Goal: Communication & Community: Answer question/provide support

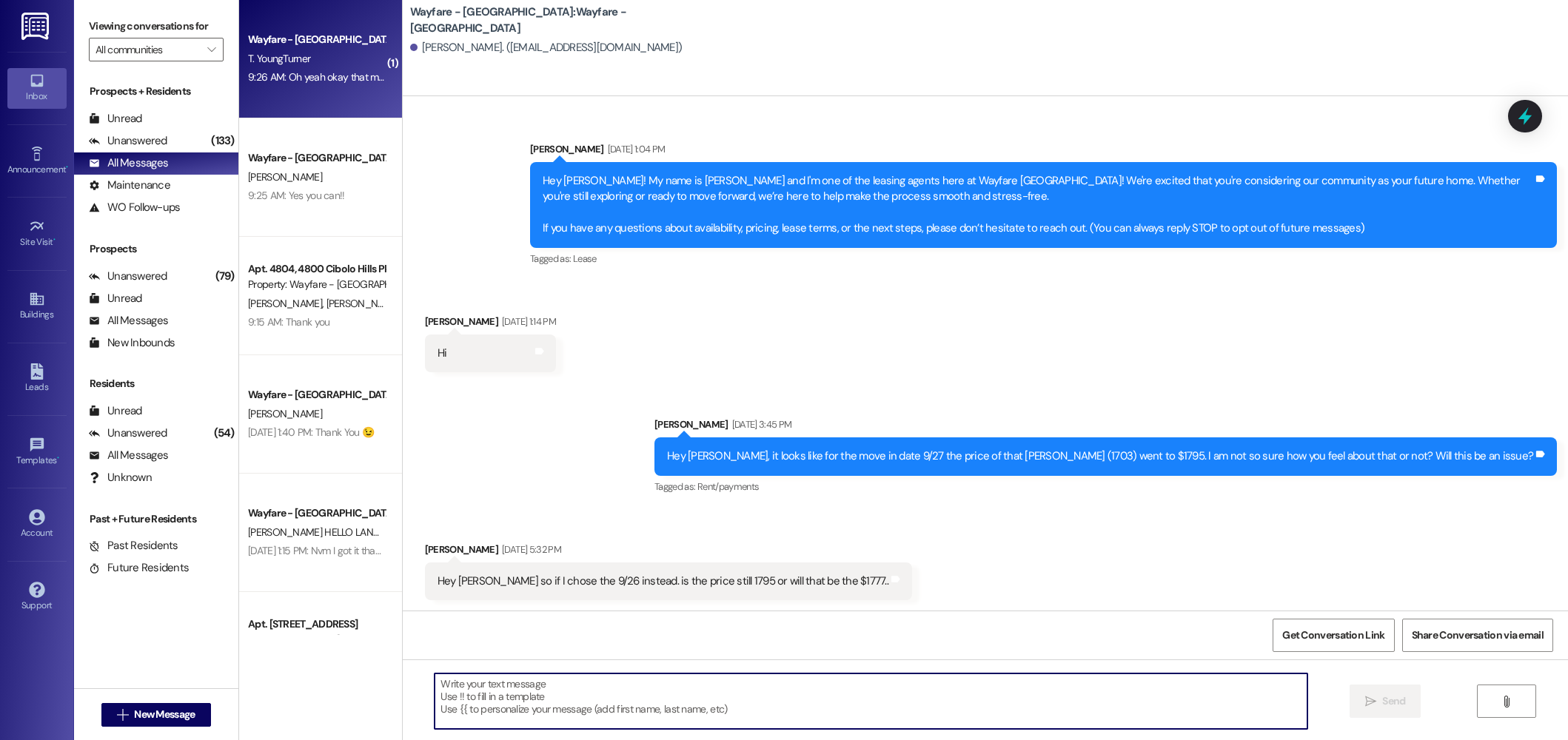
scroll to position [658, 0]
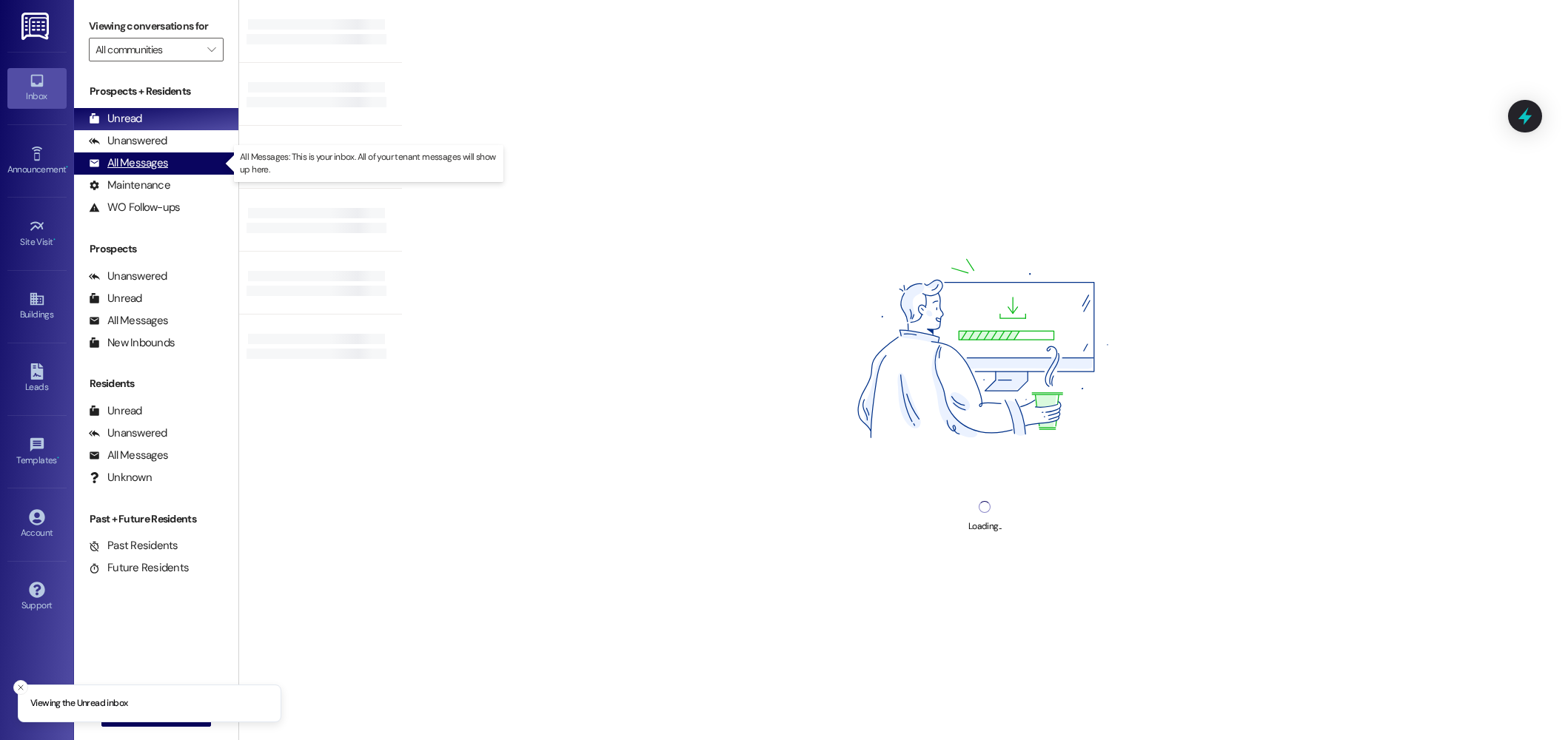
click at [149, 170] on div "All Messages" at bounding box center [129, 163] width 79 height 15
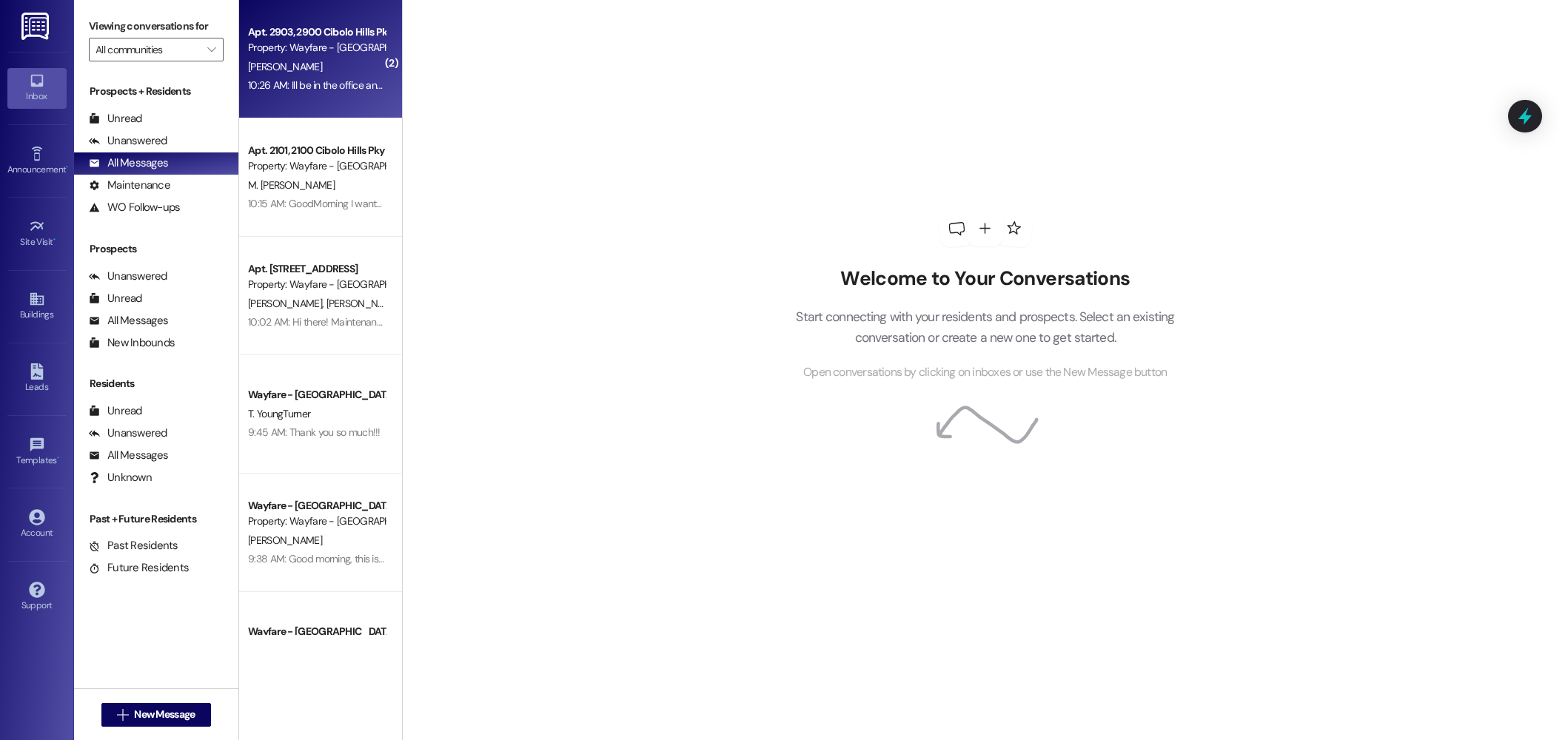
click at [324, 92] on div "10:26 AM: Ill be in the office and ldt me know where i can pay please 10:26 AM:…" at bounding box center [316, 85] width 140 height 19
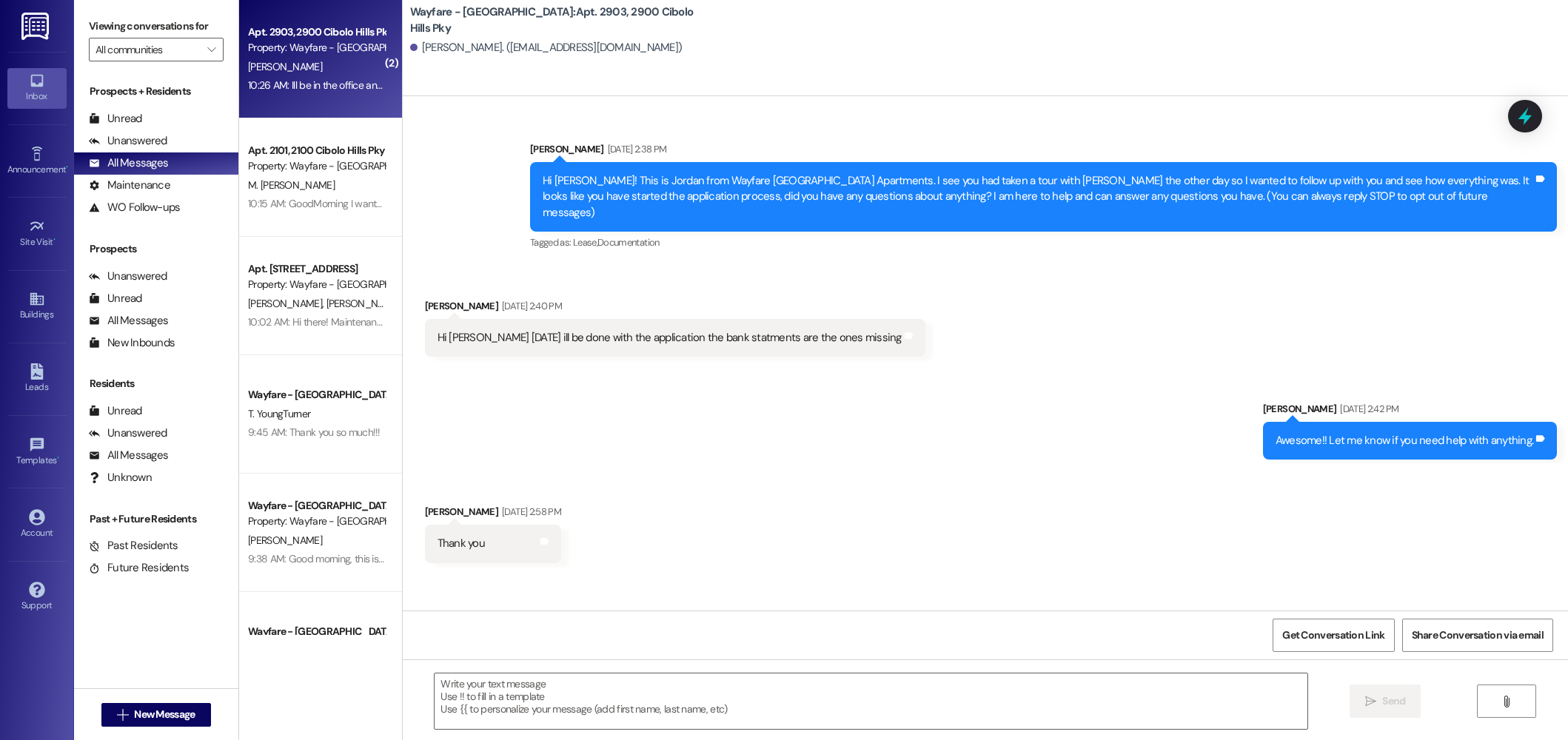
scroll to position [8052, 0]
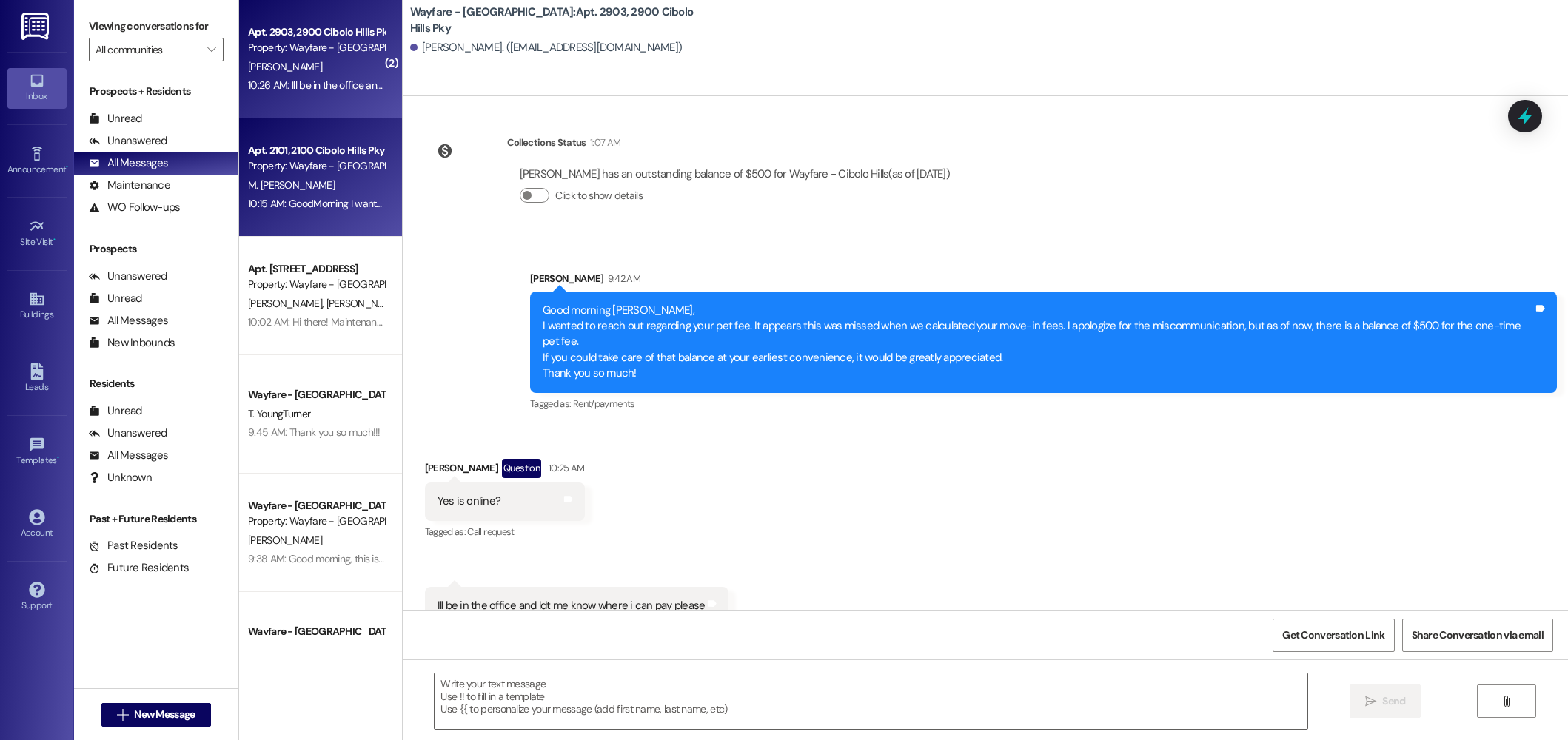
click at [307, 184] on span "M. [PERSON_NAME]" at bounding box center [291, 185] width 86 height 14
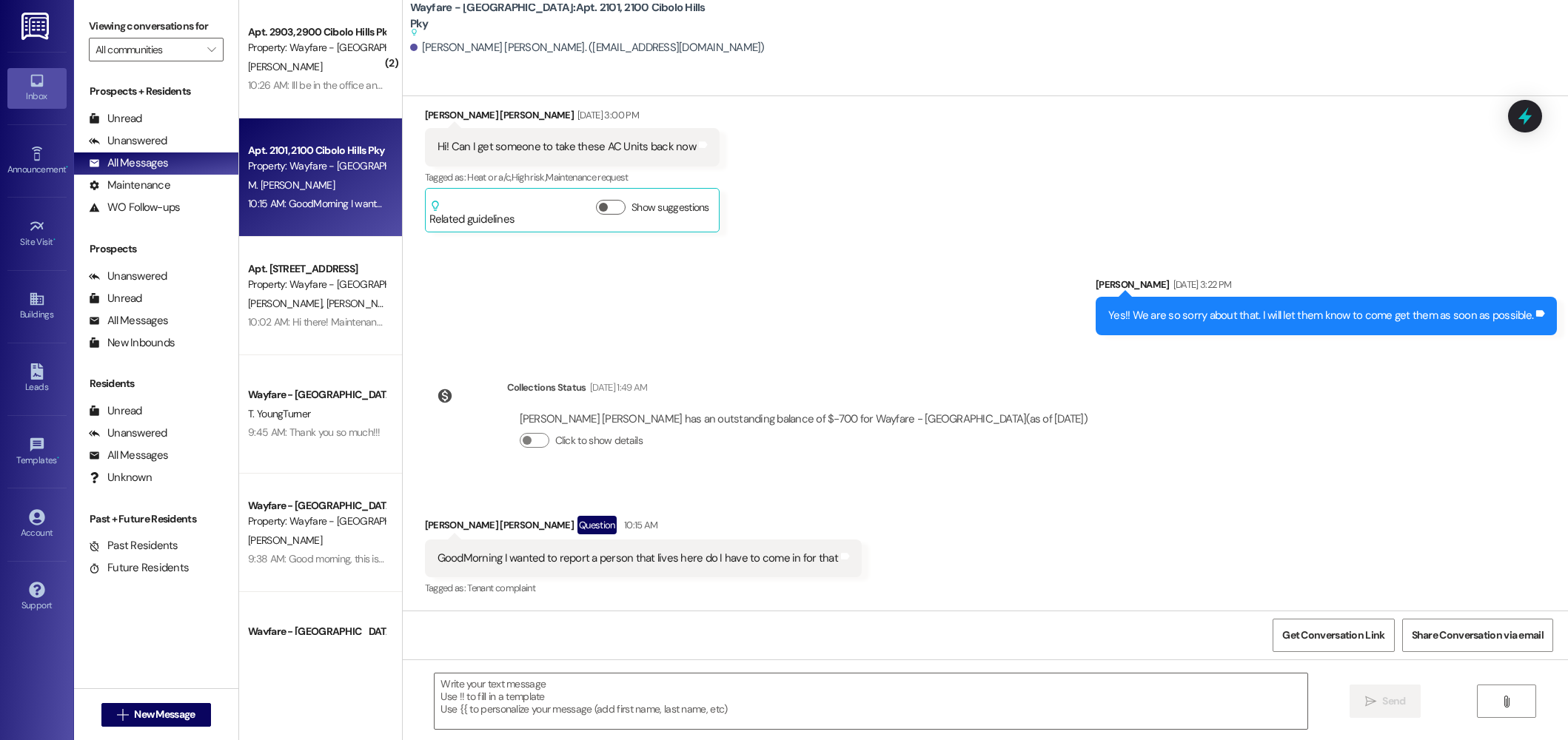
scroll to position [16311, 0]
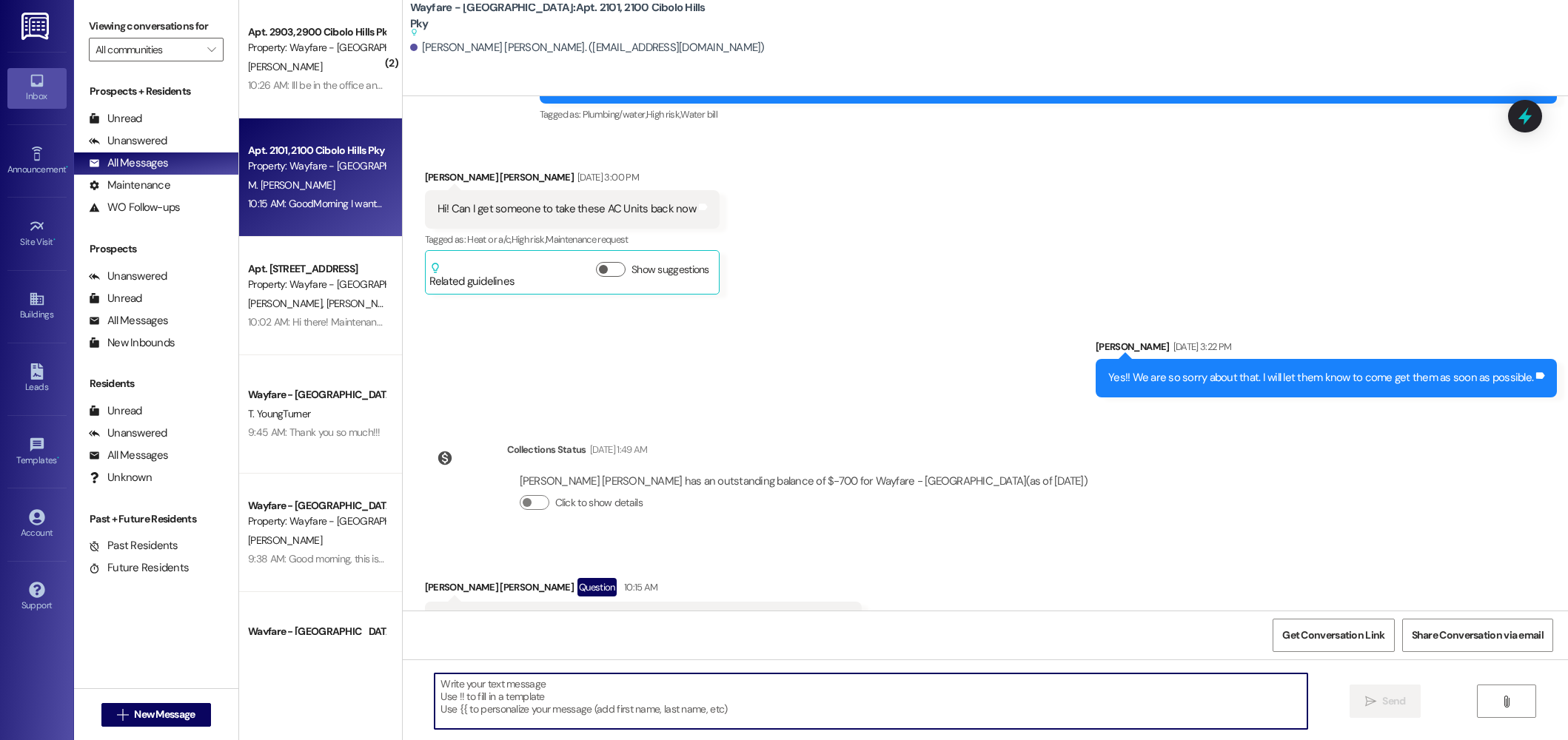
click at [1021, 721] on textarea at bounding box center [871, 702] width 873 height 56
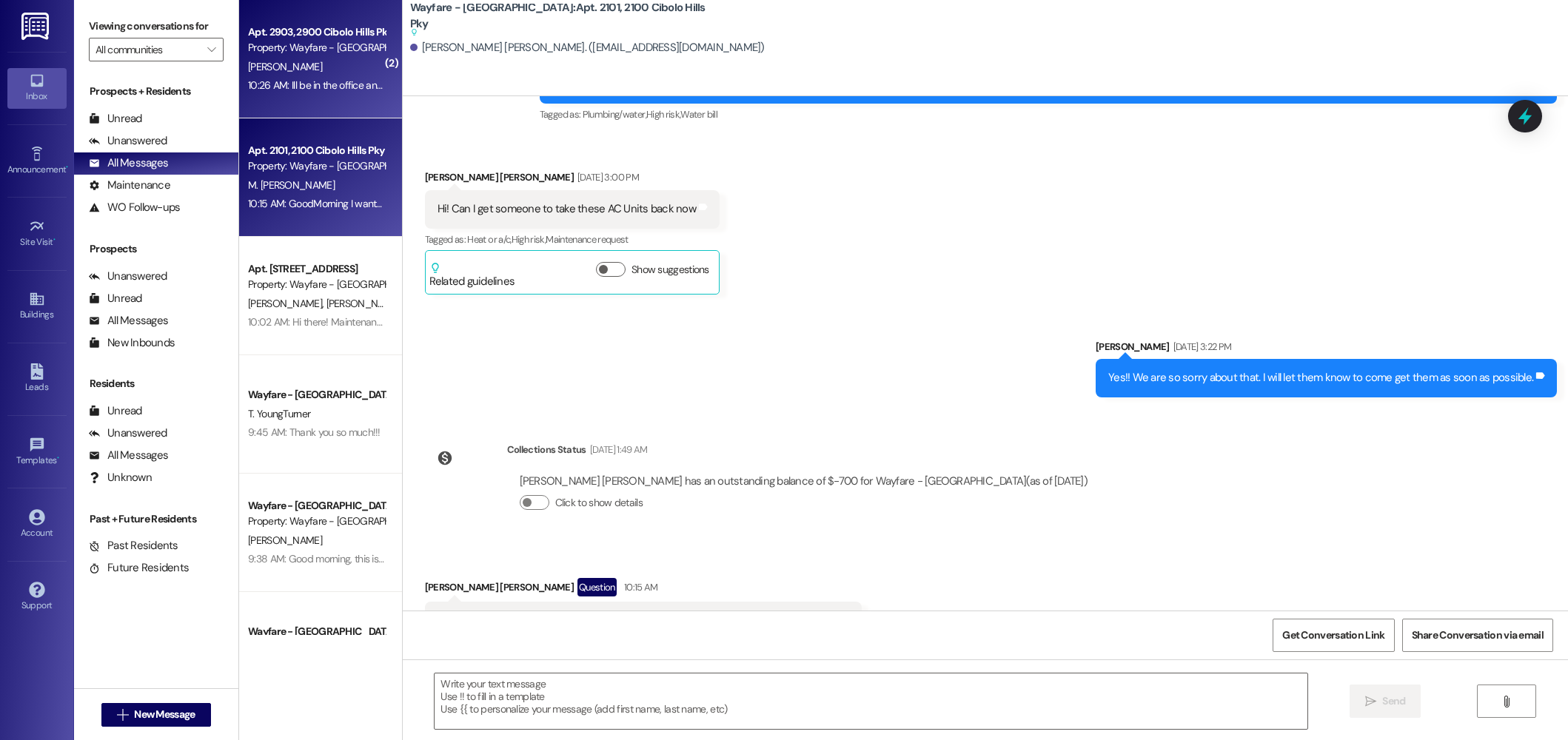
click at [332, 51] on div "Property: Wayfare - [GEOGRAPHIC_DATA]" at bounding box center [316, 47] width 137 height 15
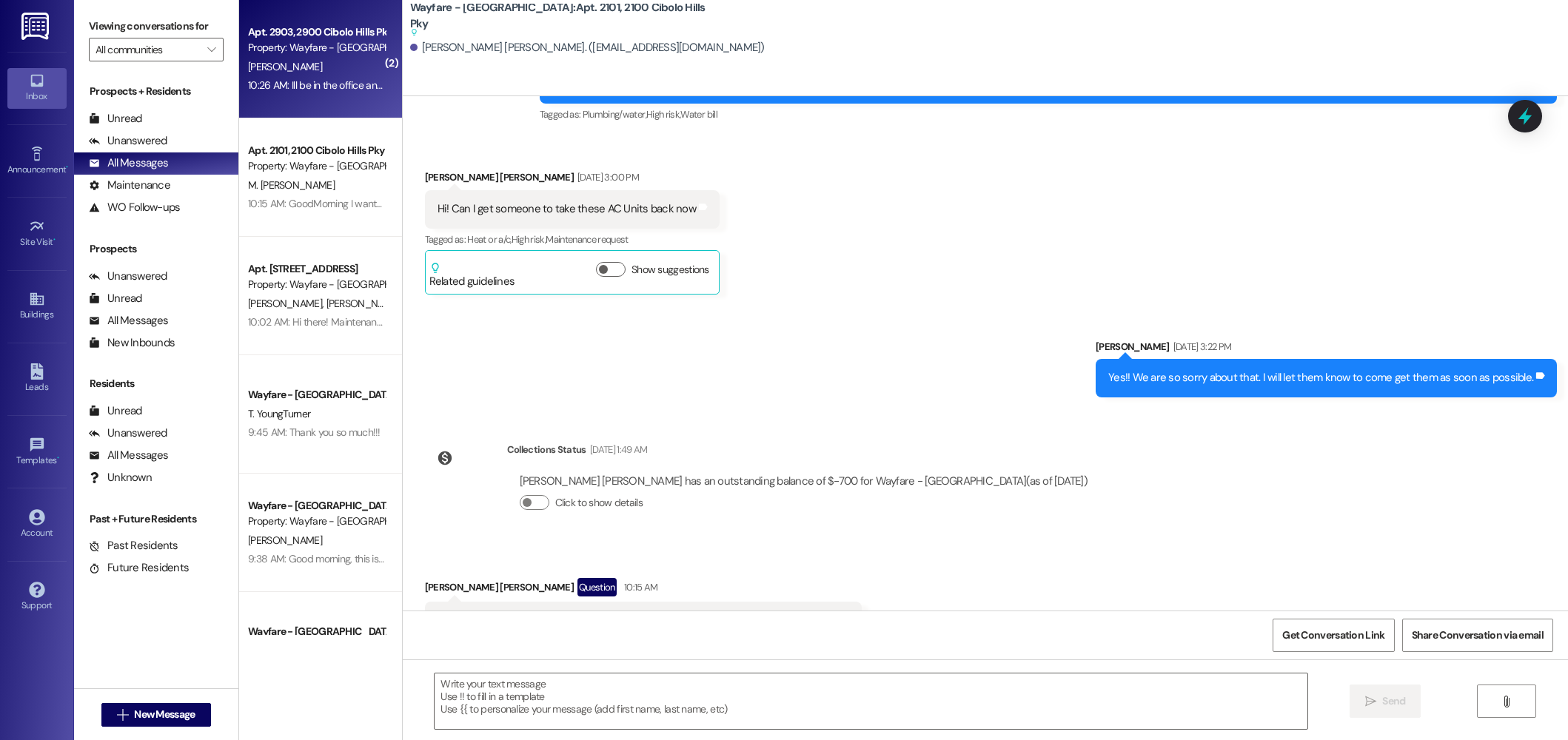
scroll to position [8052, 0]
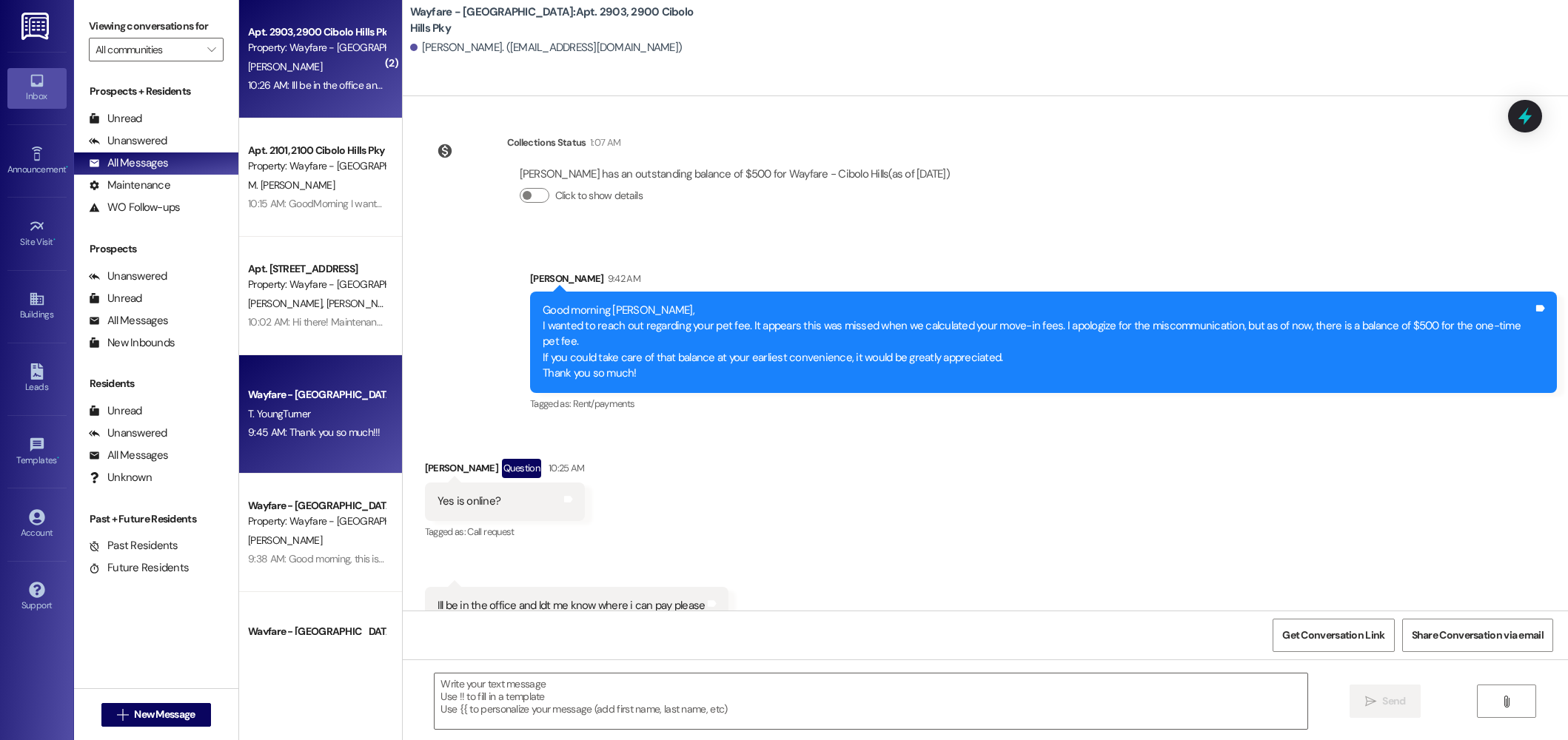
click at [330, 441] on div "9:45 AM: Thank you so much!!! 9:45 AM: Thank you so much!!!" at bounding box center [316, 433] width 140 height 19
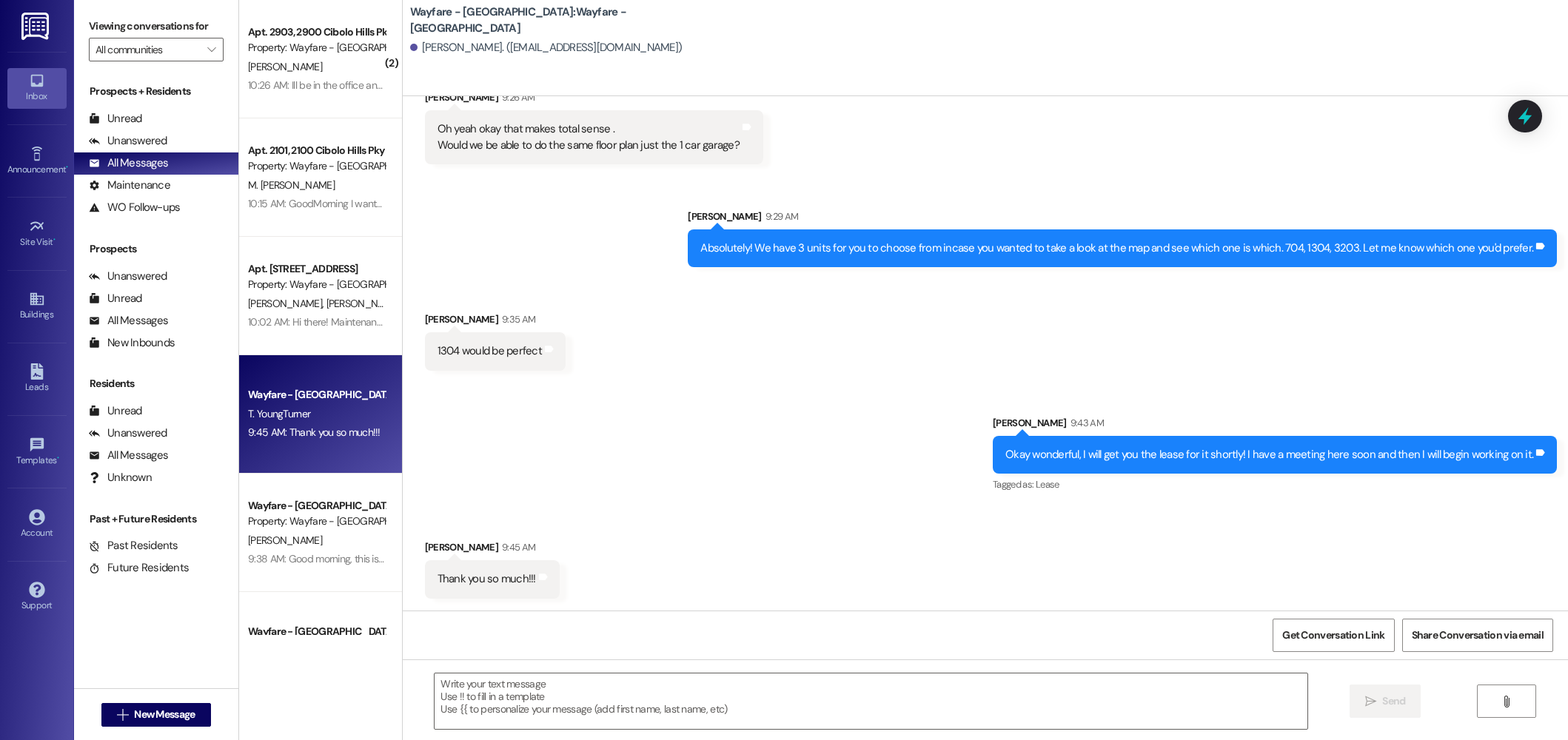
scroll to position [681, 0]
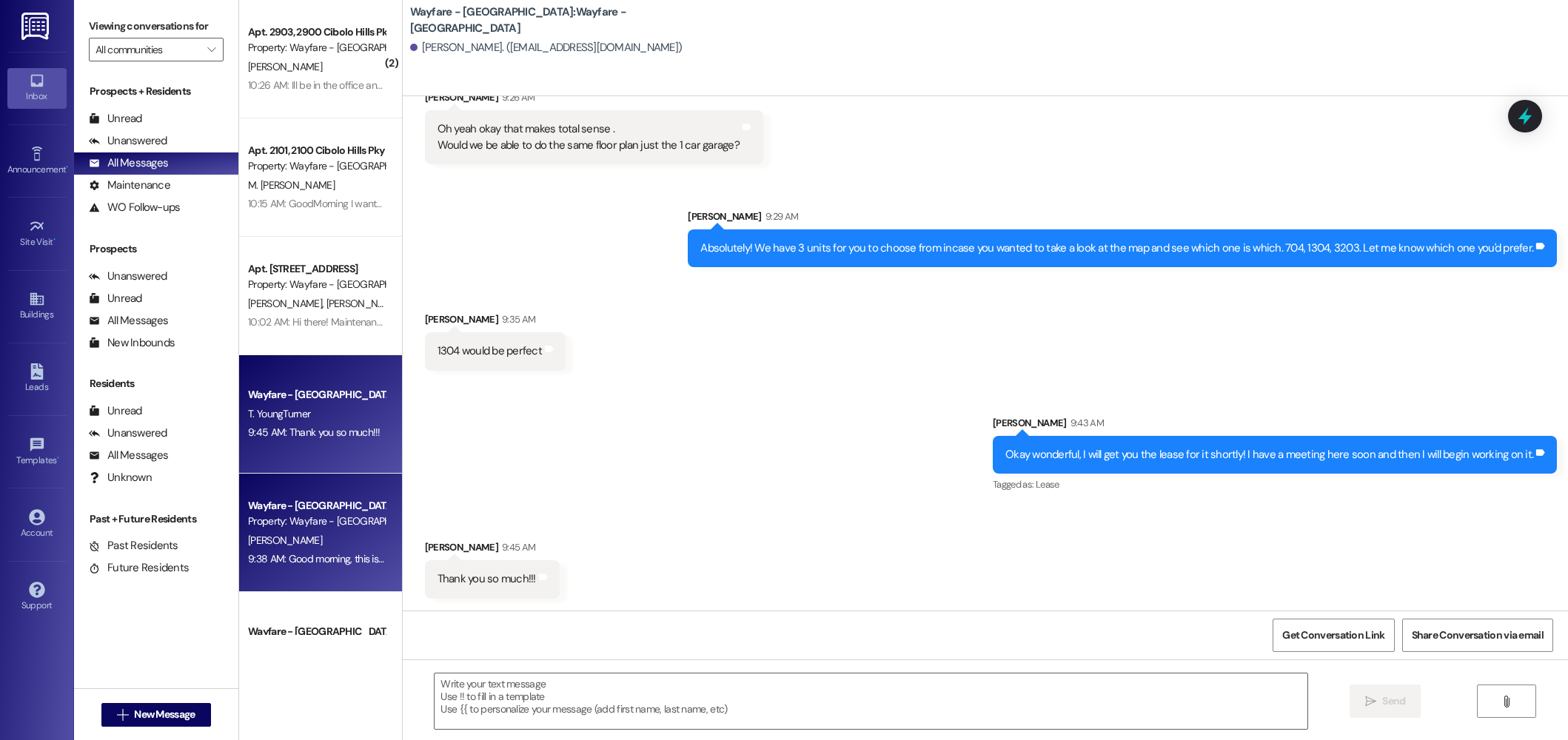
click at [290, 544] on div "[PERSON_NAME]" at bounding box center [316, 541] width 140 height 19
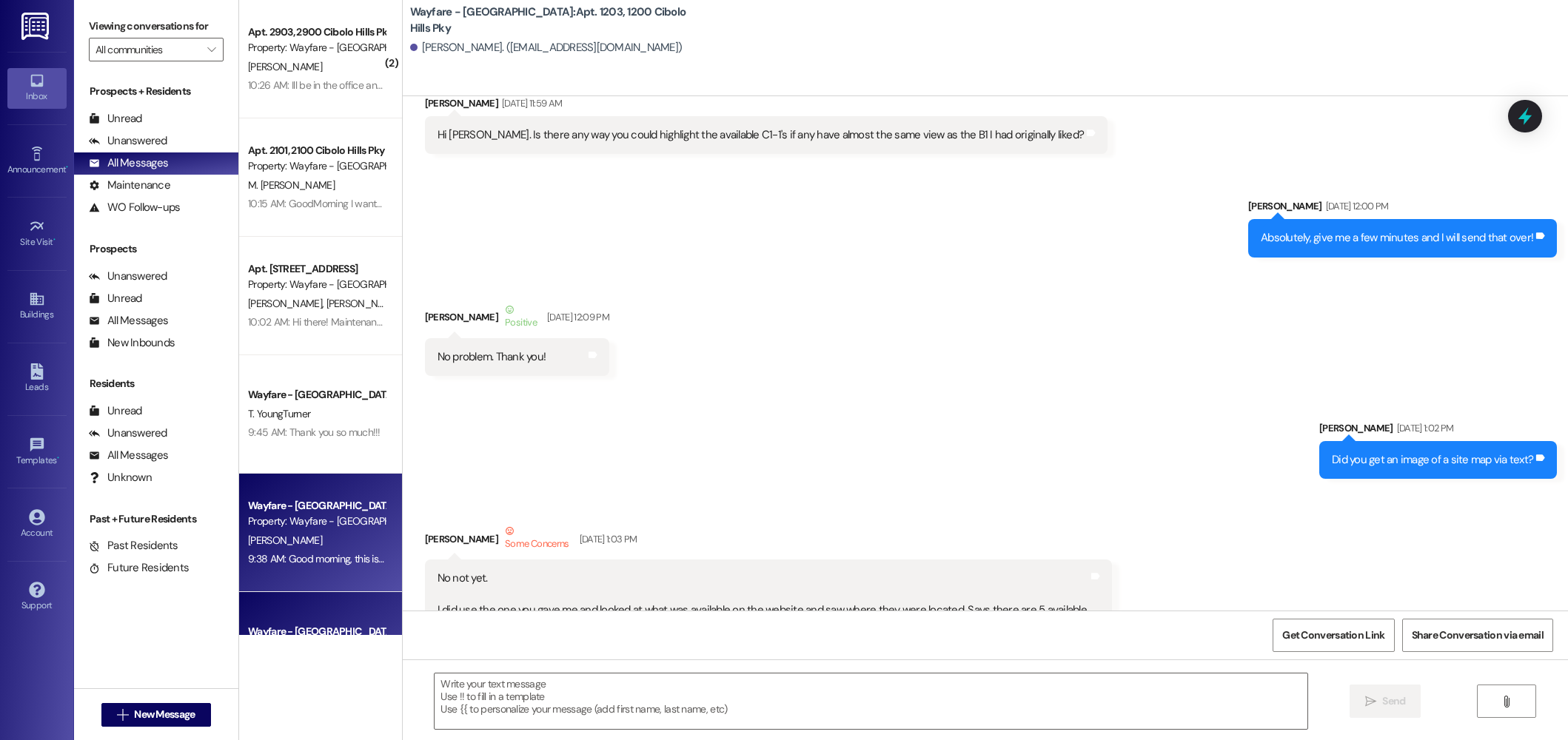
scroll to position [40209, 0]
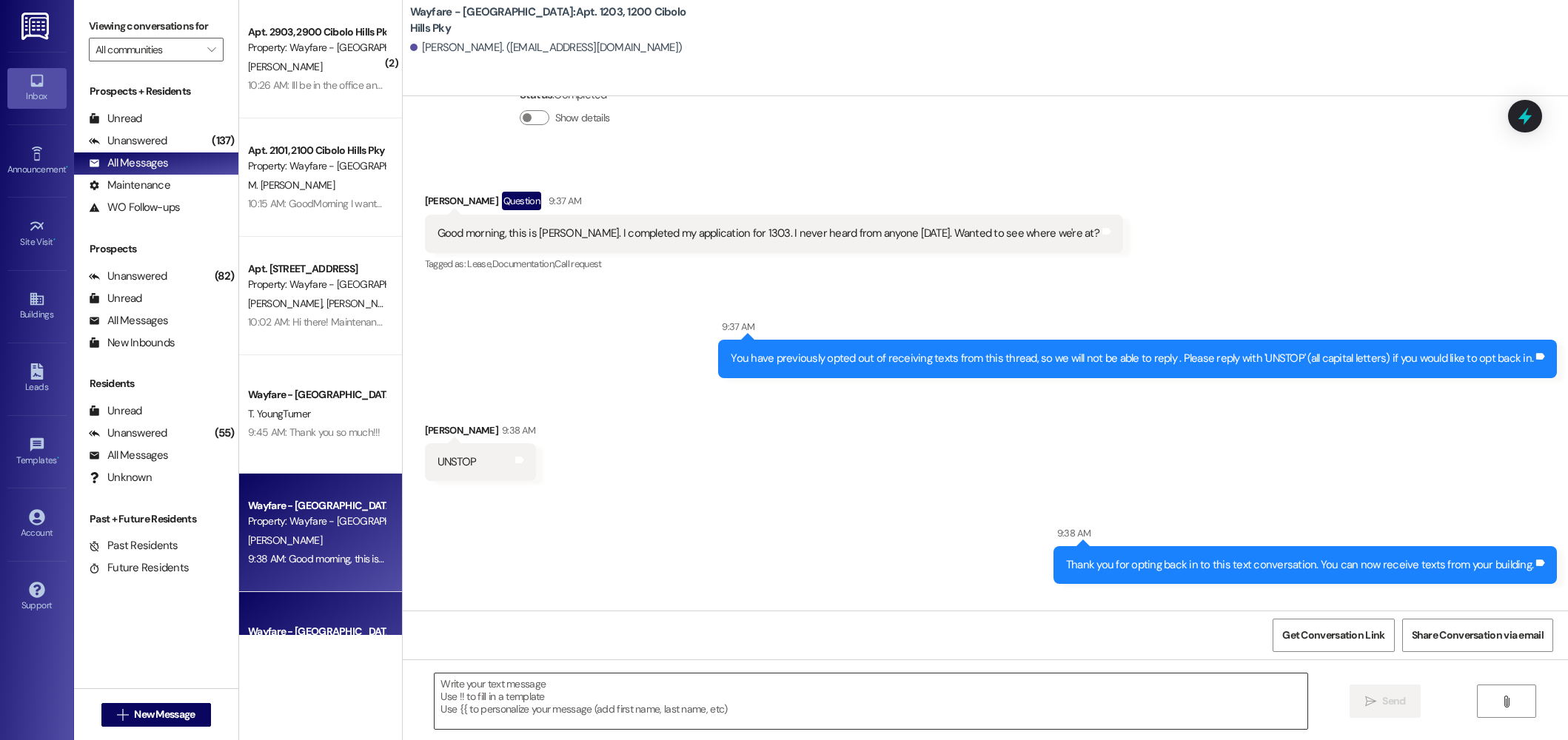
click at [578, 681] on textarea at bounding box center [871, 702] width 873 height 56
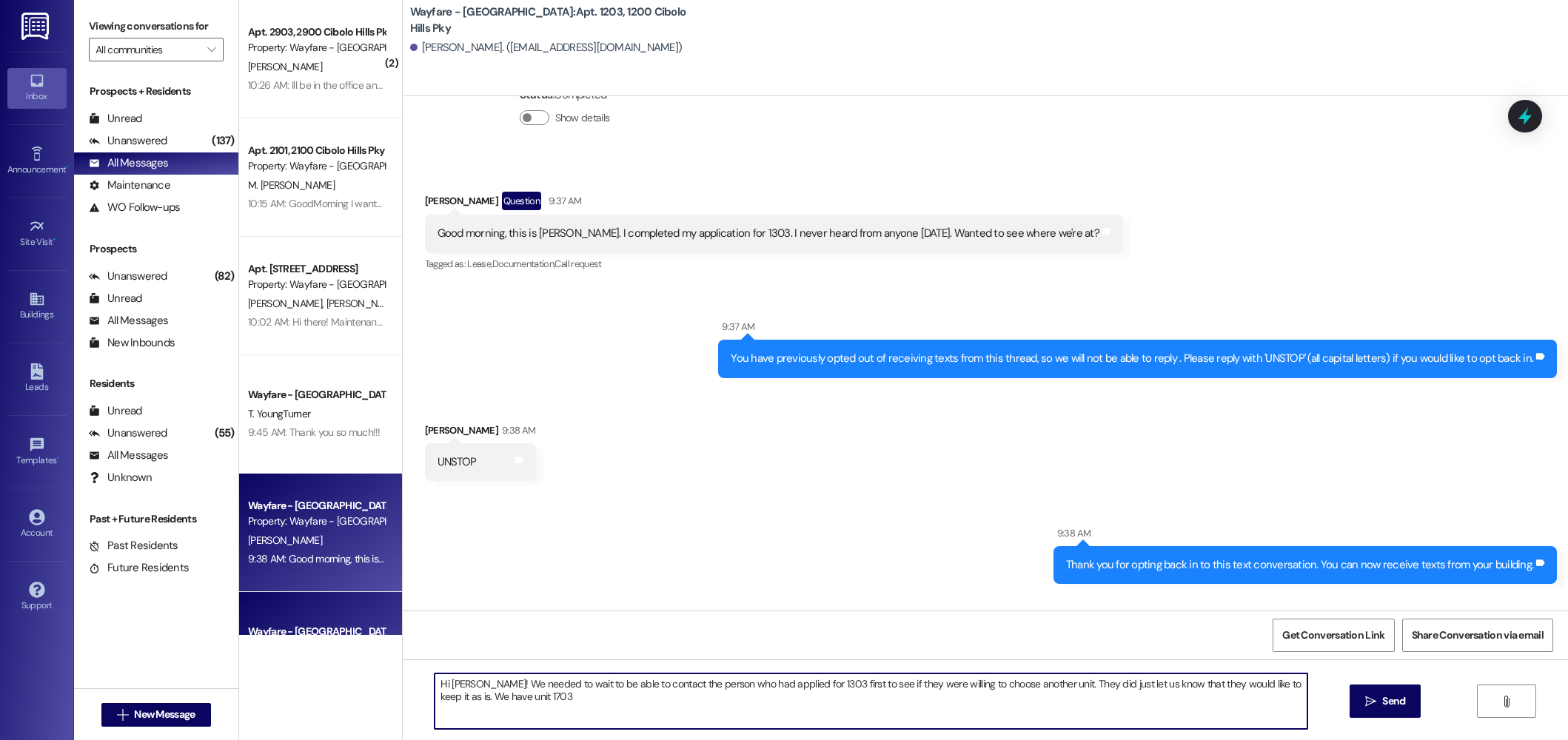
click at [454, 699] on textarea "Hi [PERSON_NAME]! We needed to wait to be able to contact the person who had ap…" at bounding box center [871, 702] width 873 height 56
click at [556, 704] on textarea "Hi [PERSON_NAME]! We needed to wait to be able to contact the person who had ap…" at bounding box center [871, 702] width 873 height 56
drag, startPoint x: 588, startPoint y: 725, endPoint x: 700, endPoint y: 698, distance: 115.2
click at [700, 698] on textarea "Hi [PERSON_NAME]! We needed to wait to be able to contact the person who had ap…" at bounding box center [871, 702] width 873 height 56
click at [1152, 685] on textarea "Hi [PERSON_NAME]! We needed to wait to be able to contact the person who had ap…" at bounding box center [871, 702] width 873 height 56
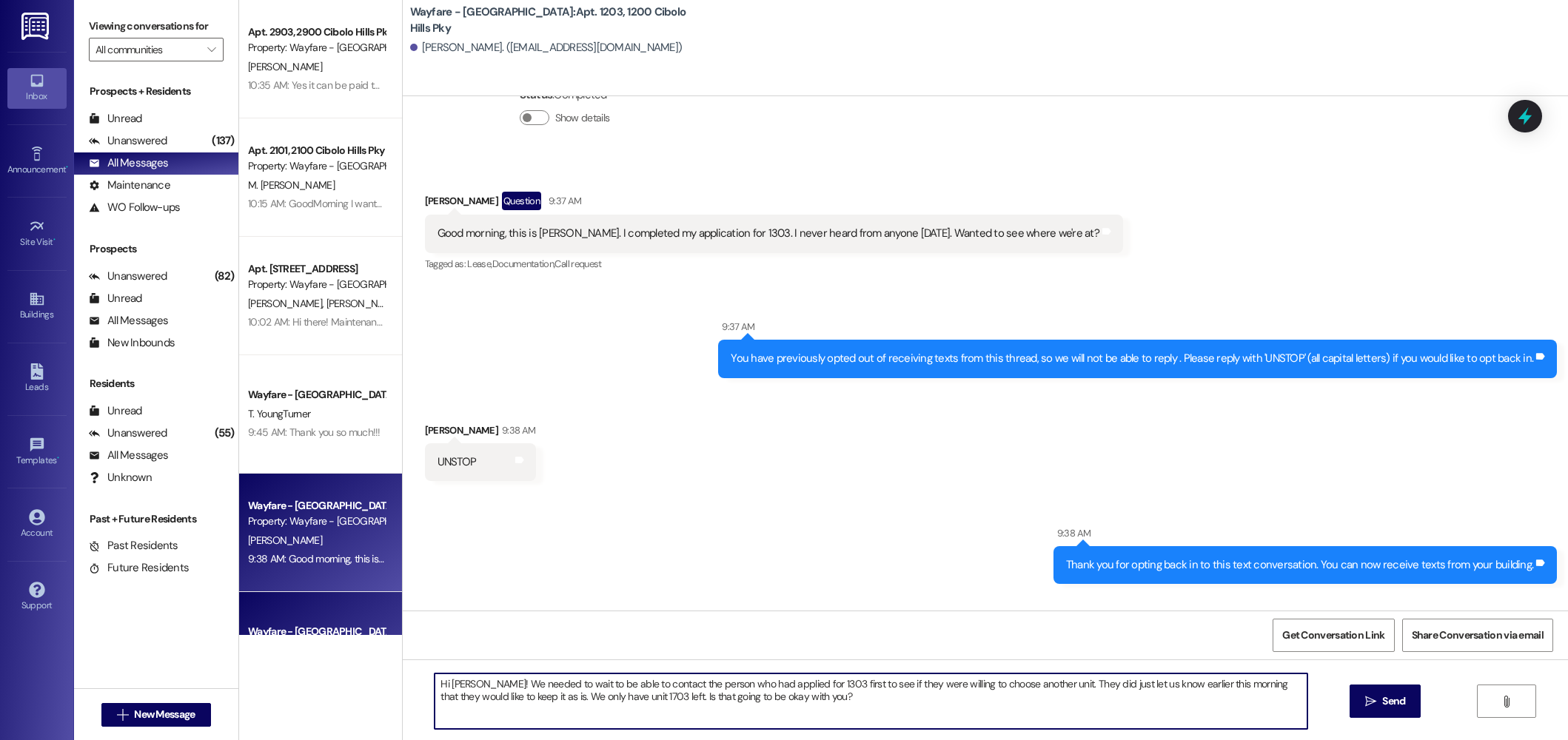
click at [833, 699] on textarea "Hi [PERSON_NAME]! We needed to wait to be able to contact the person who had ap…" at bounding box center [871, 702] width 873 height 56
type textarea "Hi [PERSON_NAME]! We needed to wait to be able to contact the person who had ap…"
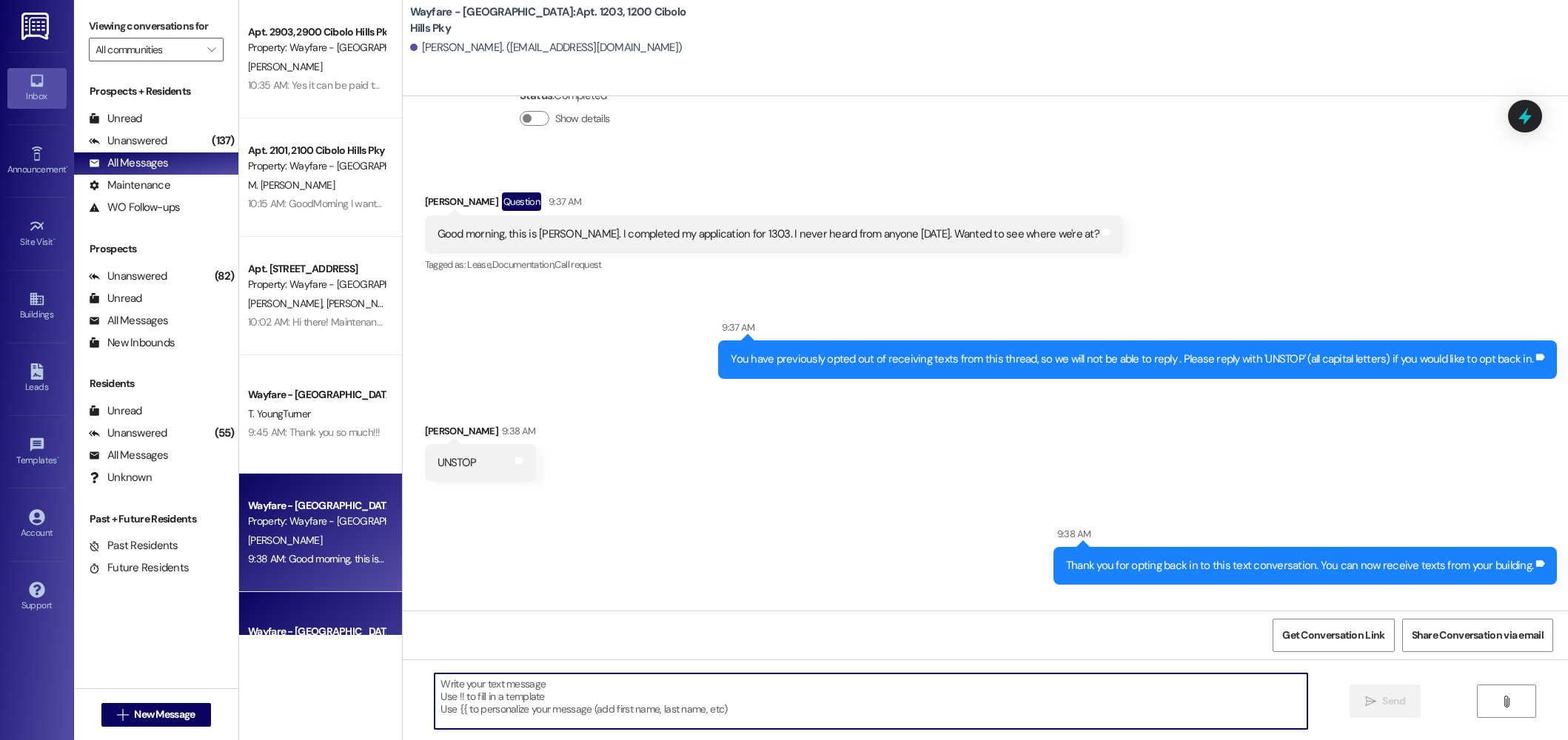
scroll to position [40328, 0]
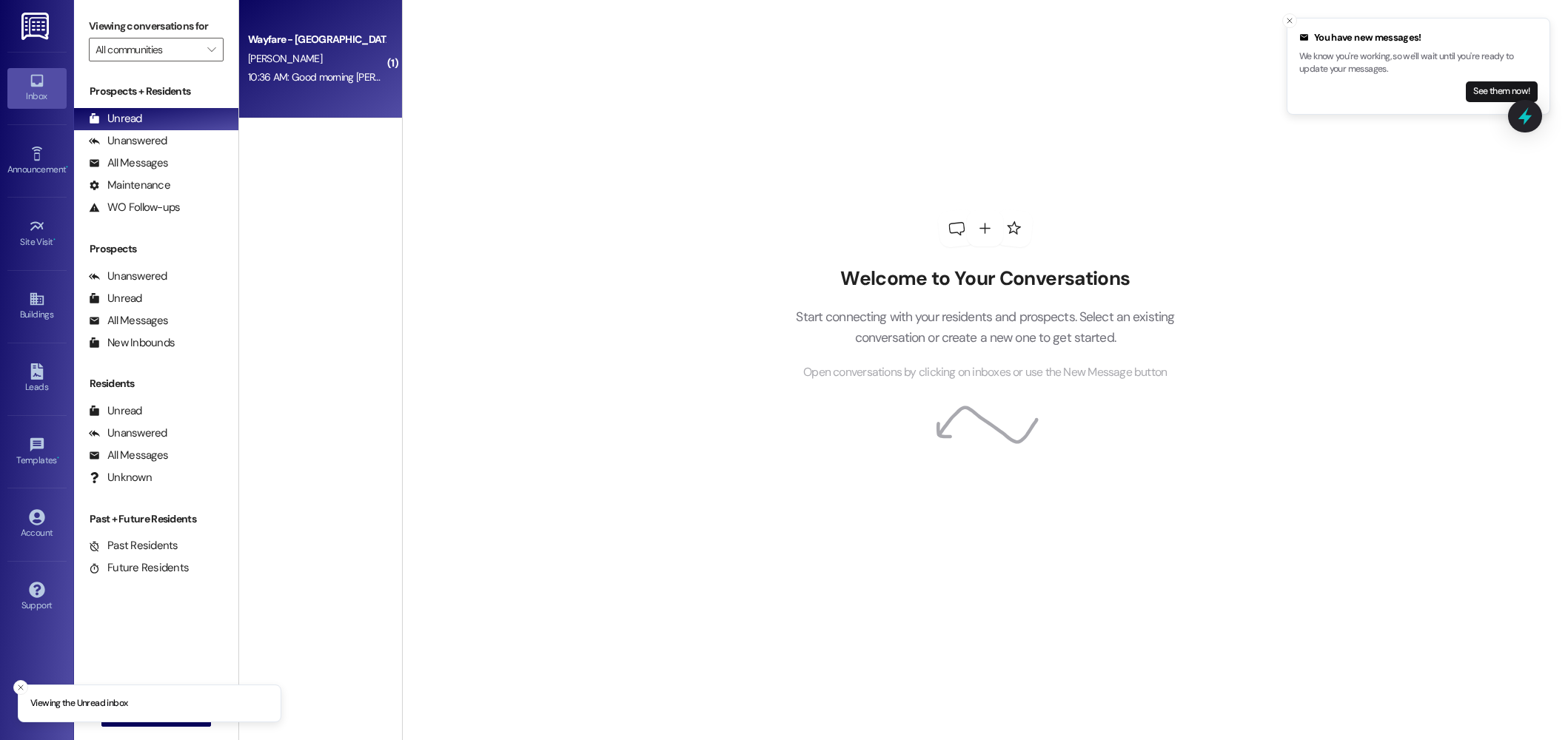
click at [280, 77] on div "10:36 AM: Good morning [PERSON_NAME]. No worries! Thanks for the update. Im int…" at bounding box center [548, 77] width 601 height 14
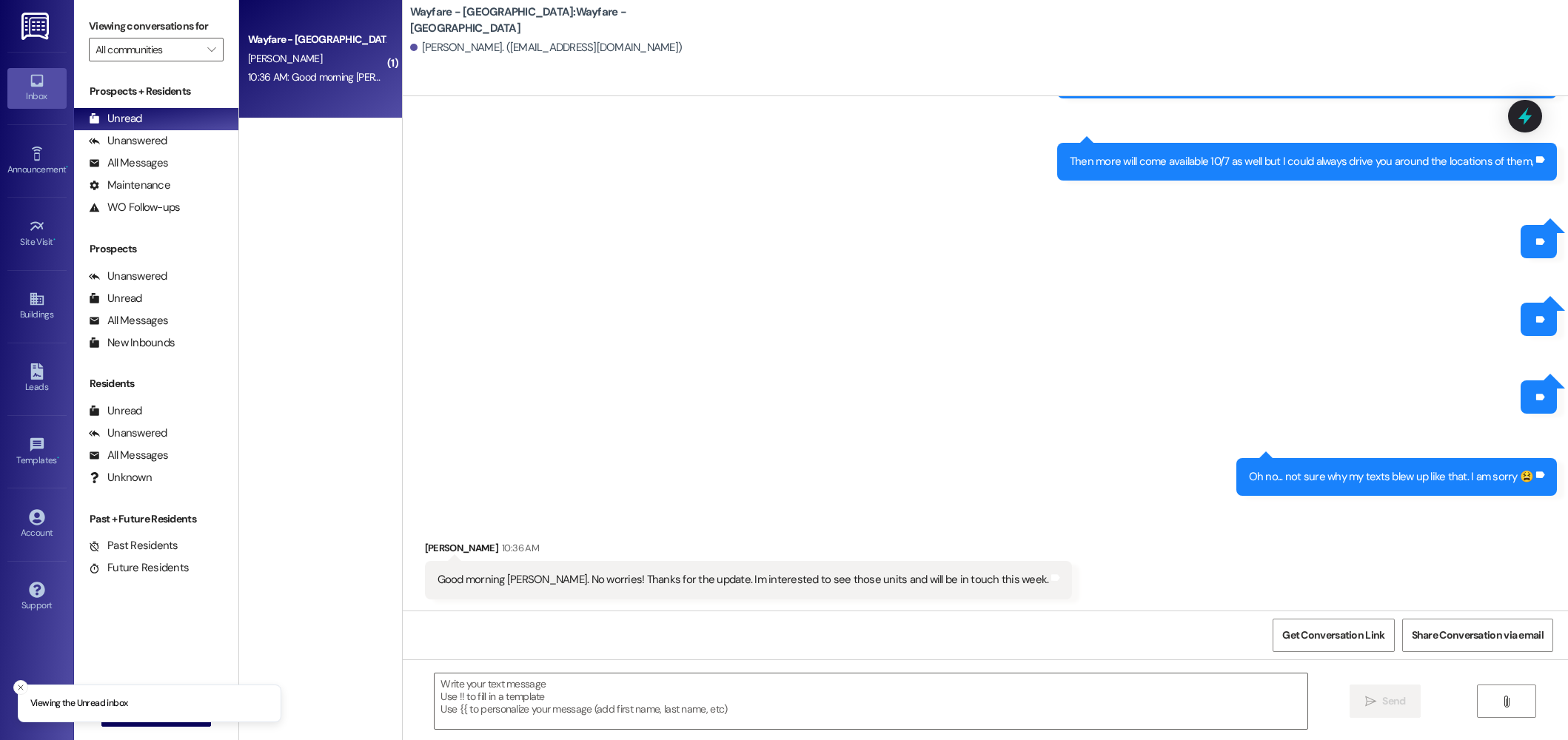
scroll to position [1921, 0]
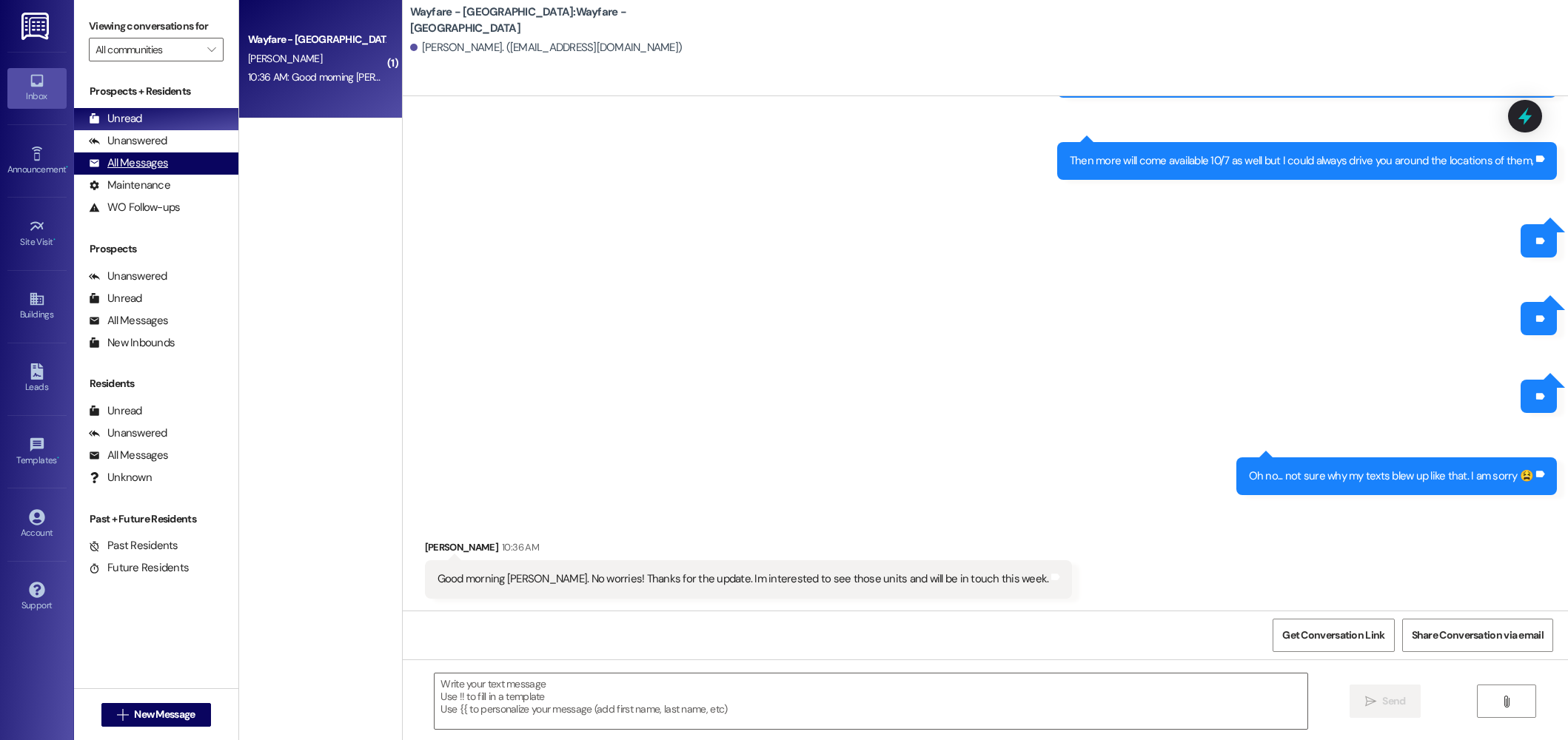
click at [124, 162] on div "All Messages" at bounding box center [129, 163] width 79 height 15
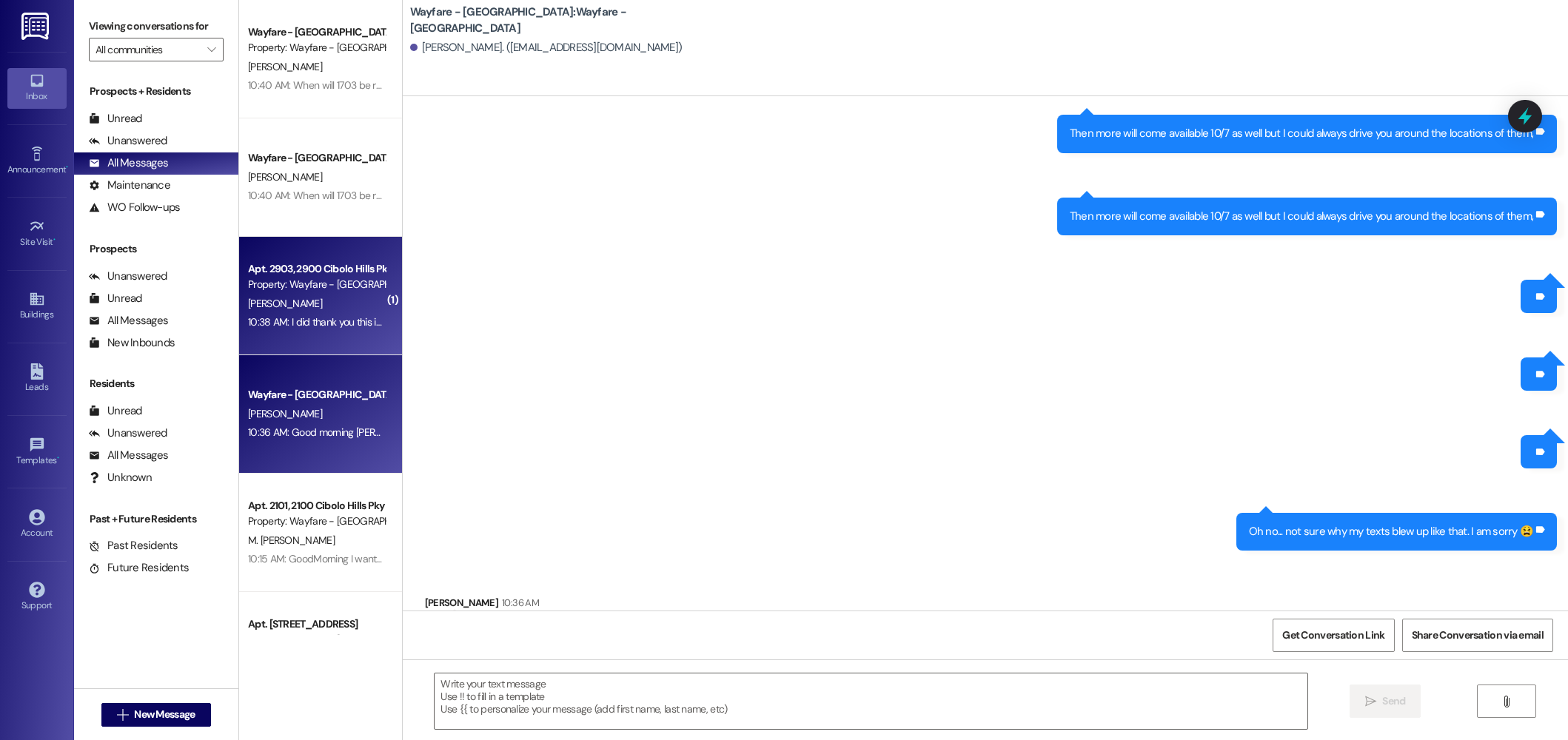
scroll to position [1921, 0]
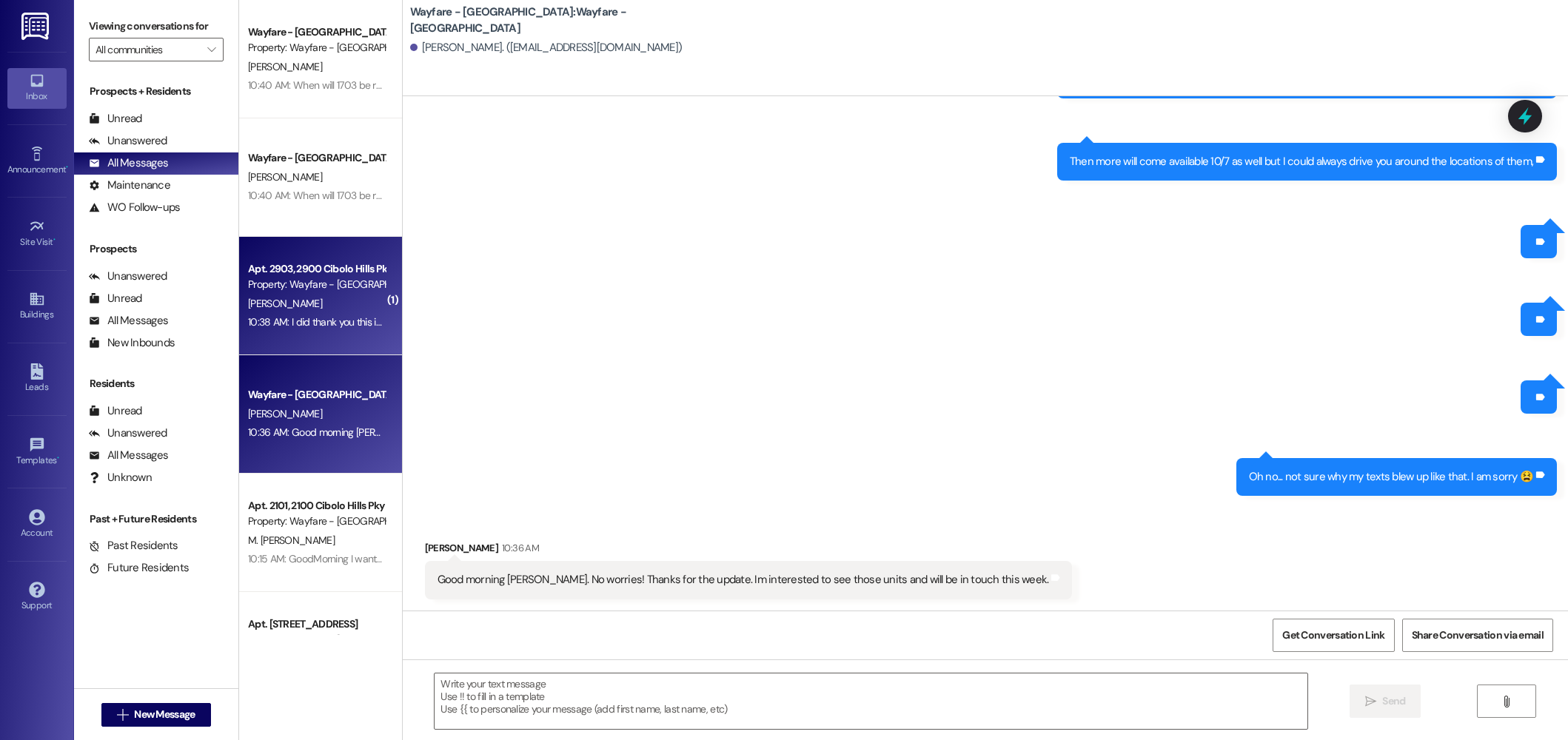
click at [277, 298] on span "[PERSON_NAME]" at bounding box center [285, 304] width 74 height 14
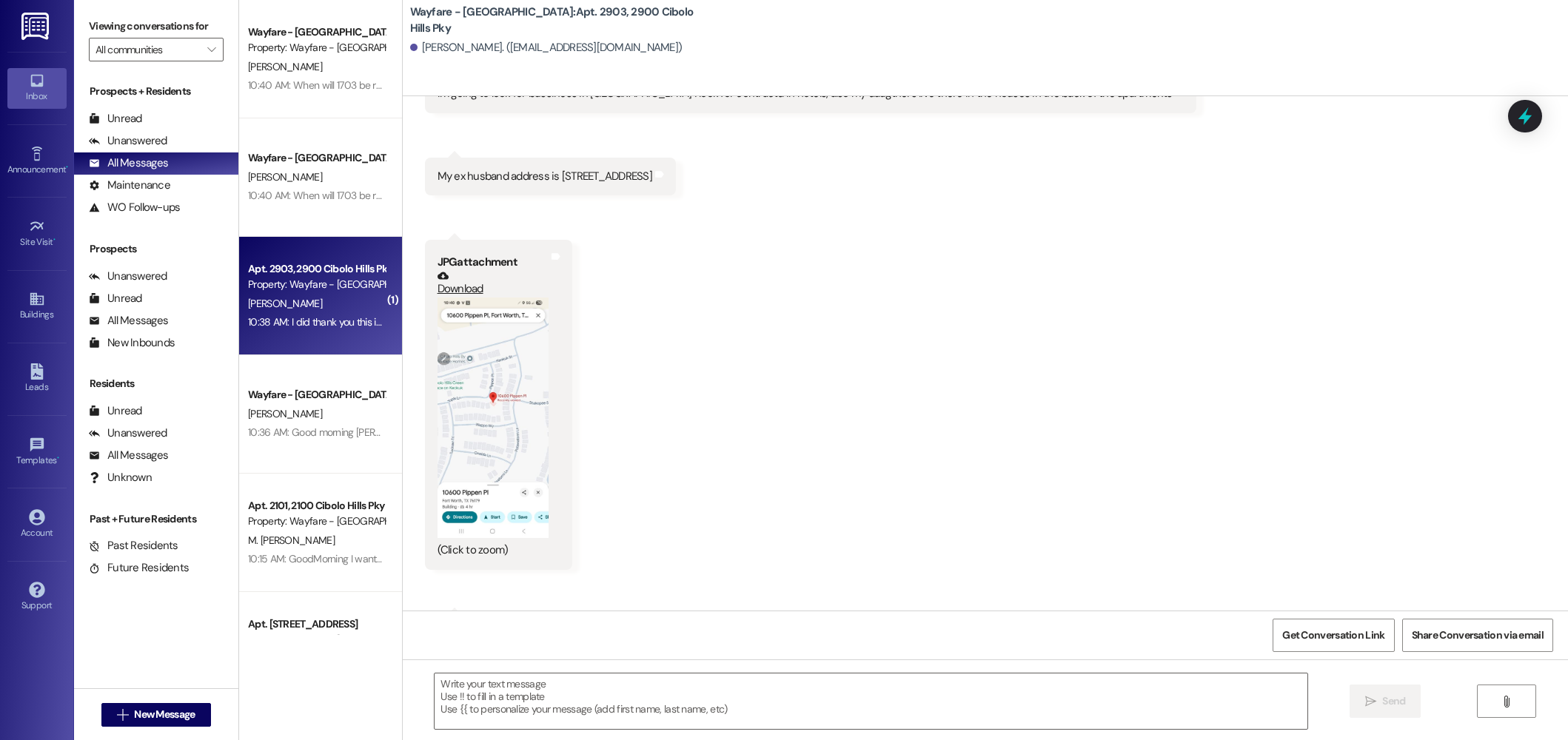
scroll to position [8305, 0]
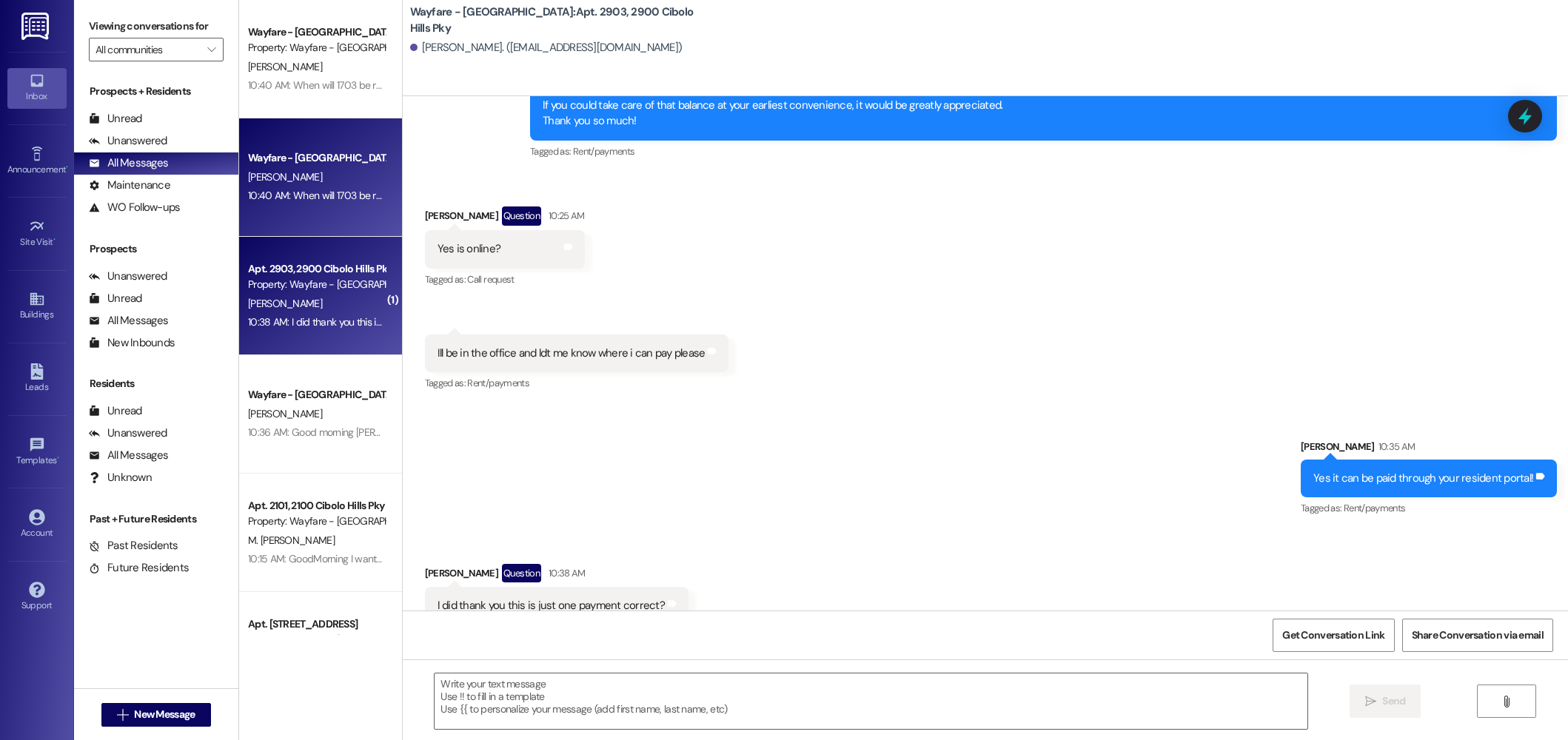
click at [270, 200] on div "10:40 AM: When will 1703 be ready? And the soonest I could get a lease signed f…" at bounding box center [462, 195] width 429 height 14
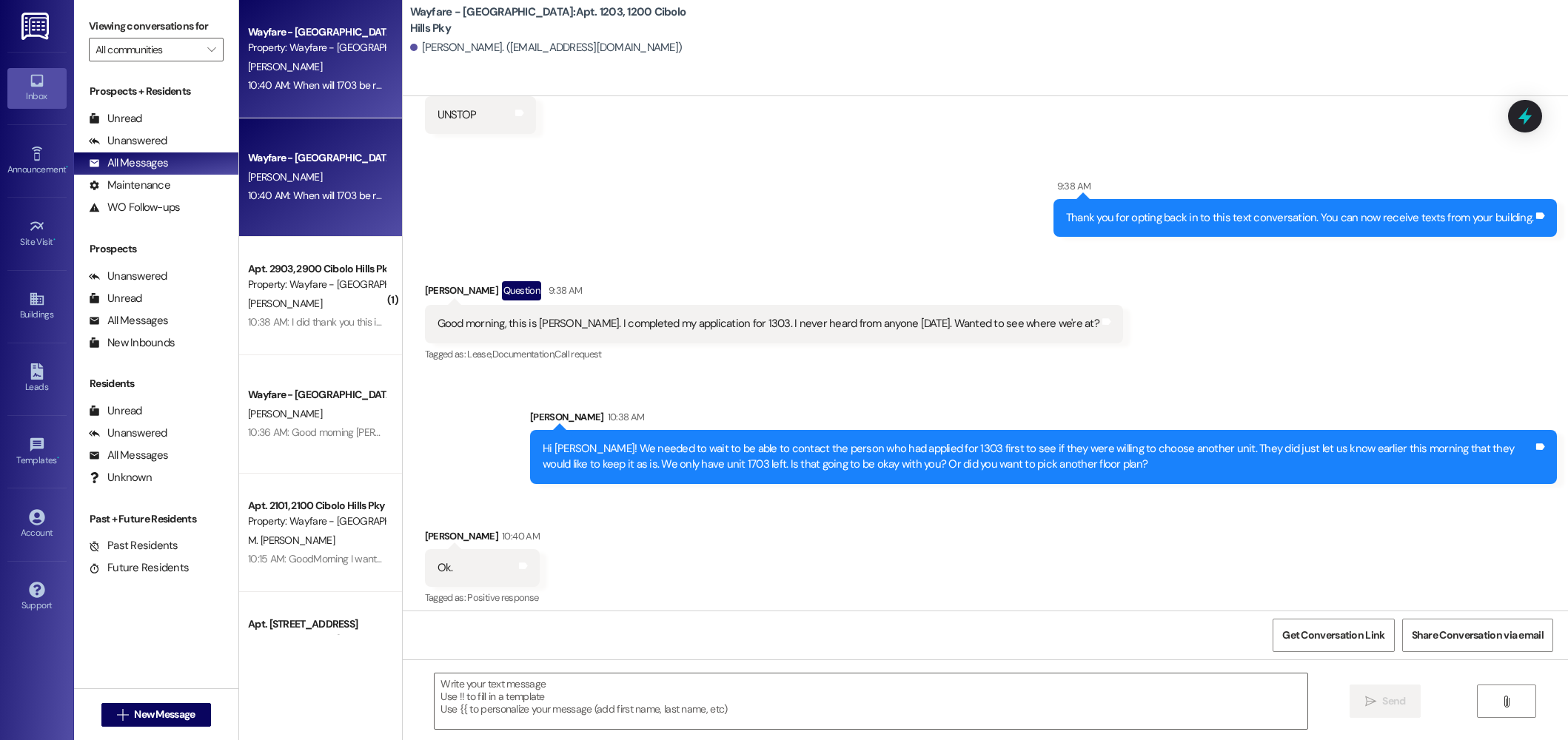
scroll to position [40557, 0]
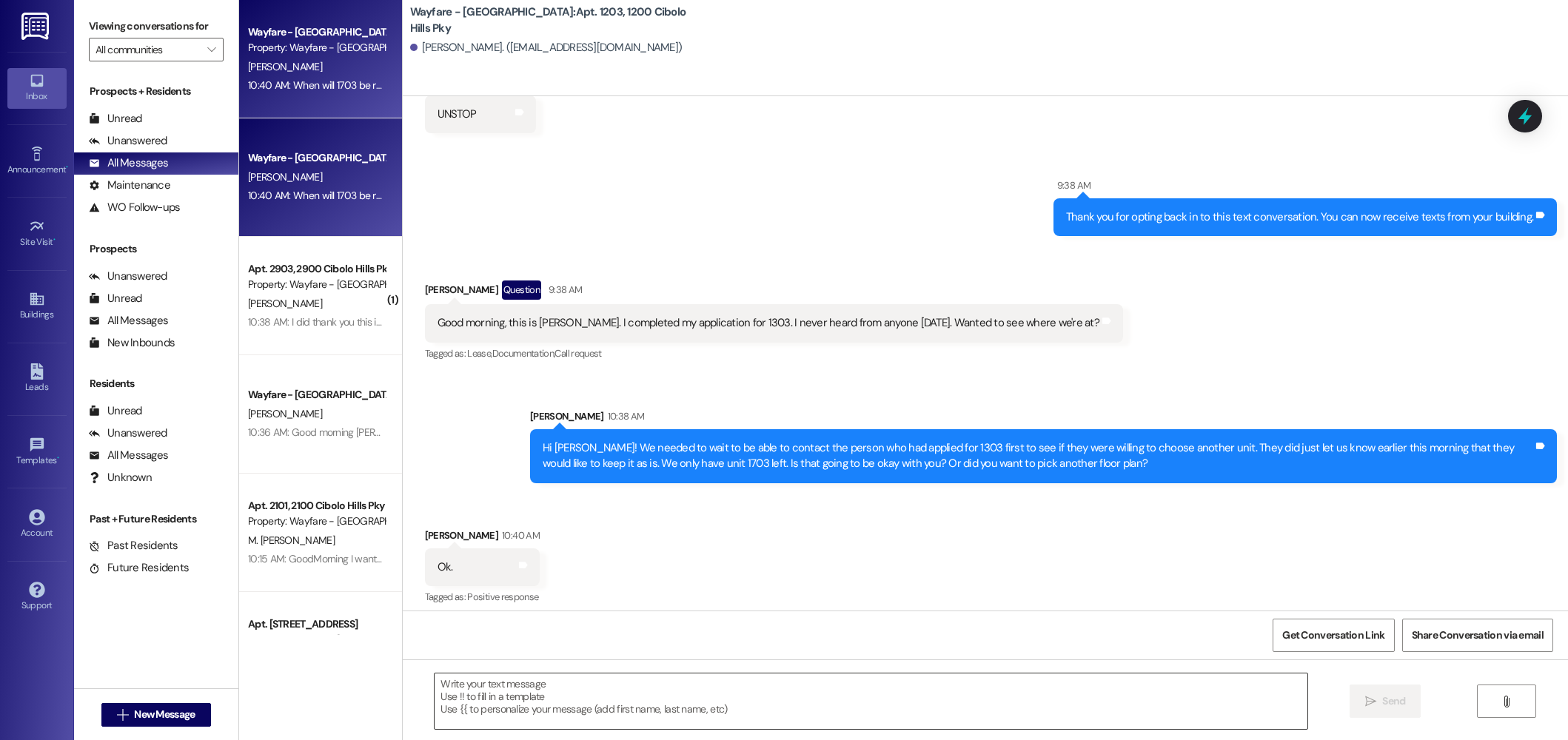
click at [883, 683] on textarea at bounding box center [871, 702] width 873 height 56
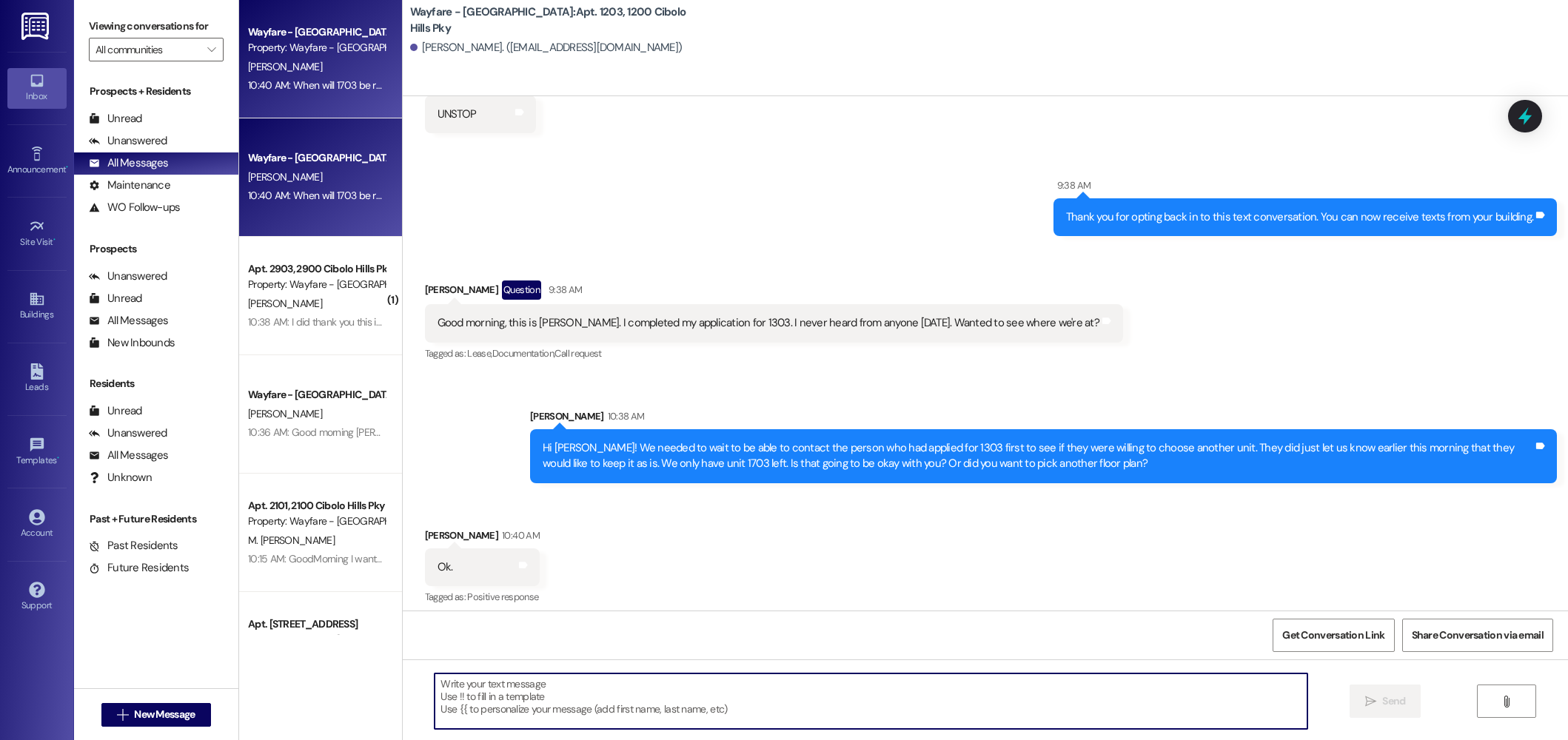
click at [689, 707] on textarea at bounding box center [871, 702] width 873 height 56
click at [531, 699] on textarea at bounding box center [871, 702] width 873 height 56
type textarea "W"
type textarea "w"
type textarea "W"
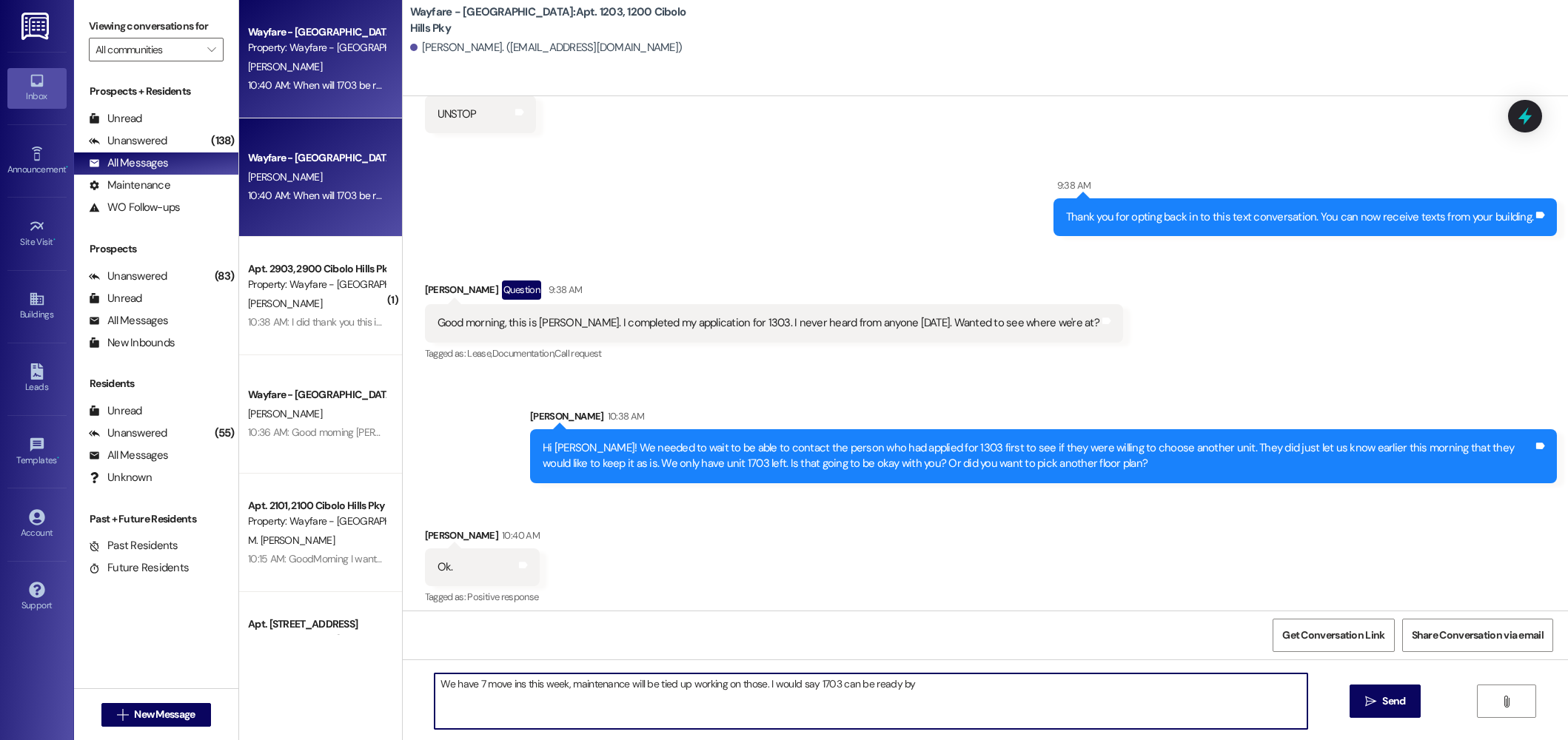
click at [964, 693] on textarea "We have 7 move ins this week, maintenance will be tied up working on those. I w…" at bounding box center [871, 702] width 873 height 56
type textarea "We have 7 move ins this week, maintenance will be tied up working on those. I w…"
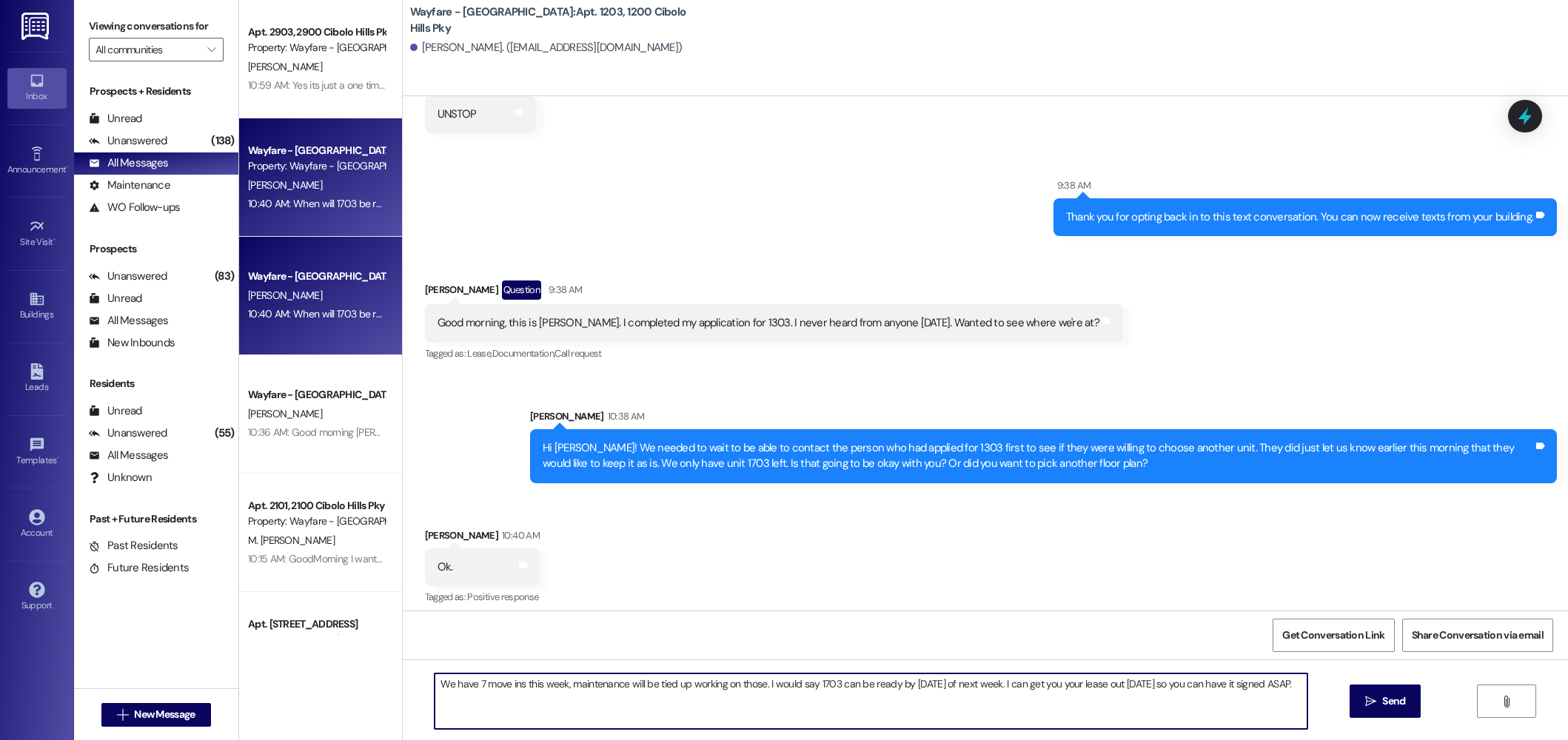
click at [1097, 688] on textarea "We have 7 move ins this week, maintenance will be tied up working on those. I w…" at bounding box center [871, 702] width 873 height 56
click at [1298, 685] on textarea "We have 7 move ins this week, maintenance will be tied up working on those. I w…" at bounding box center [871, 702] width 873 height 56
click at [1299, 693] on textarea "We have 7 move ins this week, maintenance will be tied up working on those. I w…" at bounding box center [871, 702] width 873 height 56
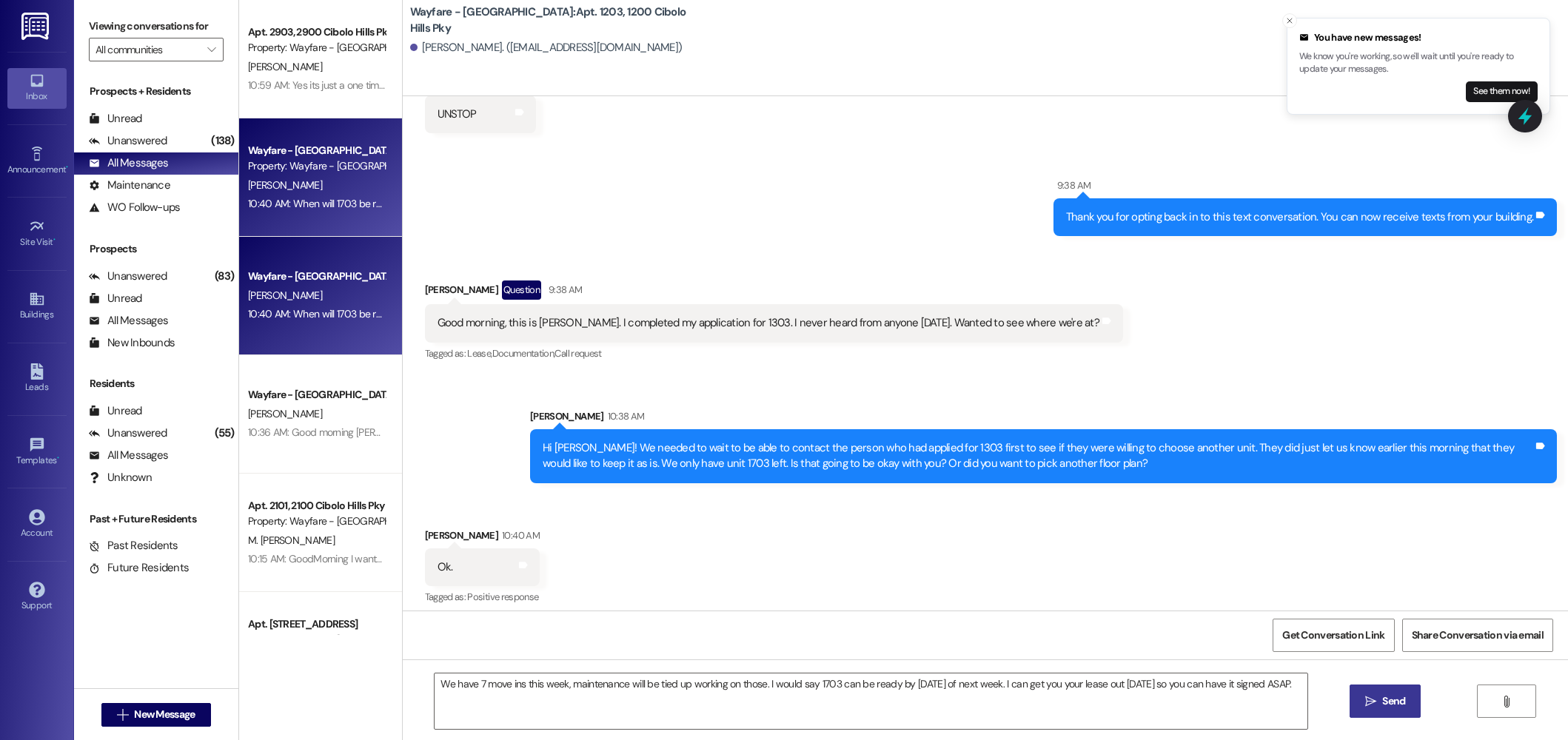
click at [1395, 710] on button " Send" at bounding box center [1385, 701] width 72 height 33
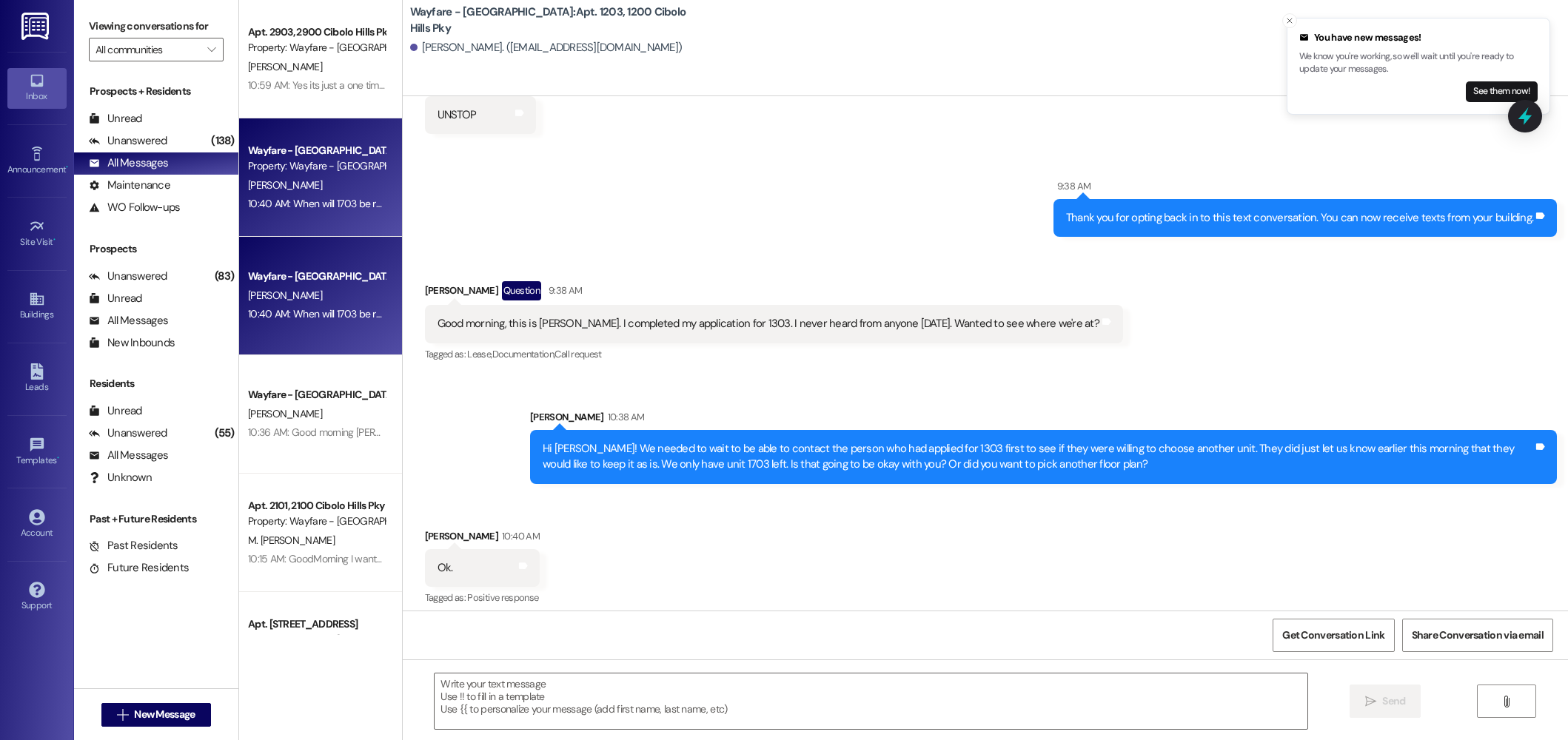
scroll to position [40660, 0]
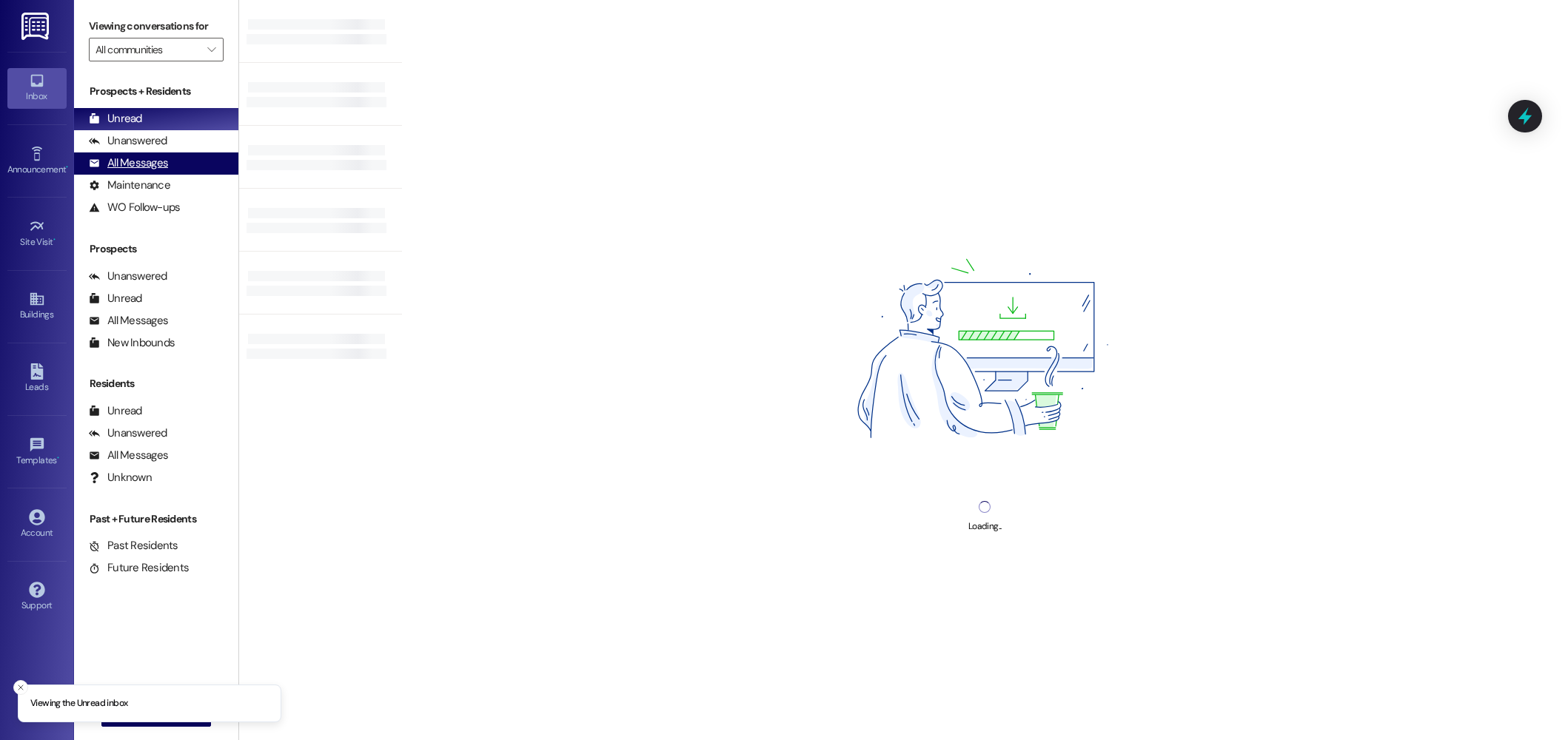
click at [168, 169] on div "All Messages (undefined)" at bounding box center [156, 163] width 164 height 22
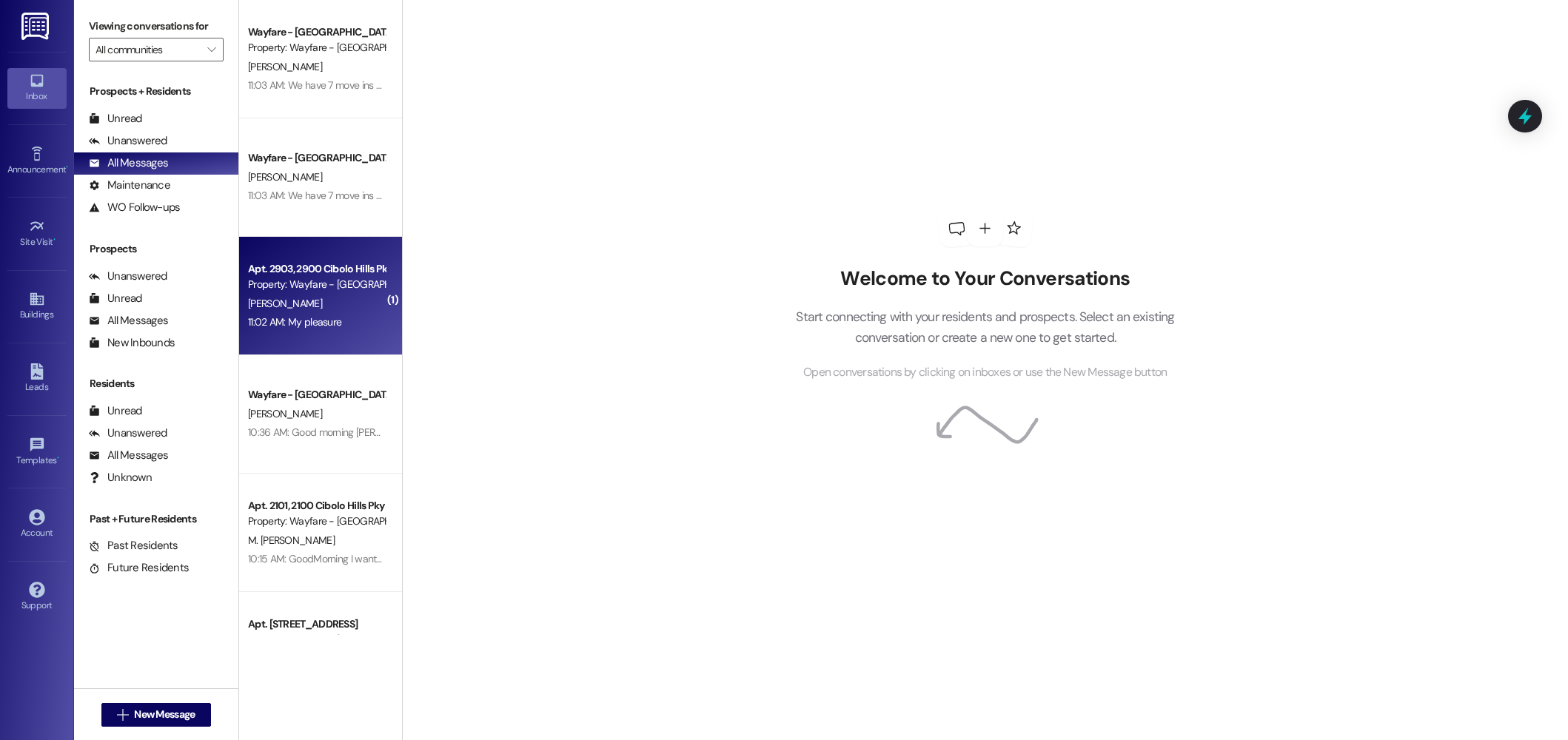
click at [348, 300] on div "[PERSON_NAME]" at bounding box center [316, 304] width 140 height 19
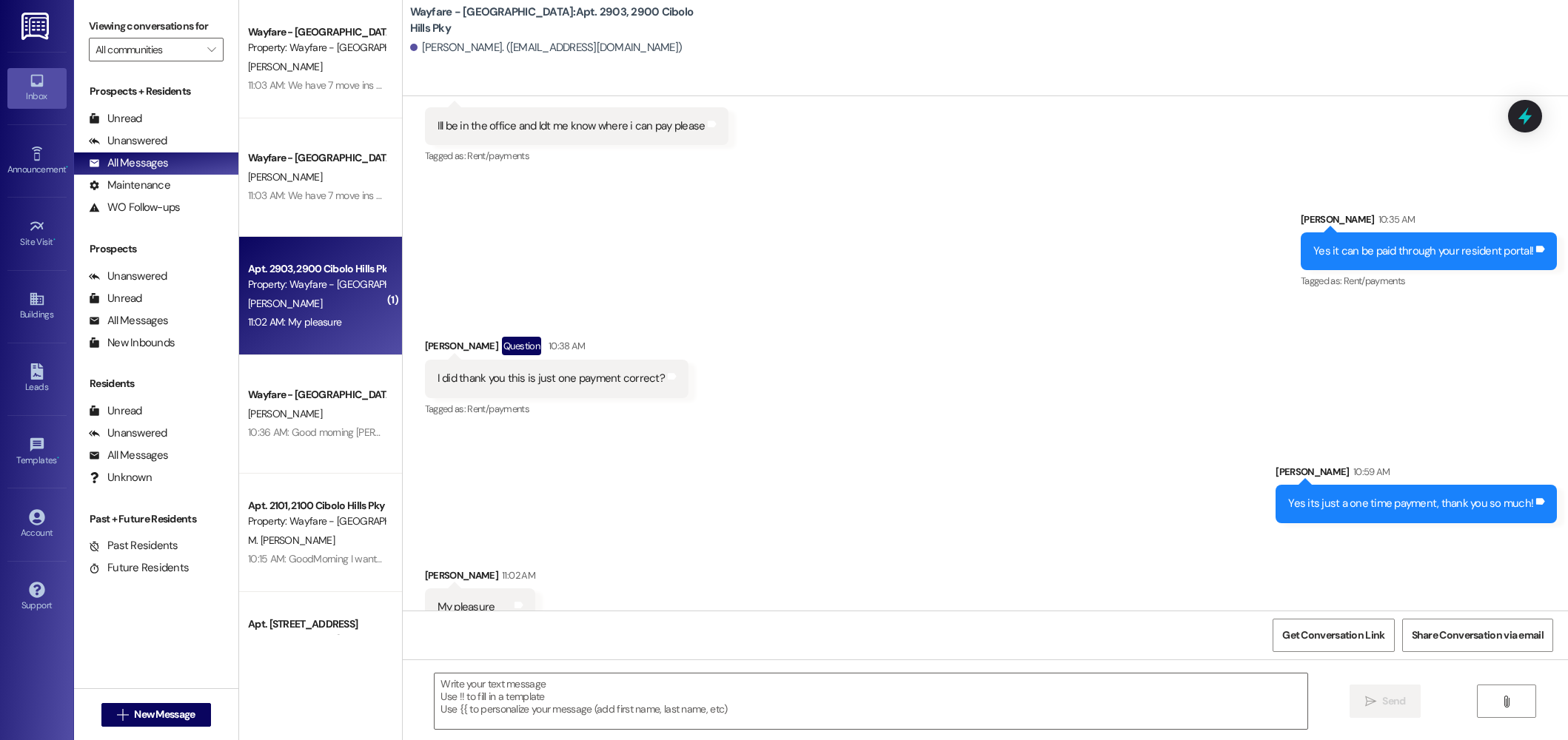
scroll to position [8532, 0]
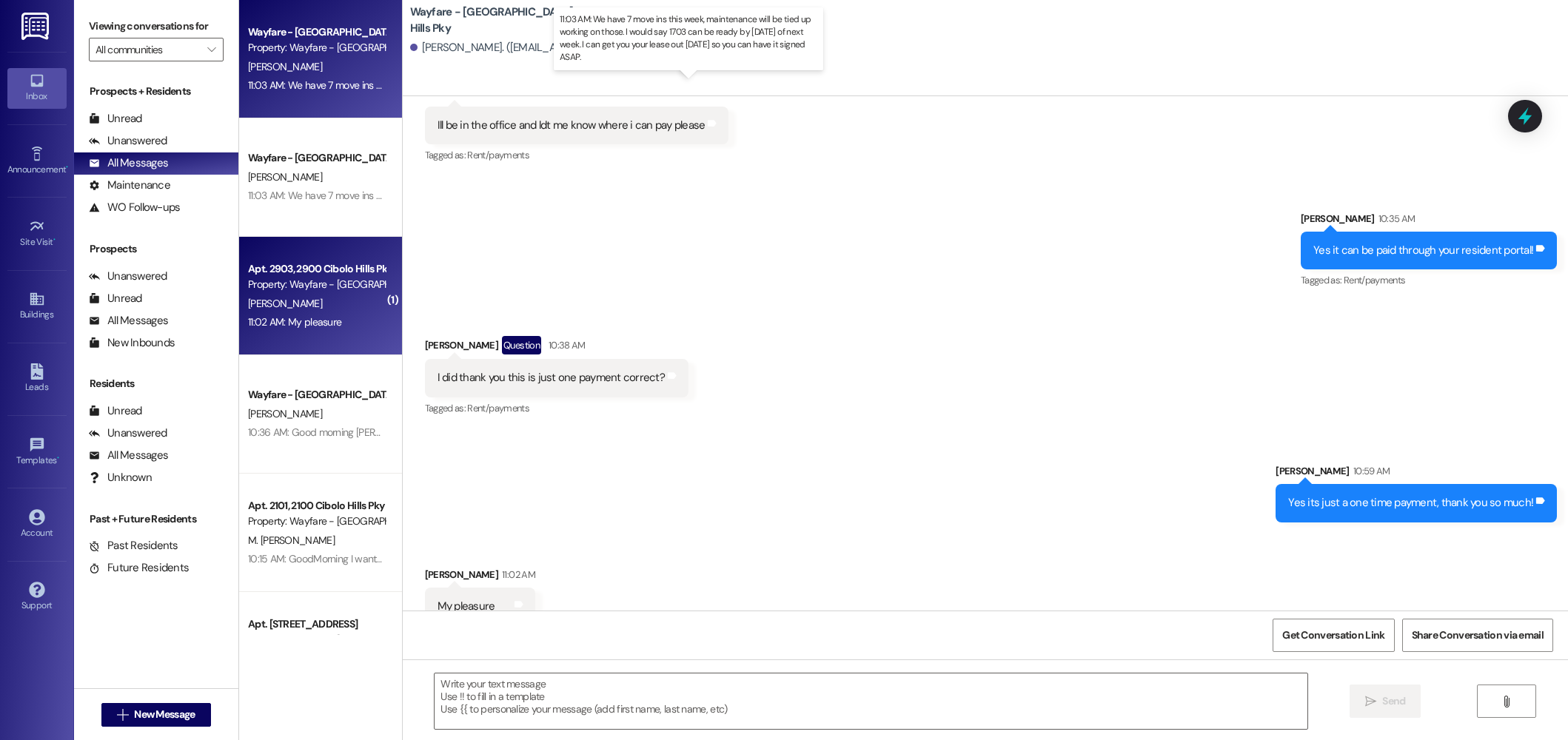
click at [306, 80] on div "11:03 AM: We have 7 move ins this week, maintenance will be tied up working on …" at bounding box center [693, 85] width 891 height 14
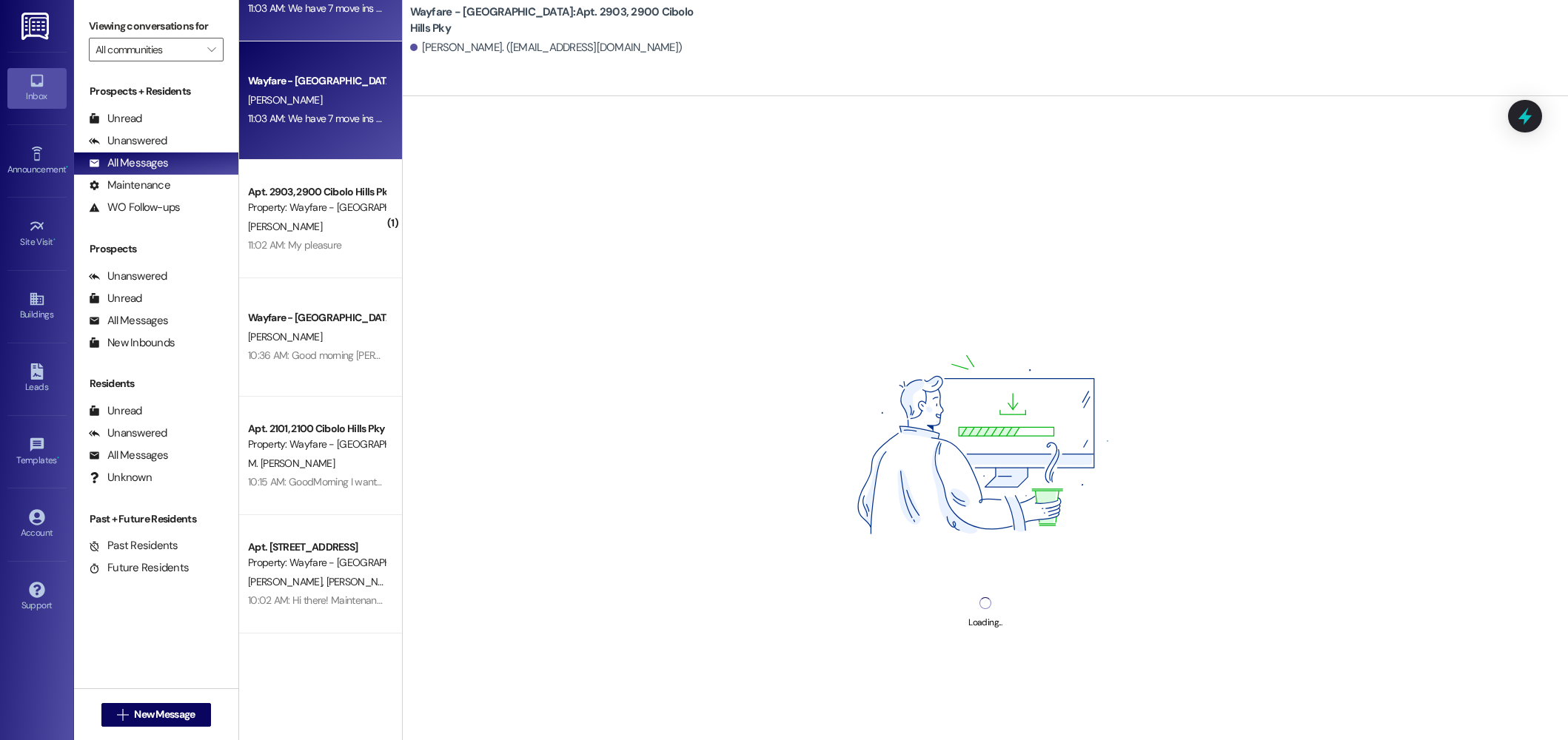
scroll to position [81, 0]
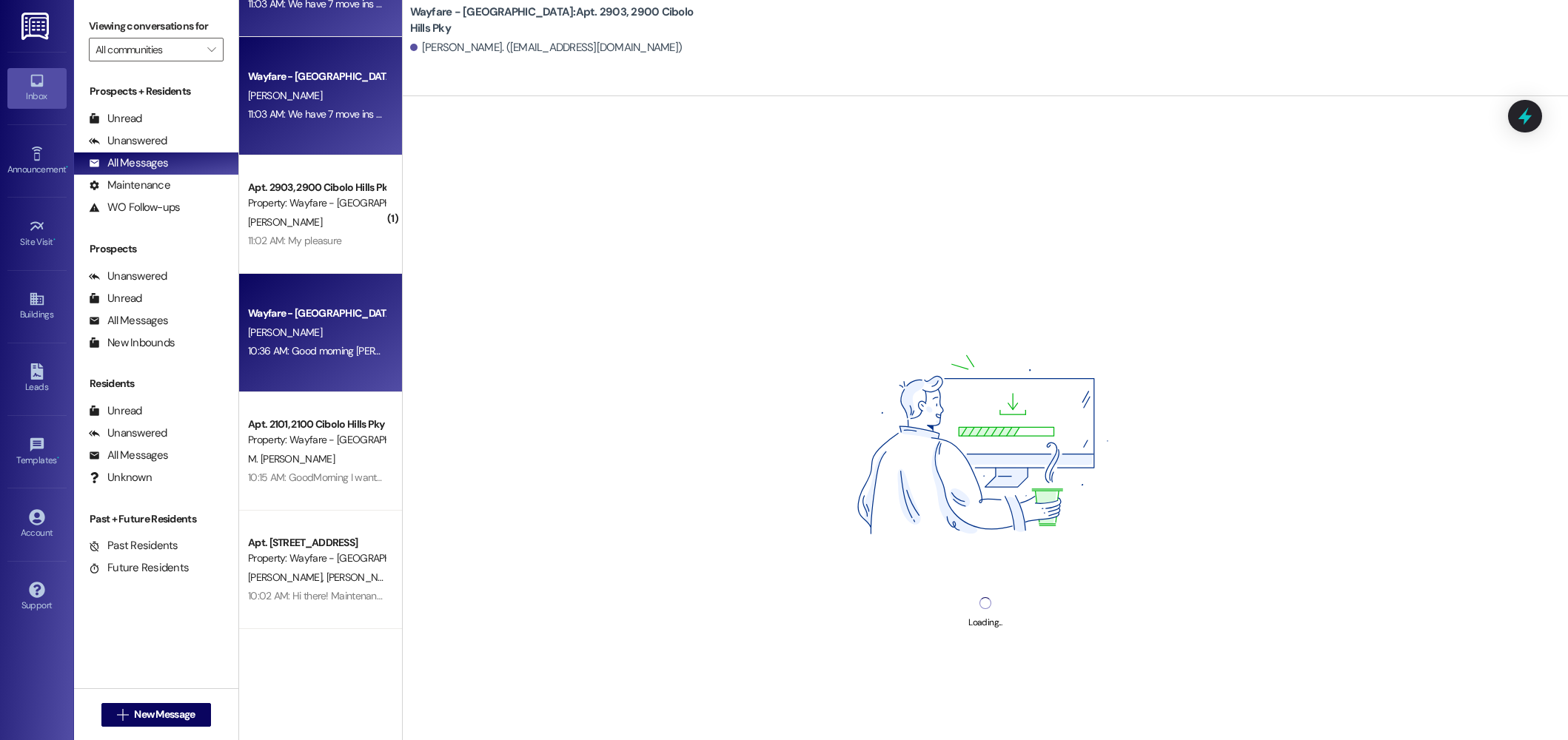
click at [279, 315] on div "Wayfare - [GEOGRAPHIC_DATA]" at bounding box center [316, 314] width 137 height 15
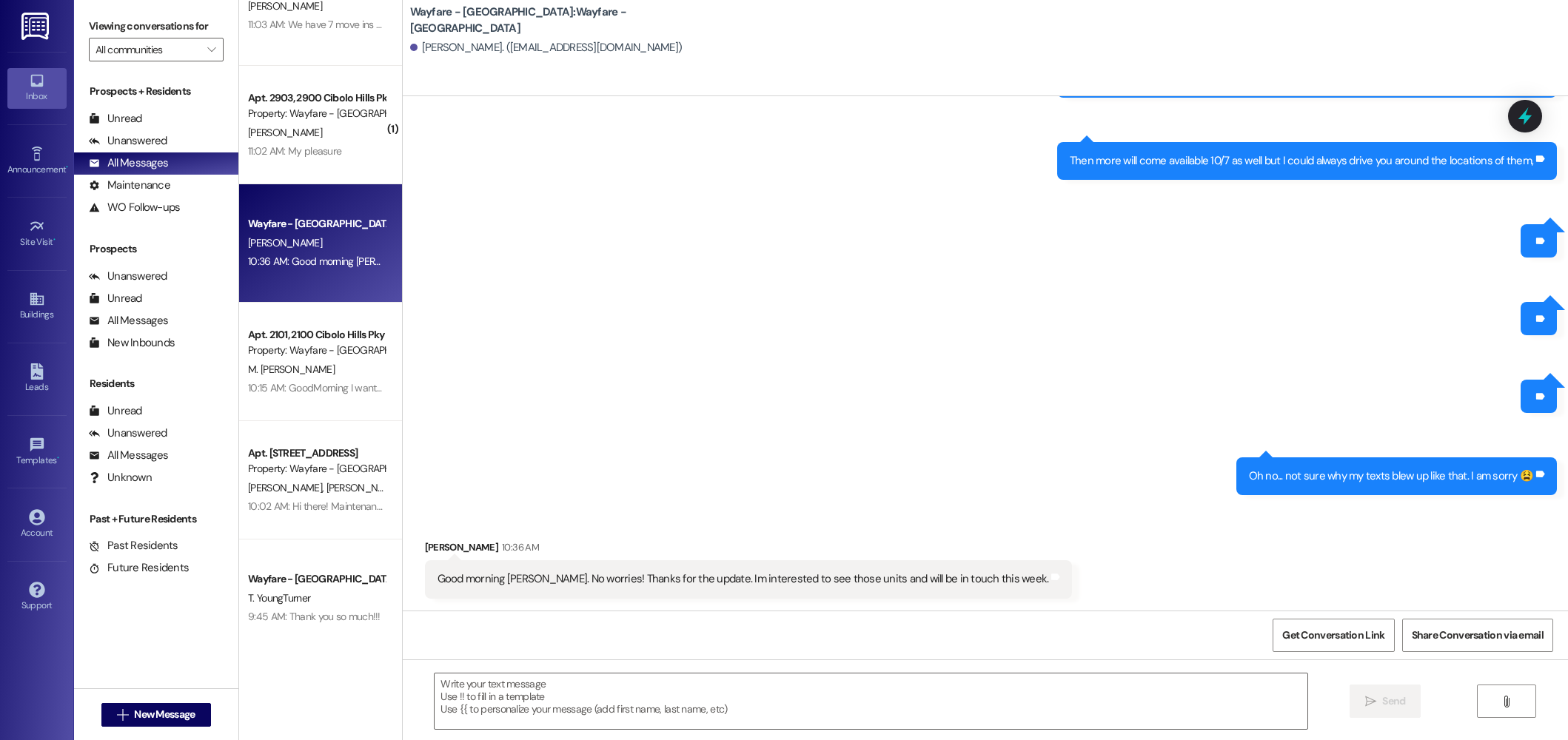
scroll to position [181, 0]
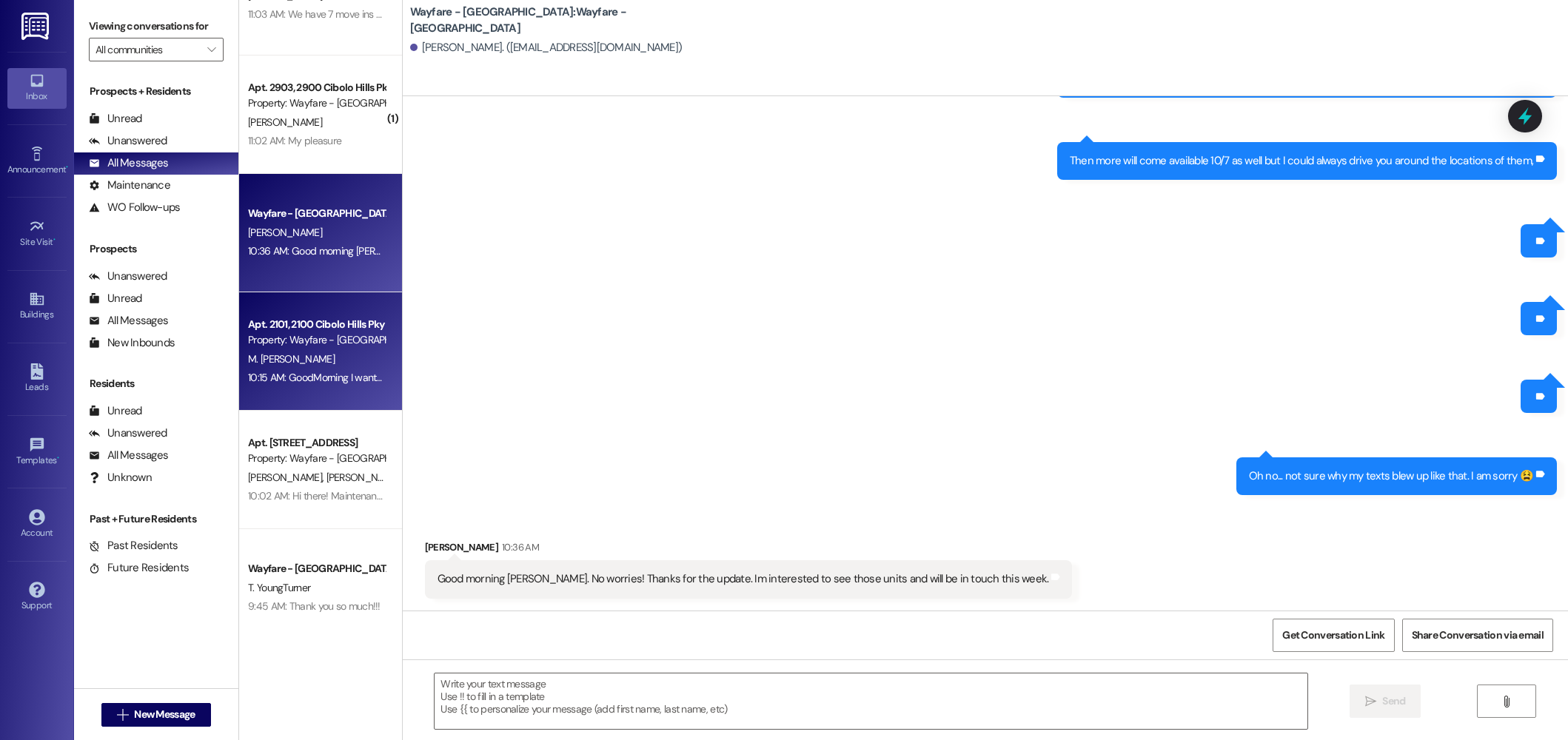
click at [284, 377] on div "10:15 AM: GoodMorning I wanted to report a person that lives here do I have to …" at bounding box center [451, 378] width 406 height 14
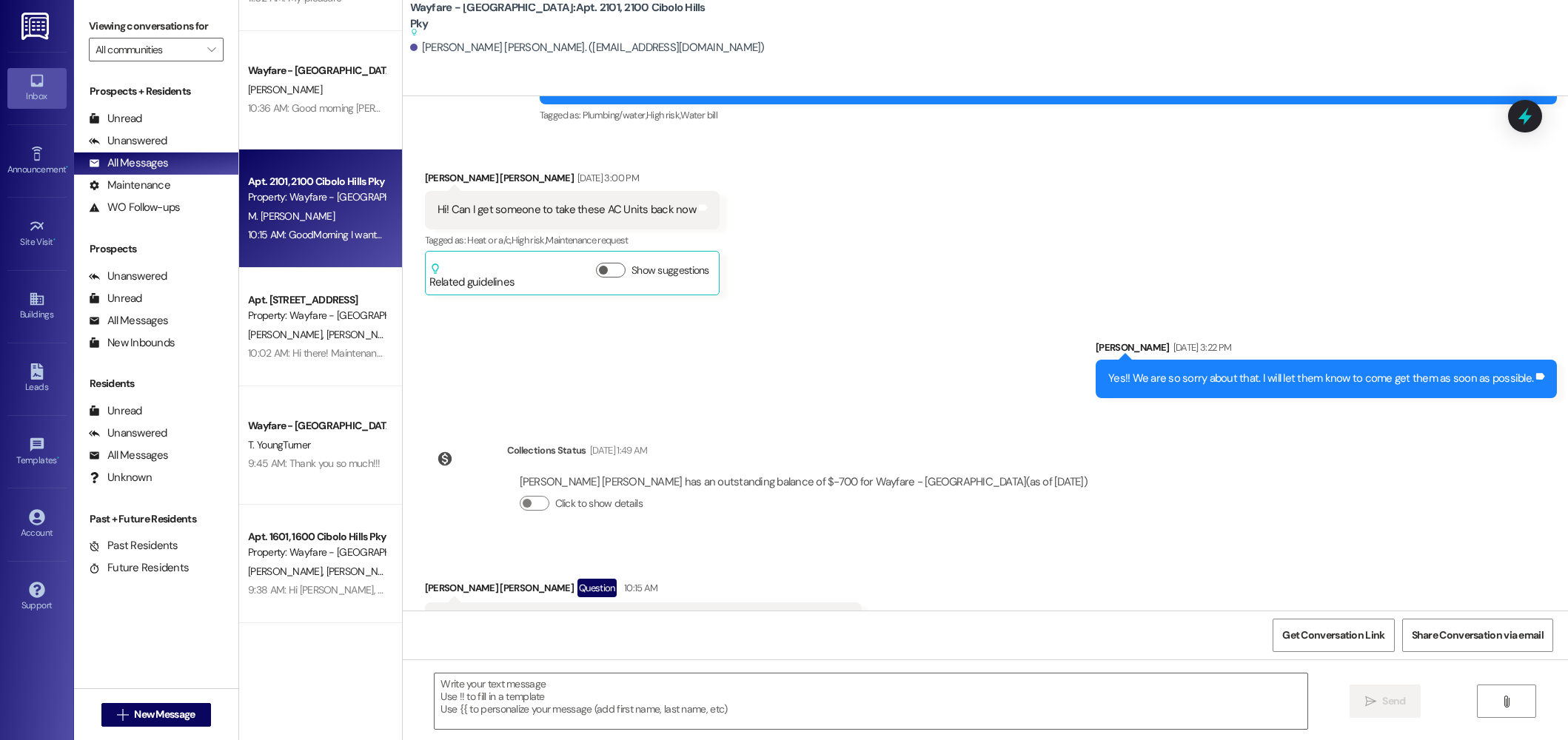
scroll to position [16311, 0]
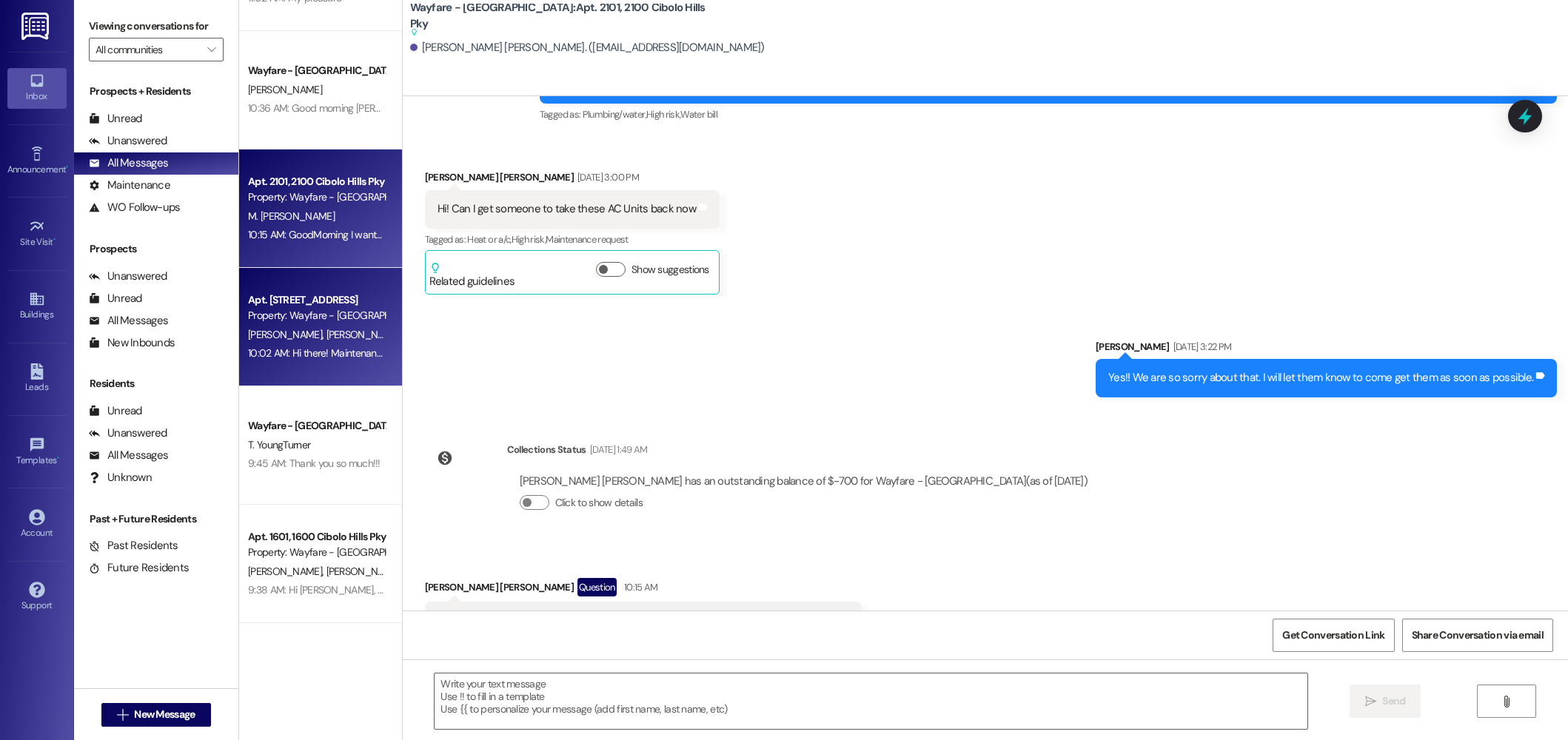
click at [291, 315] on div "Property: Wayfare - [GEOGRAPHIC_DATA]" at bounding box center [316, 315] width 137 height 15
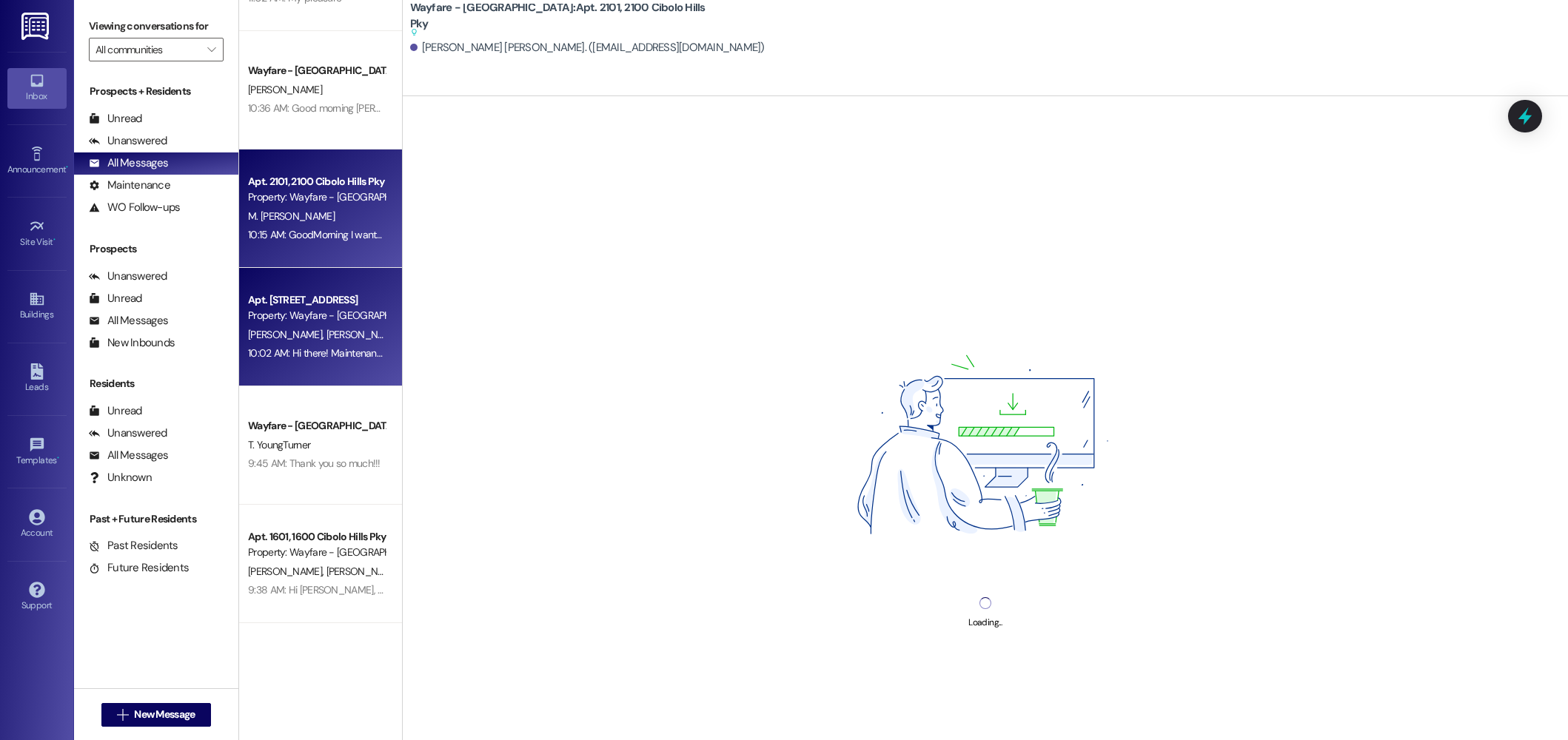
click at [282, 198] on div "Property: Wayfare - [GEOGRAPHIC_DATA]" at bounding box center [316, 197] width 137 height 15
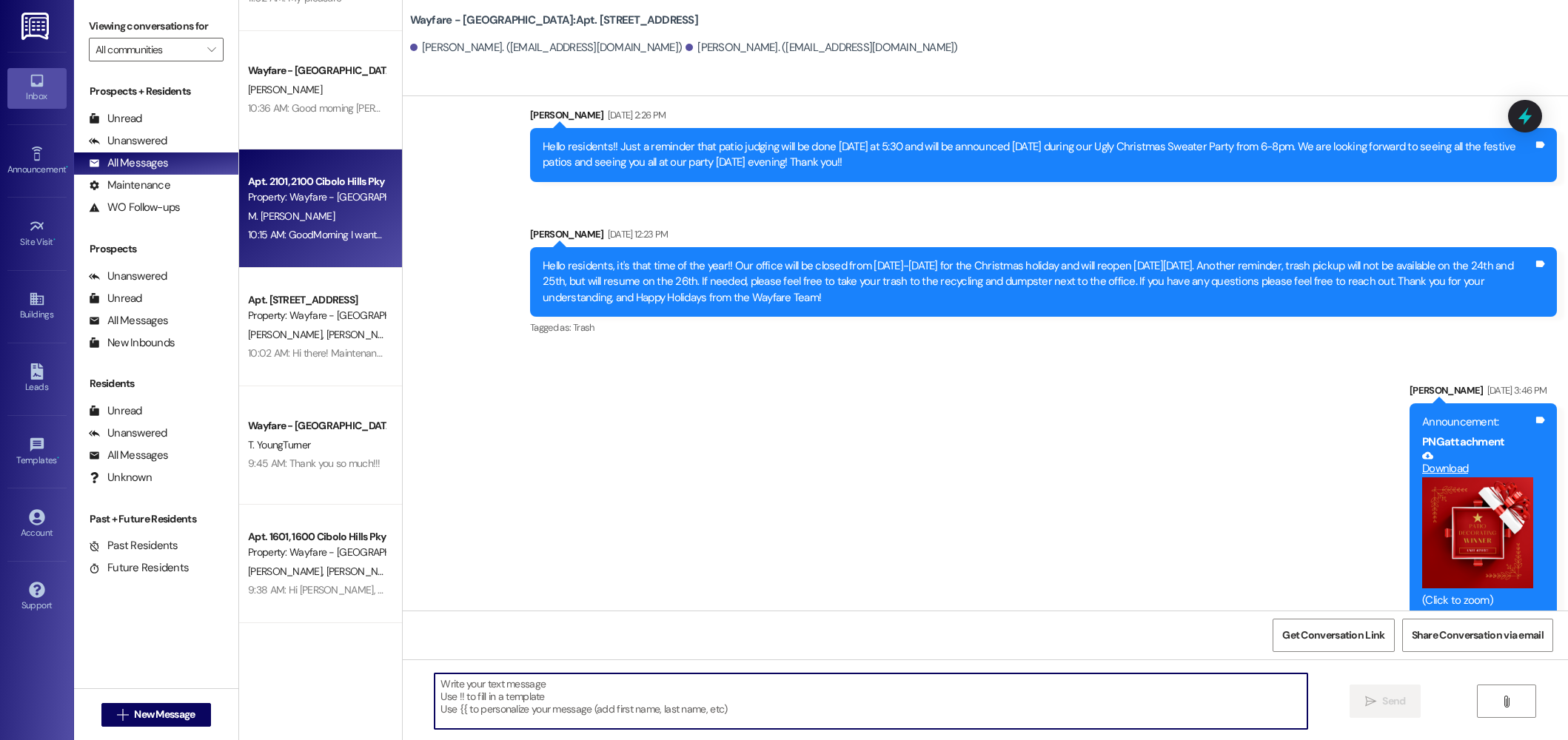
click at [621, 702] on textarea at bounding box center [871, 702] width 873 height 56
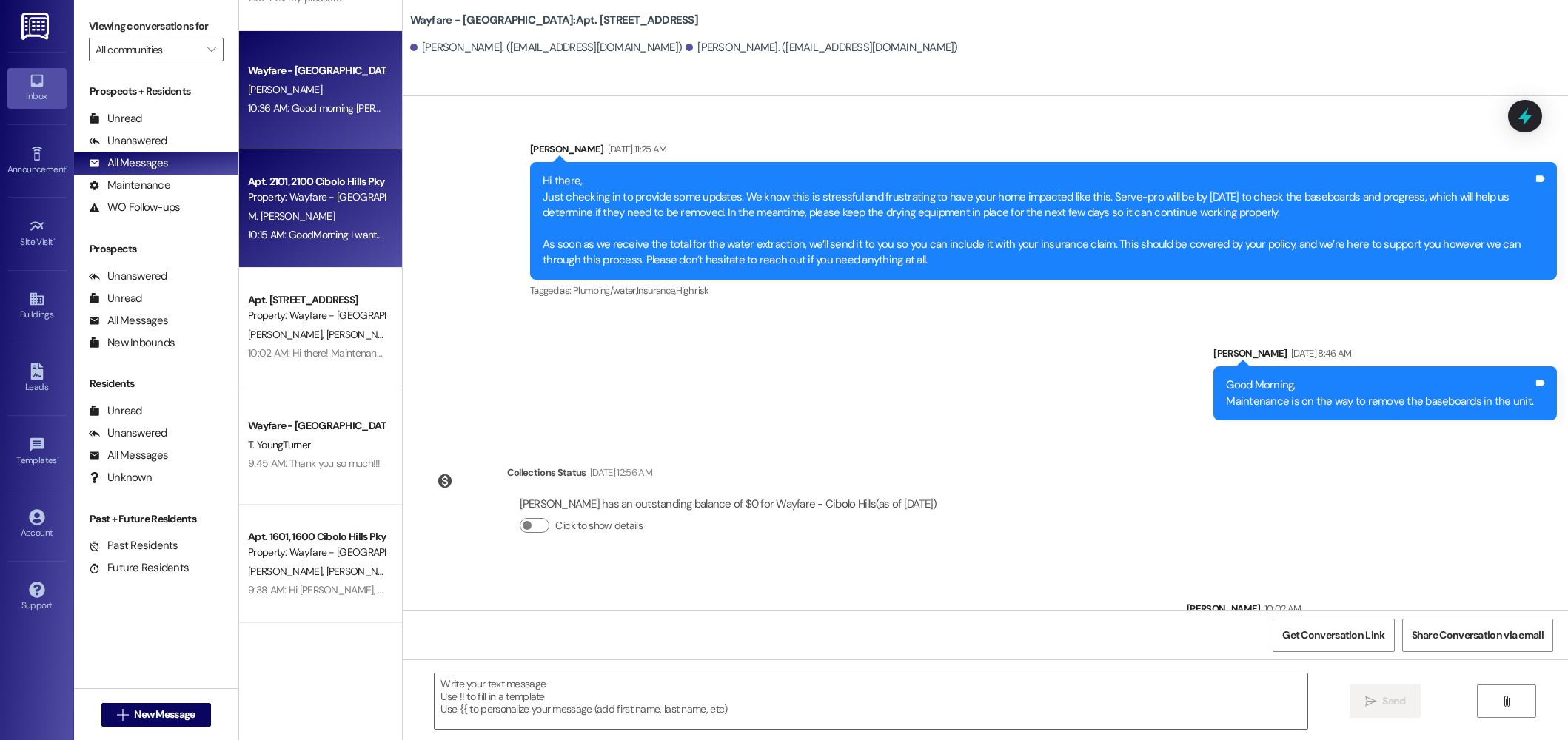
click at [306, 99] on div "10:36 AM: Good morning Jordan. No worries! Thanks for the update. Im interested…" at bounding box center [316, 108] width 140 height 19
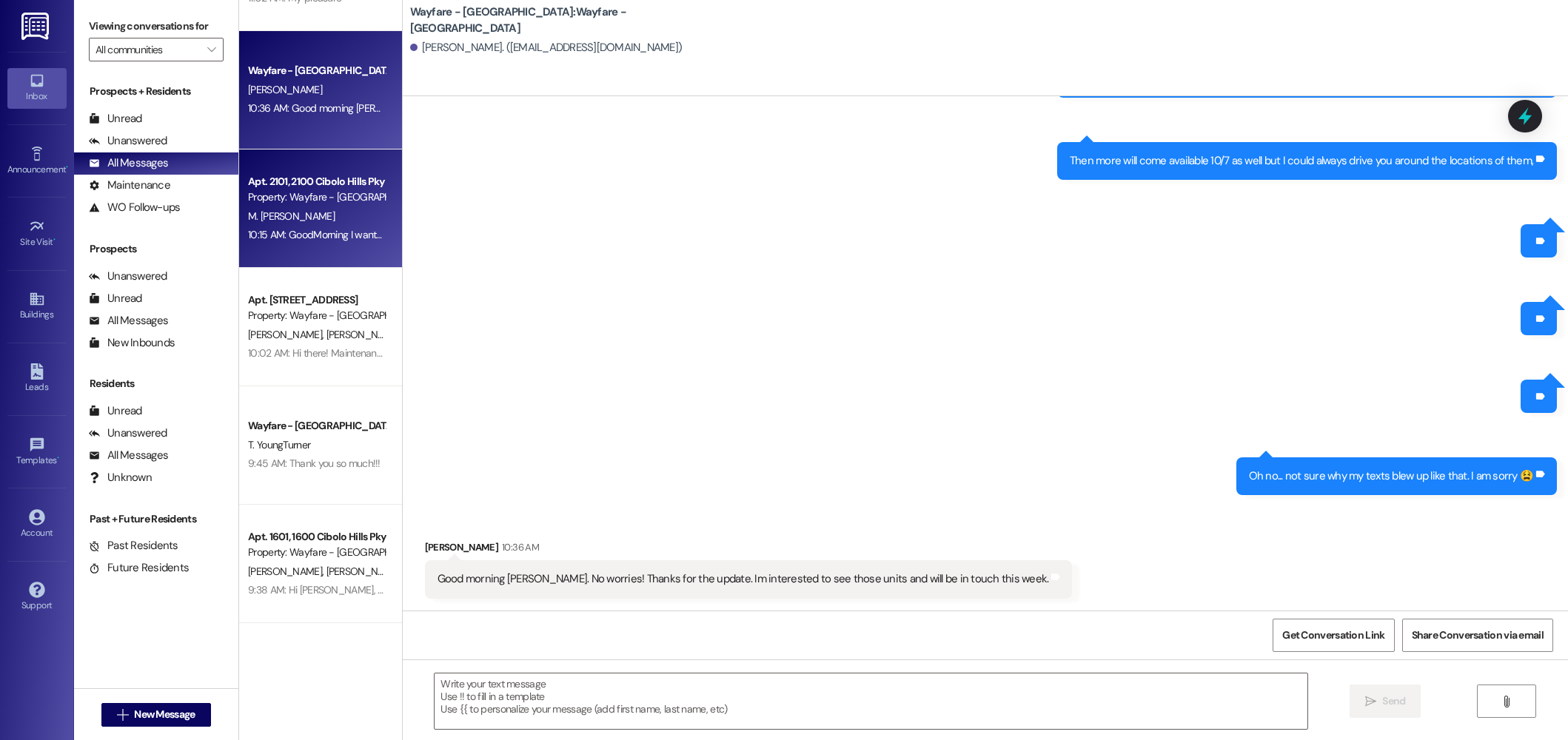
scroll to position [1921, 0]
click at [337, 214] on div "M. [PERSON_NAME]" at bounding box center [316, 217] width 140 height 19
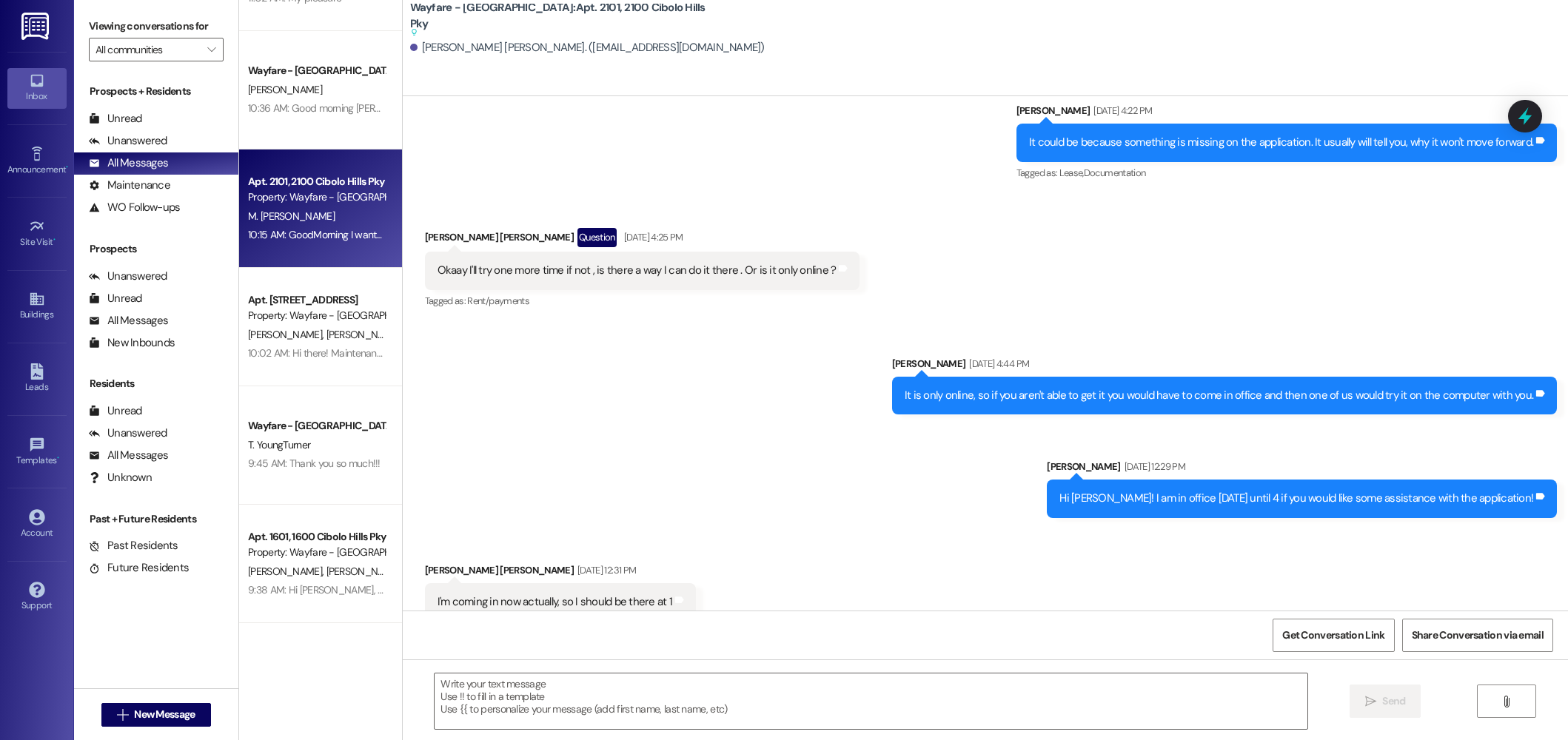
scroll to position [16310, 0]
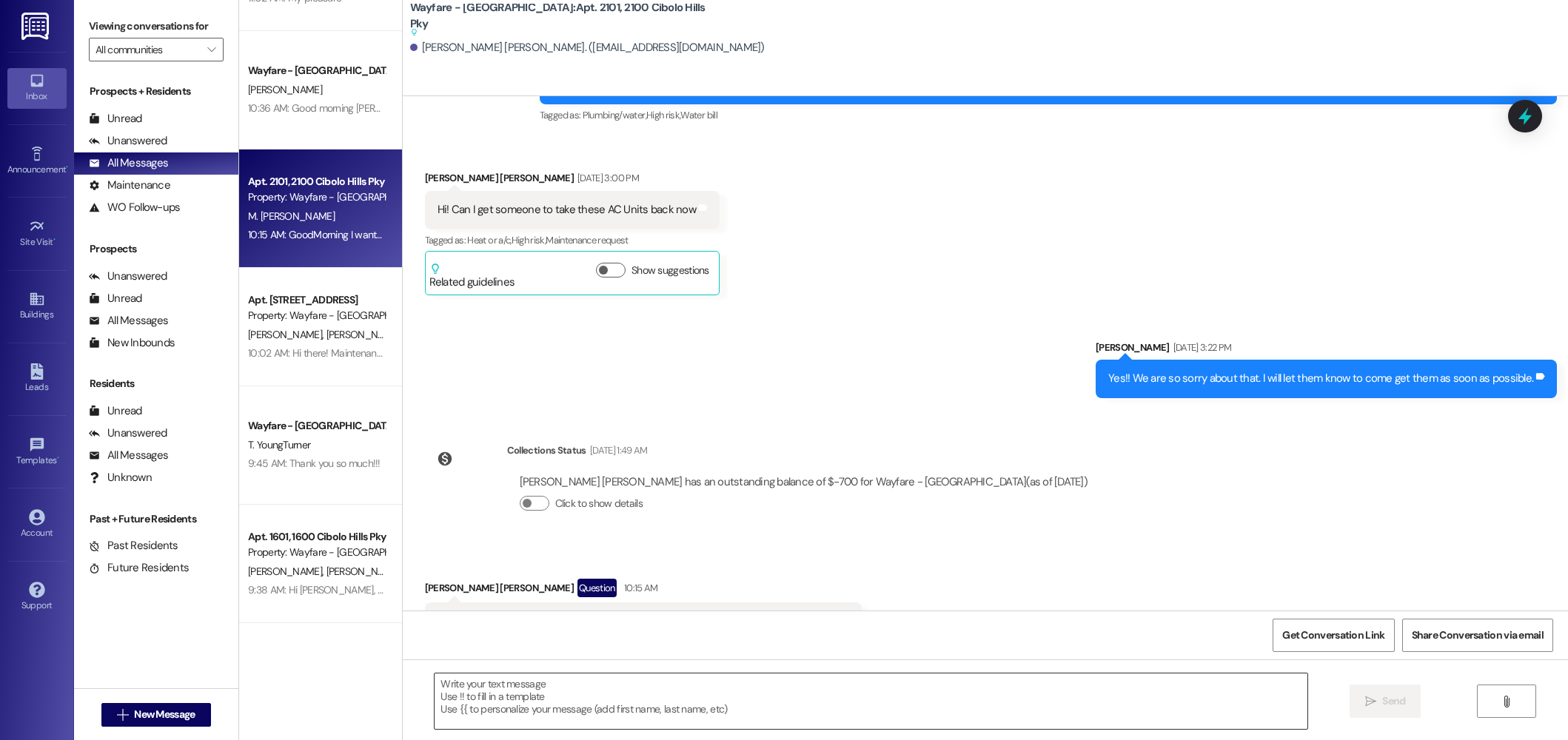
click at [538, 701] on textarea at bounding box center [871, 702] width 873 height 56
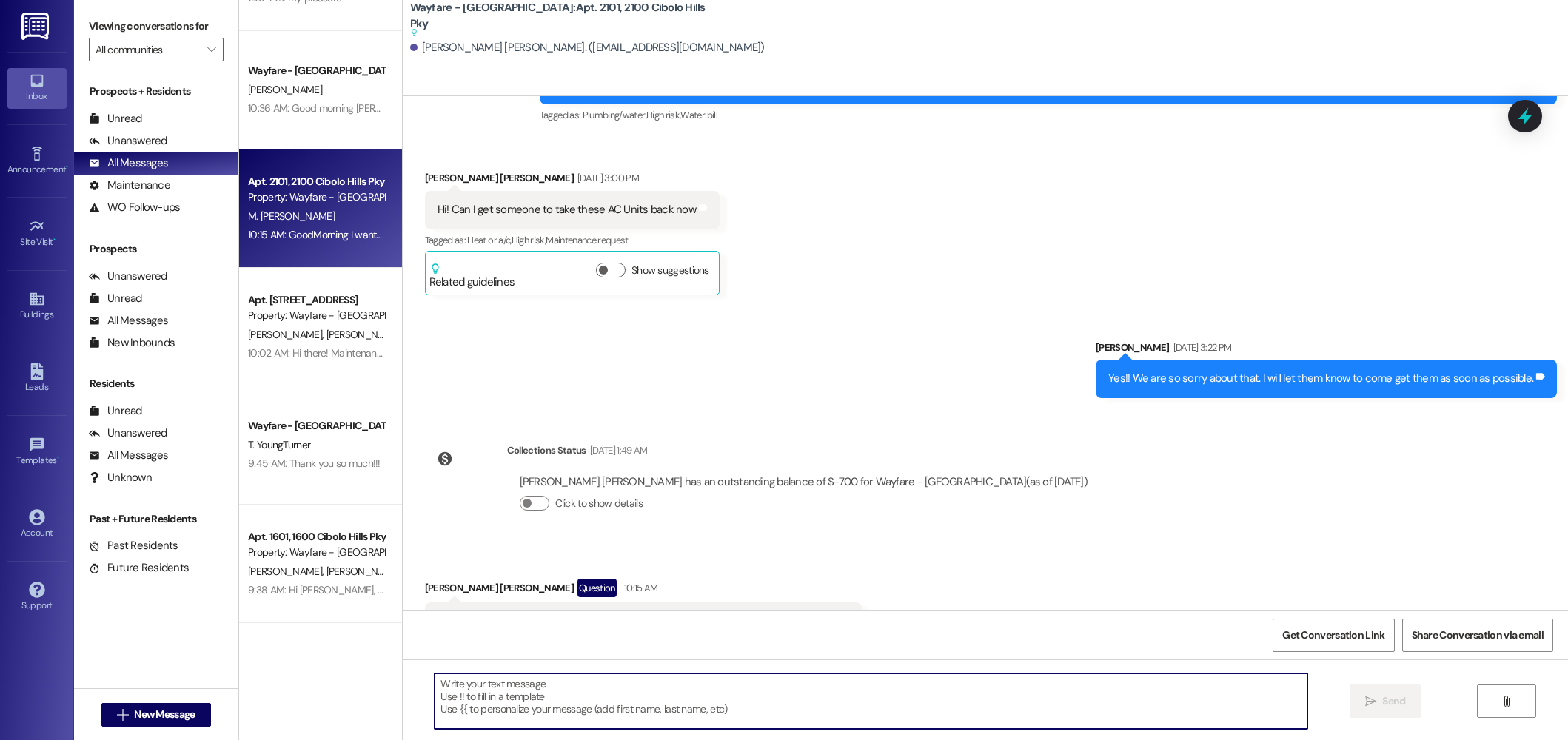
type textarea "y"
type textarea "Y"
click at [848, 688] on textarea "You don't need to come in necessarily unless you'd prefer. May I ask what is go…" at bounding box center [871, 702] width 873 height 56
type textarea "You don't need to come in necessarily unless you'd prefer. May I ask what is go…"
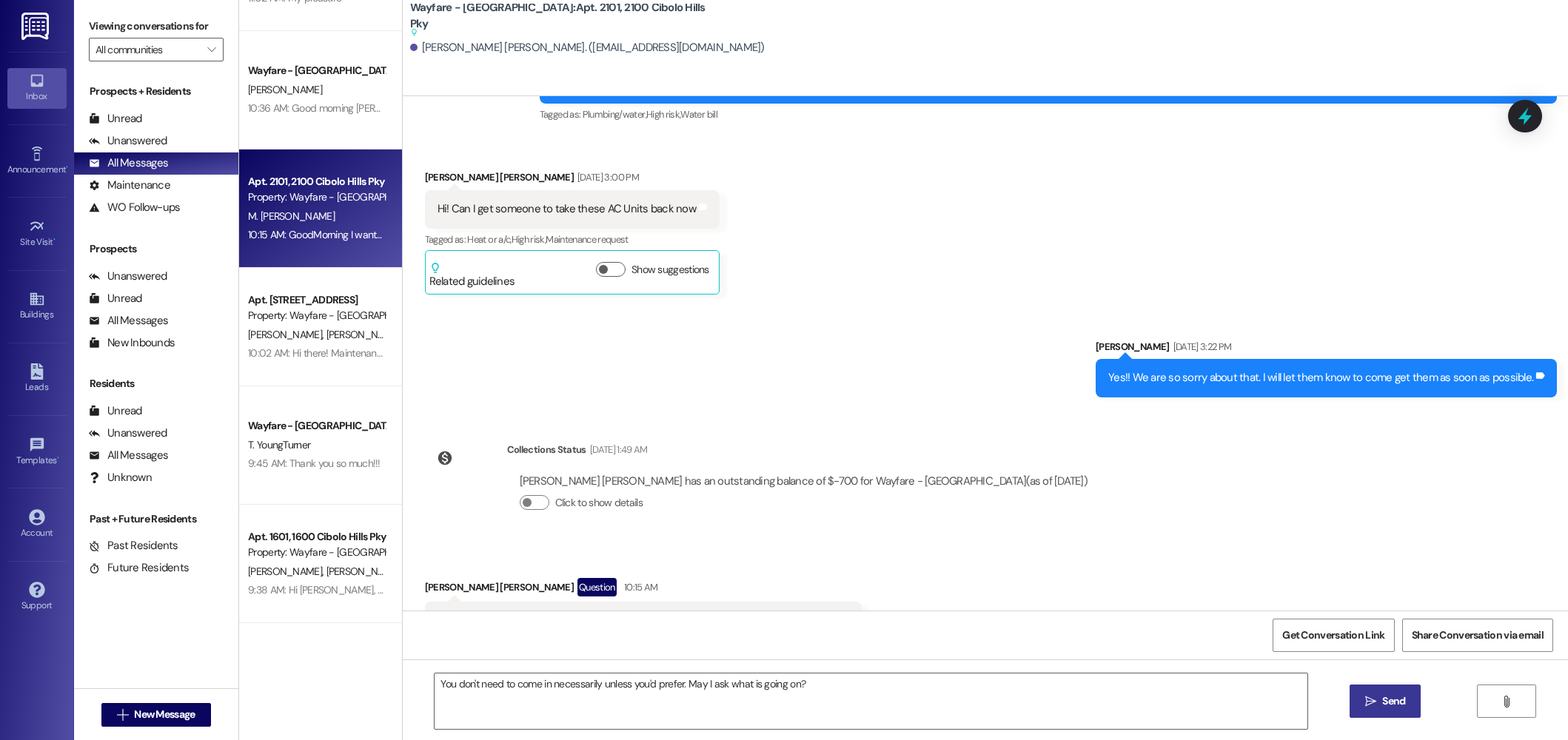
click at [1355, 699] on button " Send" at bounding box center [1385, 701] width 72 height 33
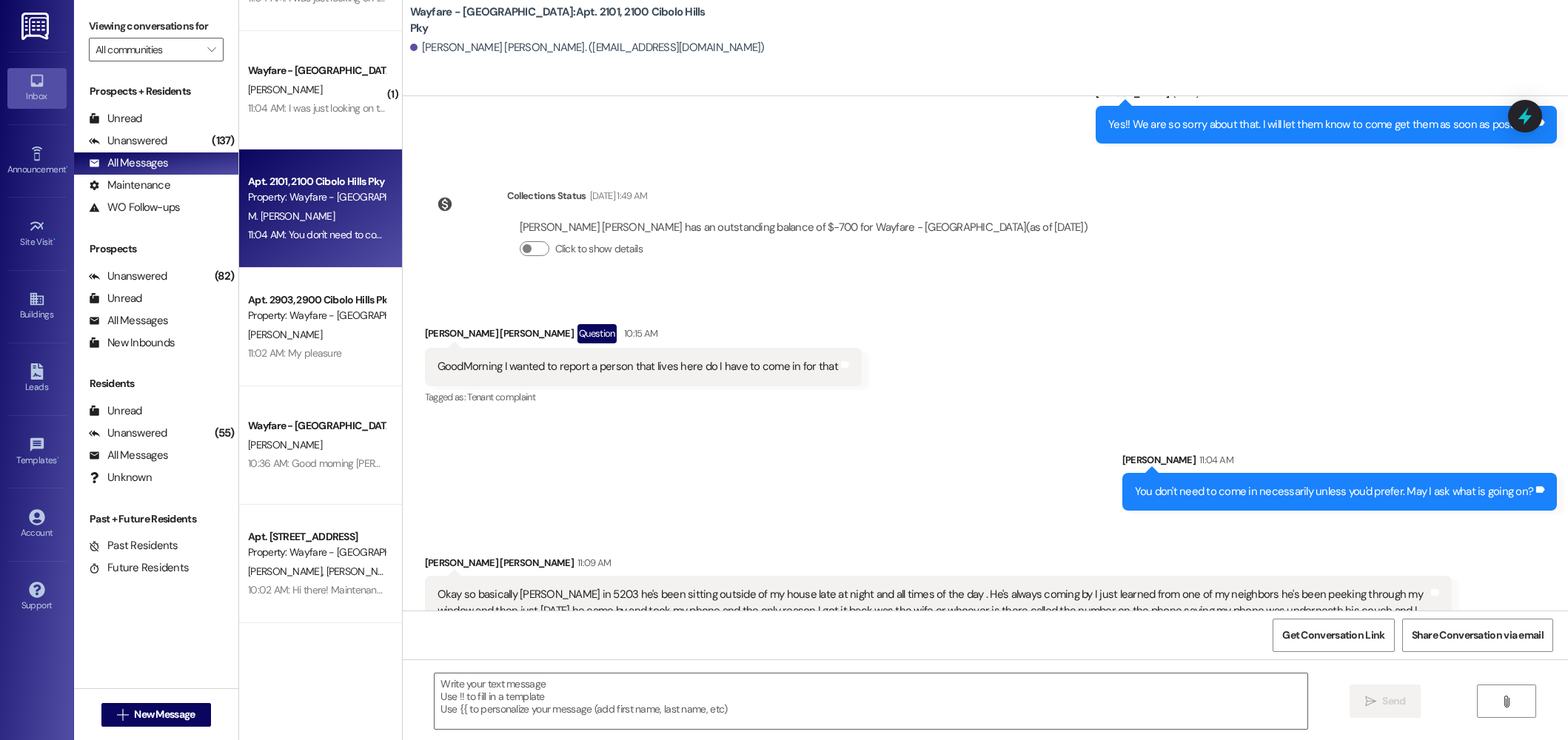
scroll to position [0, 0]
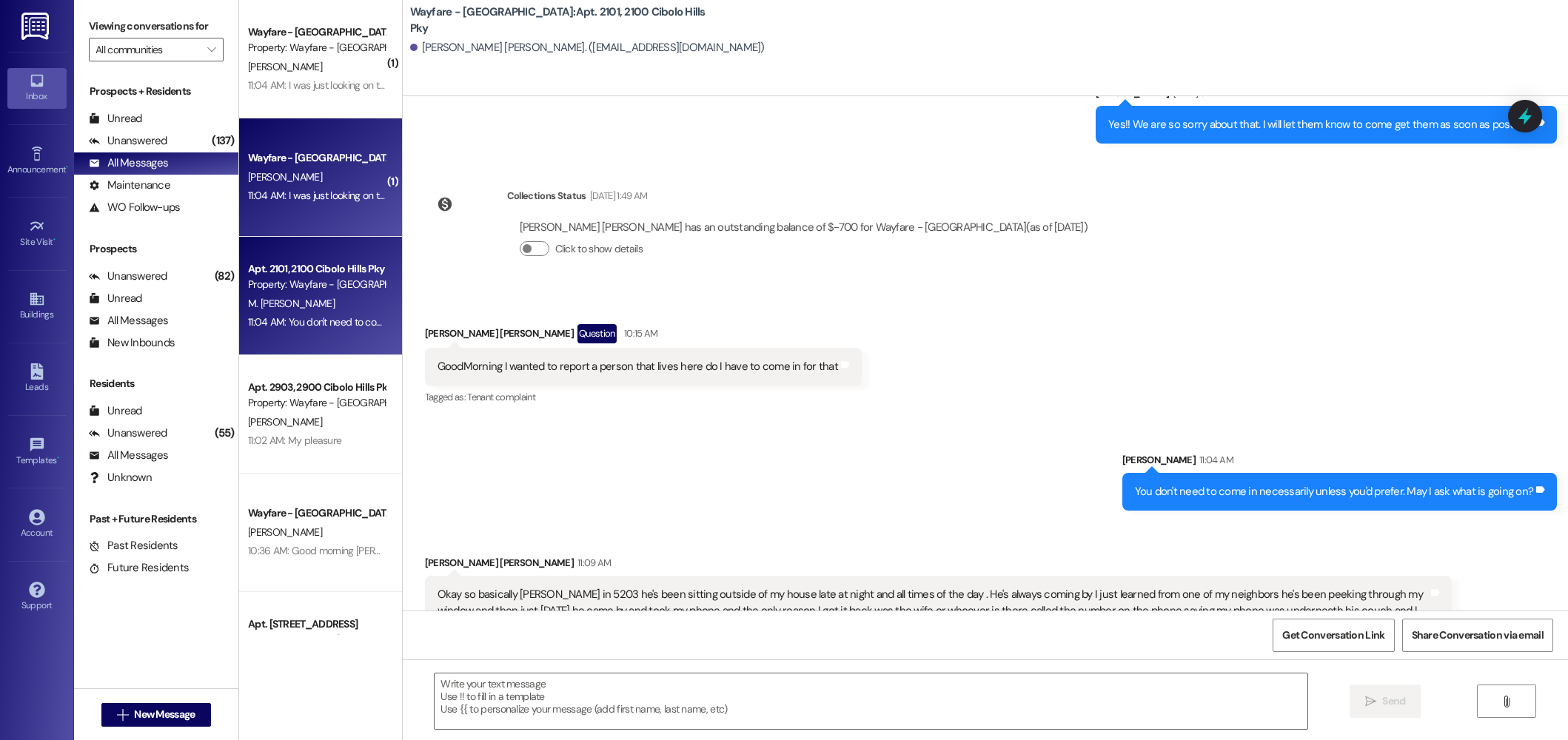
click at [357, 182] on div "[PERSON_NAME]" at bounding box center [316, 178] width 140 height 19
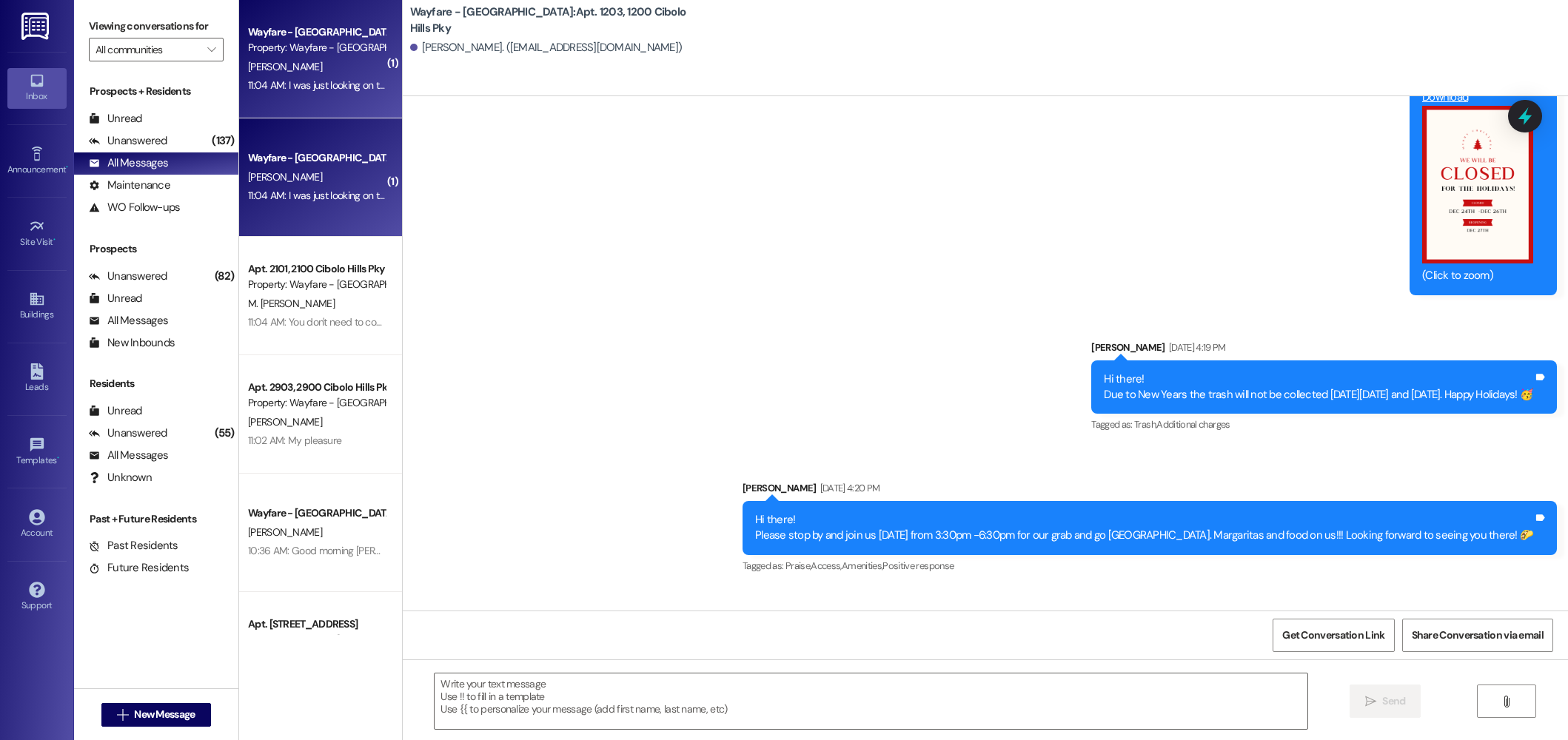
scroll to position [41014, 0]
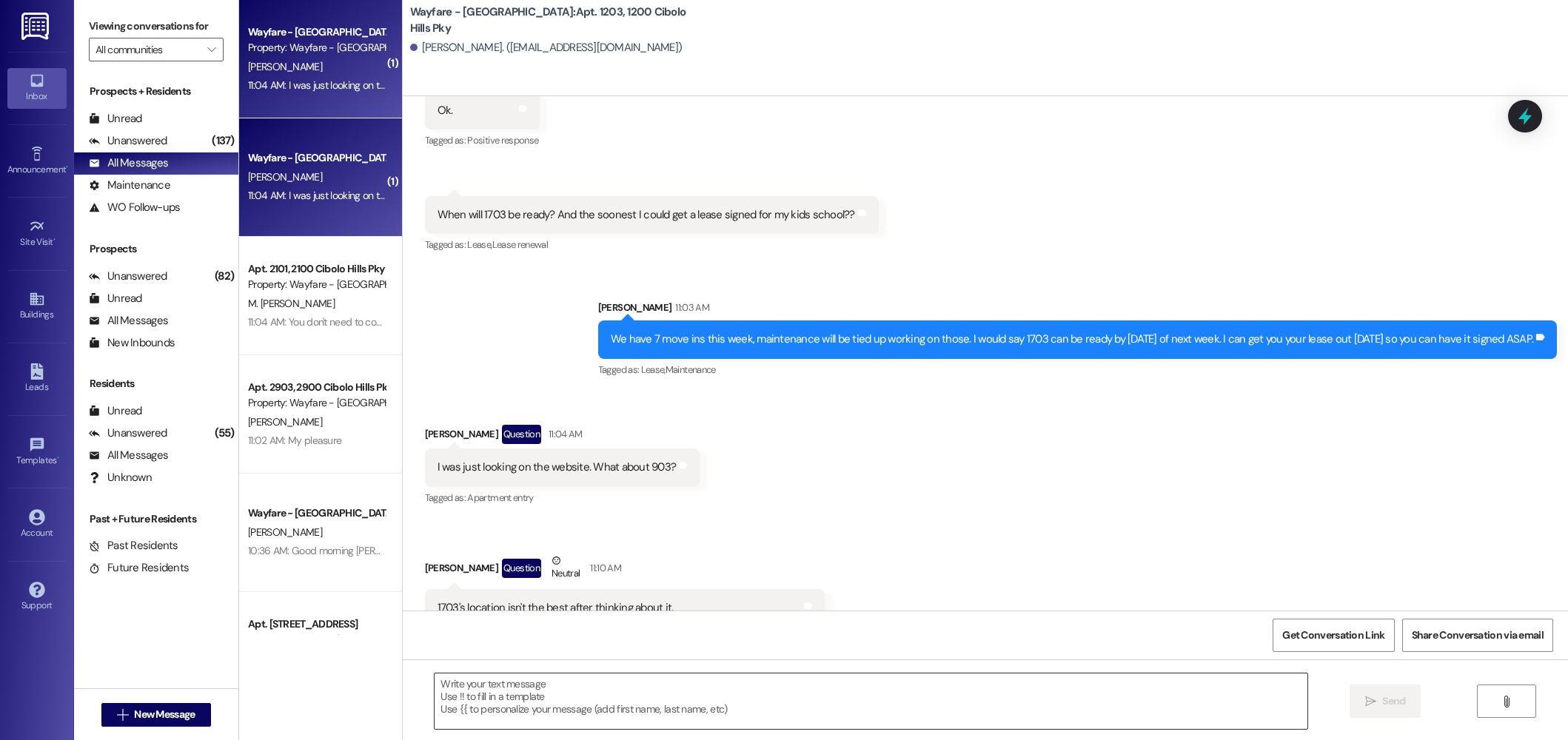
click at [695, 713] on textarea at bounding box center [871, 702] width 873 height 56
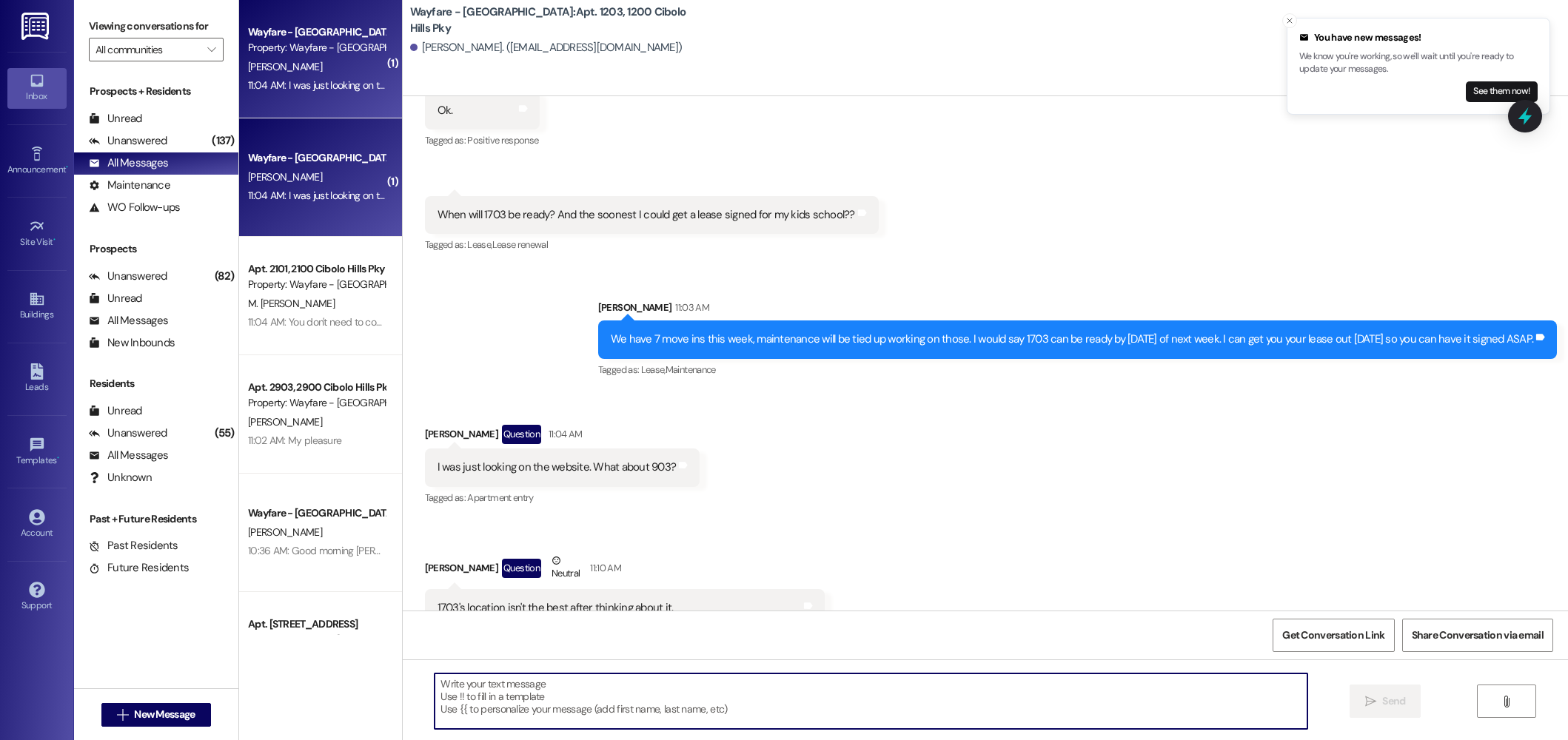
scroll to position [41013, 0]
click at [768, 699] on textarea at bounding box center [871, 702] width 873 height 56
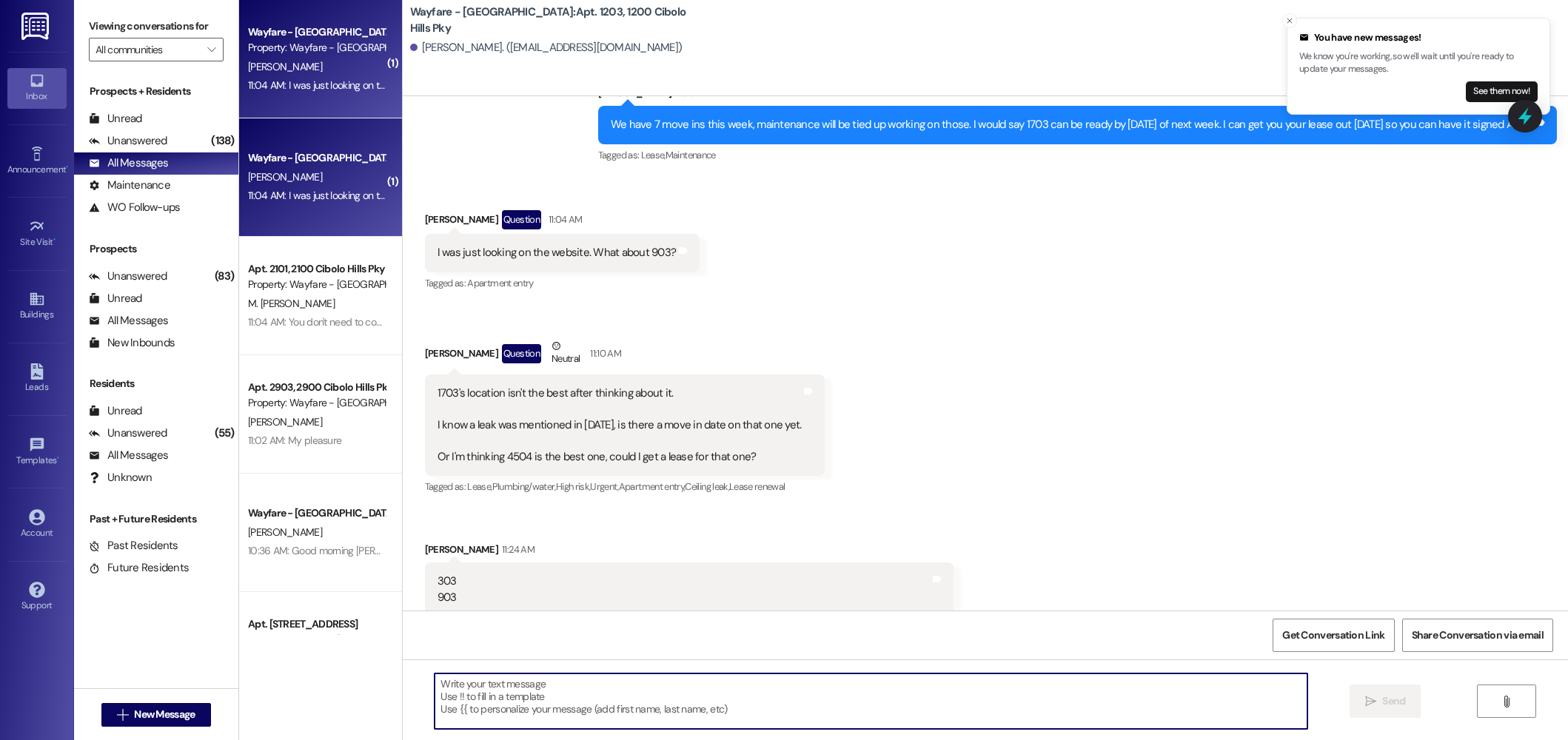
click at [520, 699] on textarea at bounding box center [871, 702] width 873 height 56
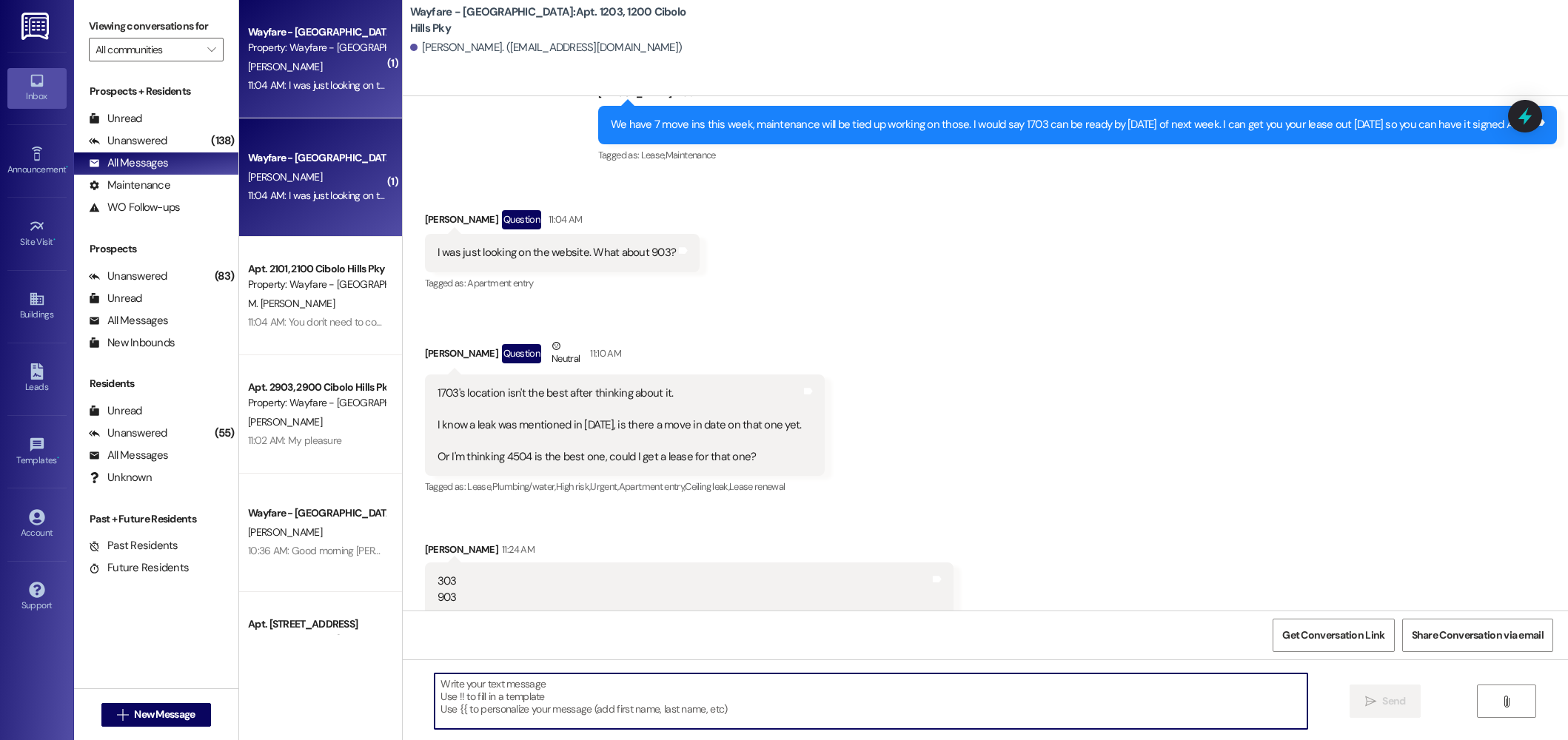
click at [526, 721] on textarea at bounding box center [871, 702] width 873 height 56
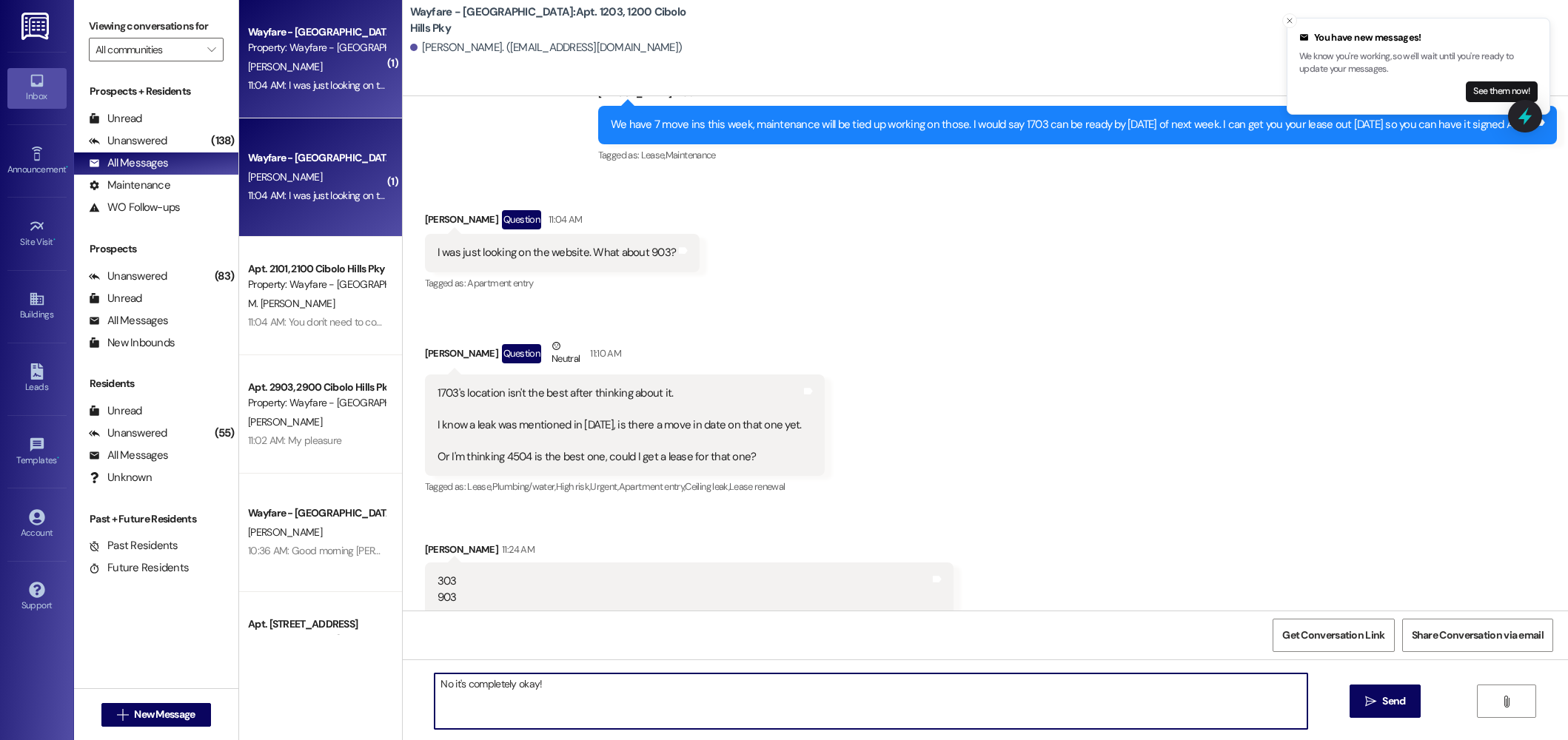
click at [556, 694] on textarea "No it's completely okay!" at bounding box center [871, 702] width 873 height 56
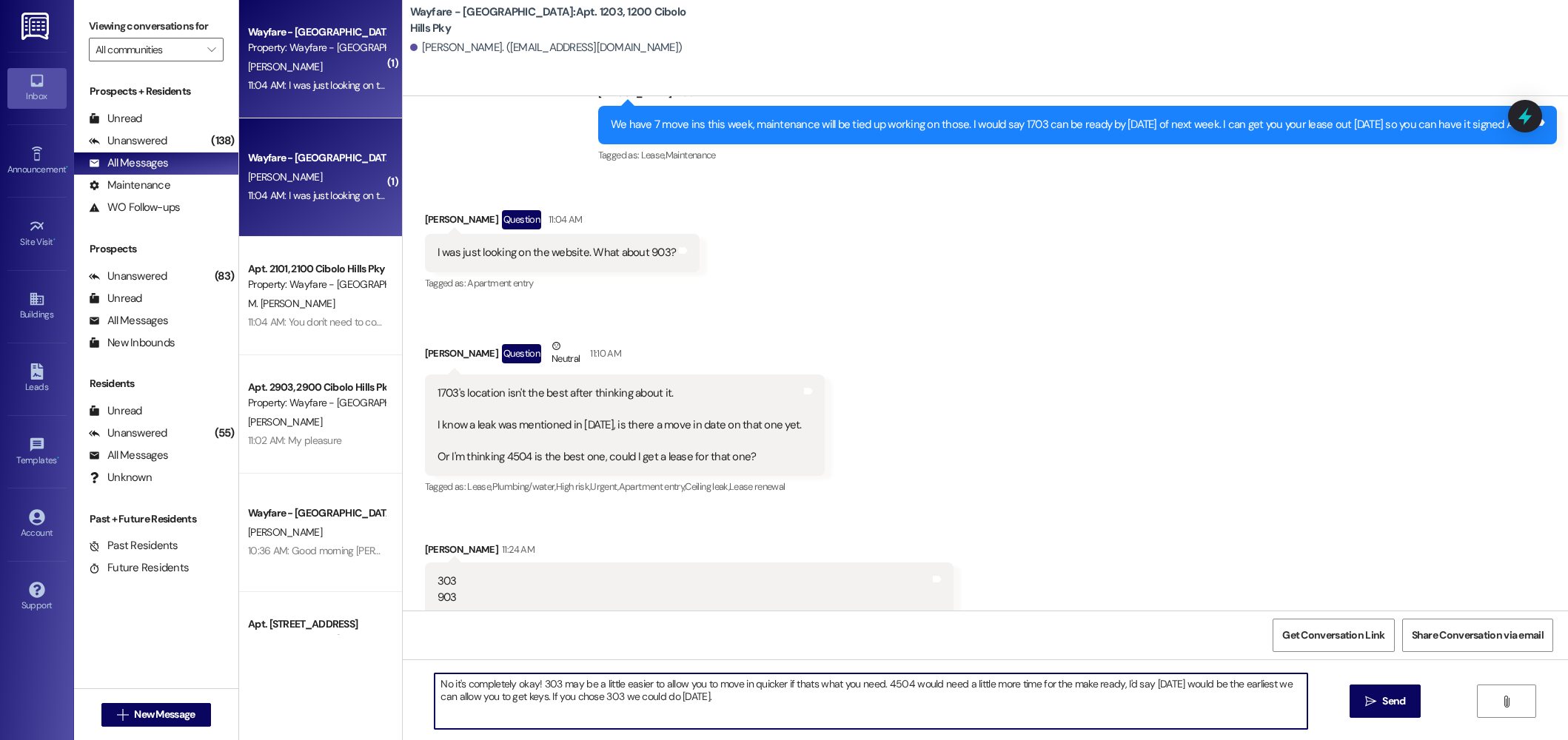
drag, startPoint x: 515, startPoint y: 699, endPoint x: 422, endPoint y: 699, distance: 93.0
click at [435, 699] on textarea "No it's completely okay! 303 may be a little easier to allow you to move in qui…" at bounding box center [871, 702] width 873 height 56
click at [455, 699] on textarea "No it's completely okay! 303 may be a little easier to allow you to move in qui…" at bounding box center [871, 702] width 873 height 56
click at [483, 693] on textarea "No it's completely okay! 303 may be a little easier to allow you to move in qui…" at bounding box center [871, 702] width 873 height 56
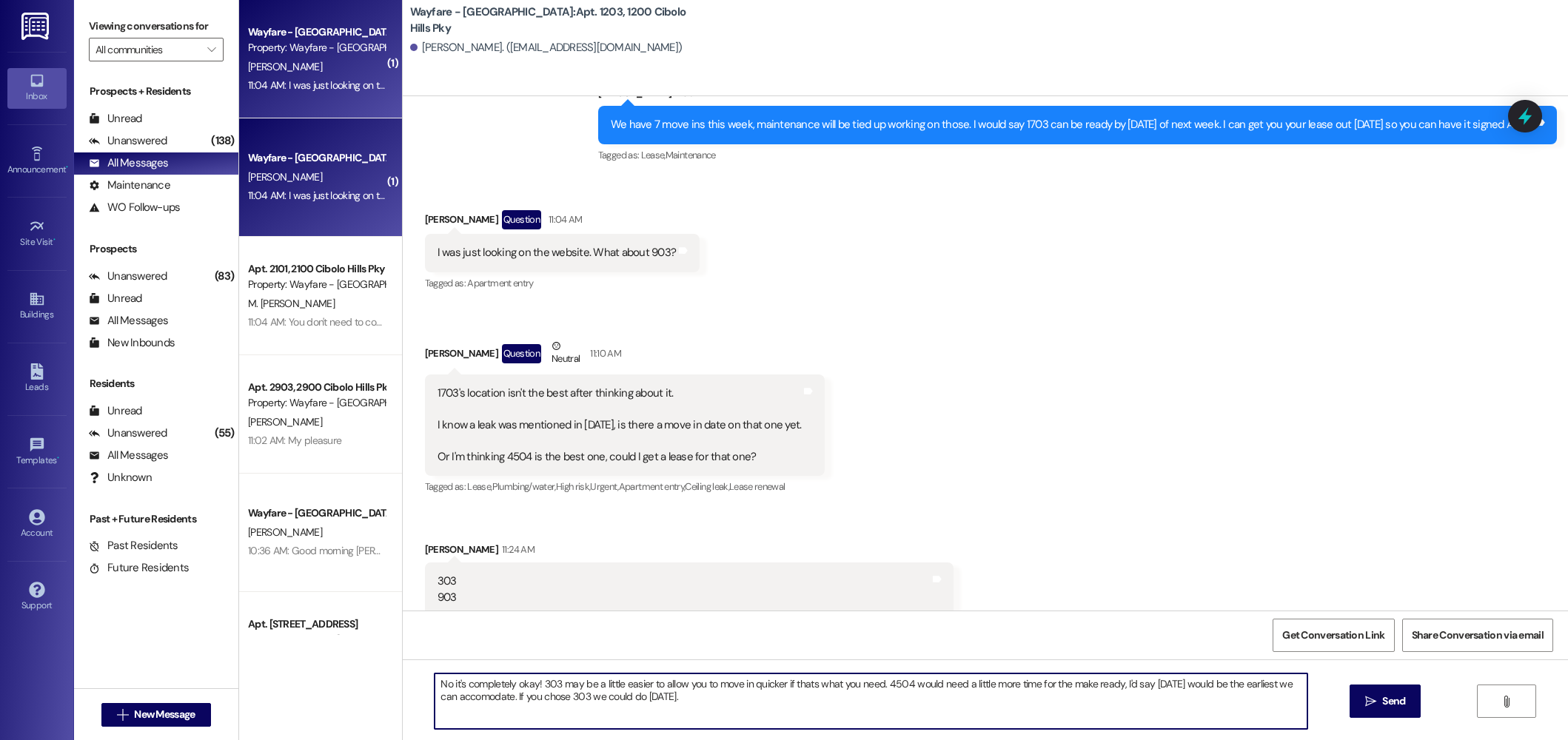
click at [464, 699] on textarea "No it's completely okay! 303 may be a little easier to allow you to move in qui…" at bounding box center [871, 702] width 873 height 56
click at [485, 699] on textarea "No it's completely okay! 303 may be a little easier to allow you to move in qui…" at bounding box center [871, 702] width 873 height 56
click at [455, 701] on textarea "No it's completely okay! 303 may be a little easier to allow you to move in qui…" at bounding box center [871, 702] width 873 height 56
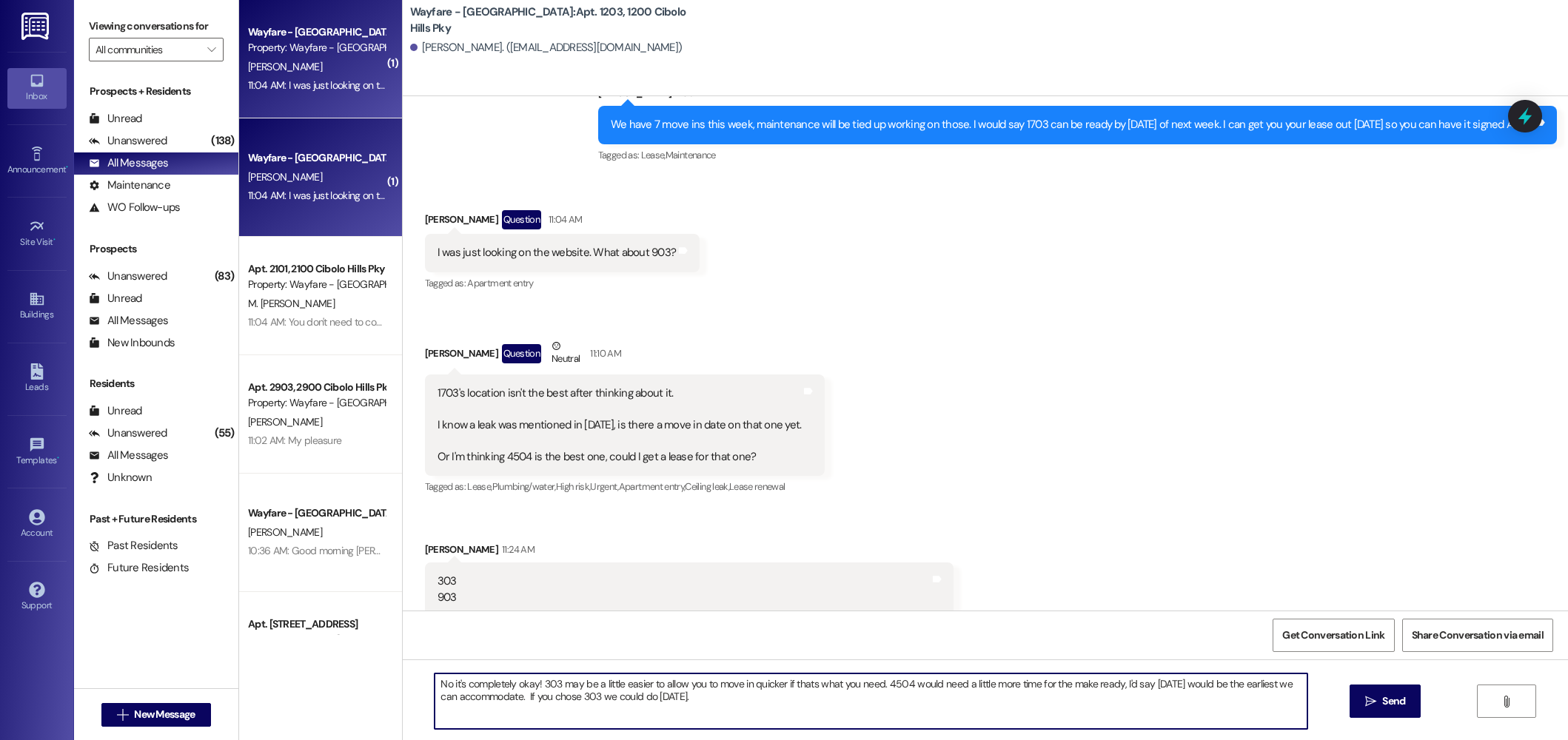
click at [499, 697] on textarea "No it's completely okay! 303 may be a little easier to allow you to move in qui…" at bounding box center [871, 702] width 873 height 56
click at [693, 696] on textarea "No it's completely okay! 303 may be a little easier to allow you to move in qui…" at bounding box center [871, 702] width 873 height 56
click at [748, 700] on textarea "No it's completely okay! 303 may be a little easier to allow you to move in qui…" at bounding box center [871, 702] width 873 height 56
type textarea "No it's completely okay! 303 may be a little easier to allow you to move in qui…"
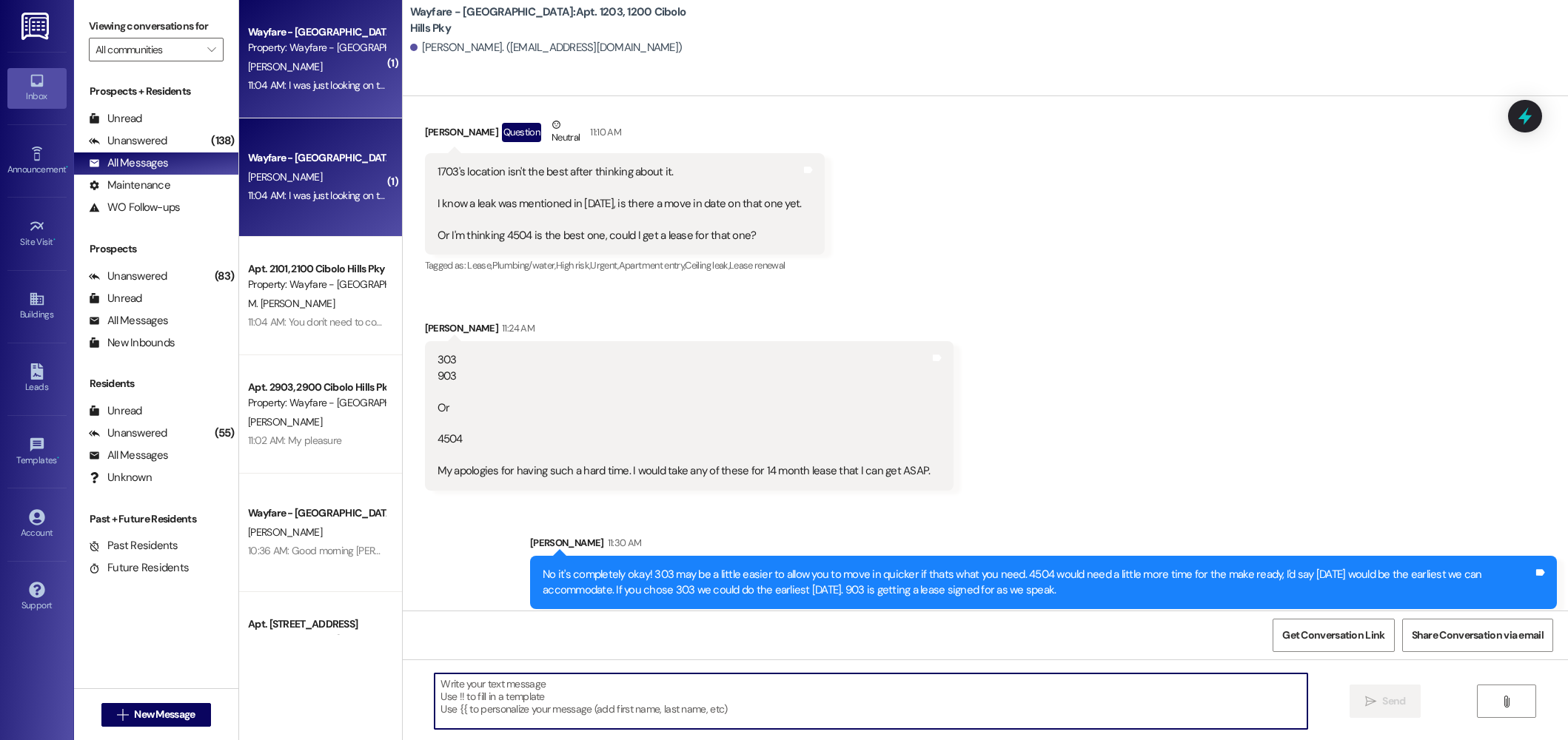
scroll to position [41553, 0]
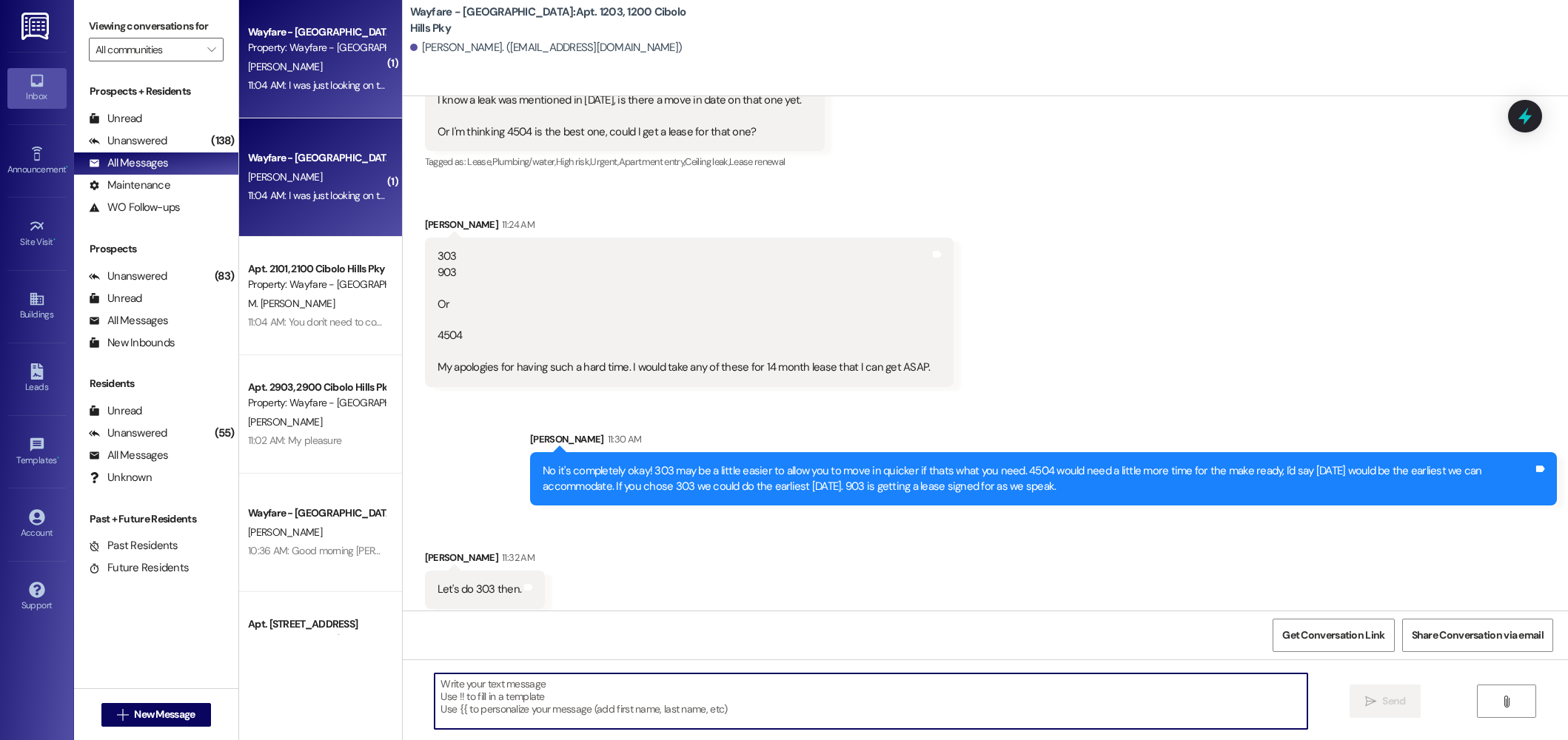
click at [770, 712] on textarea at bounding box center [871, 702] width 873 height 56
type textarea "n"
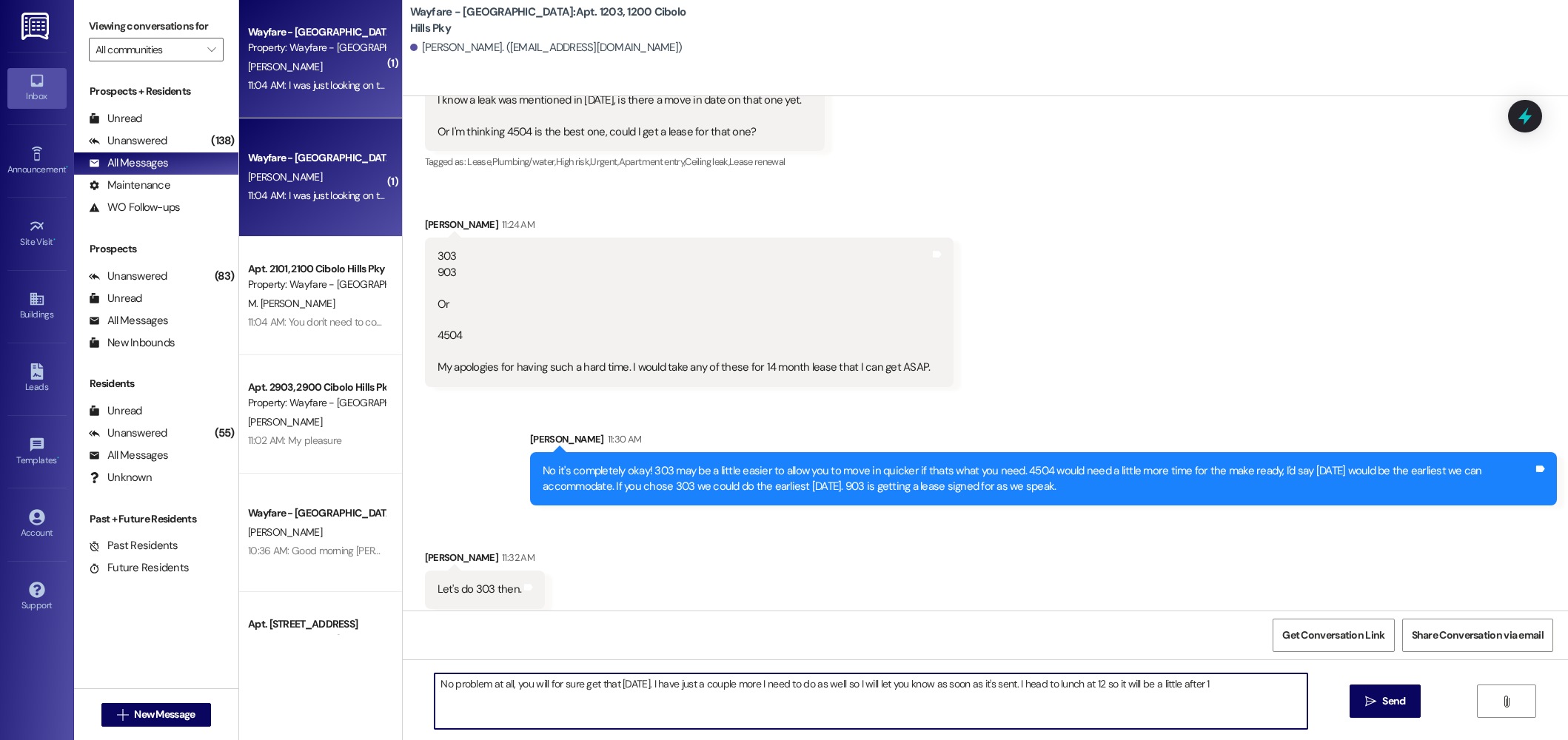
type textarea "No problem at all, you will for sure get that today. I have just a couple more …"
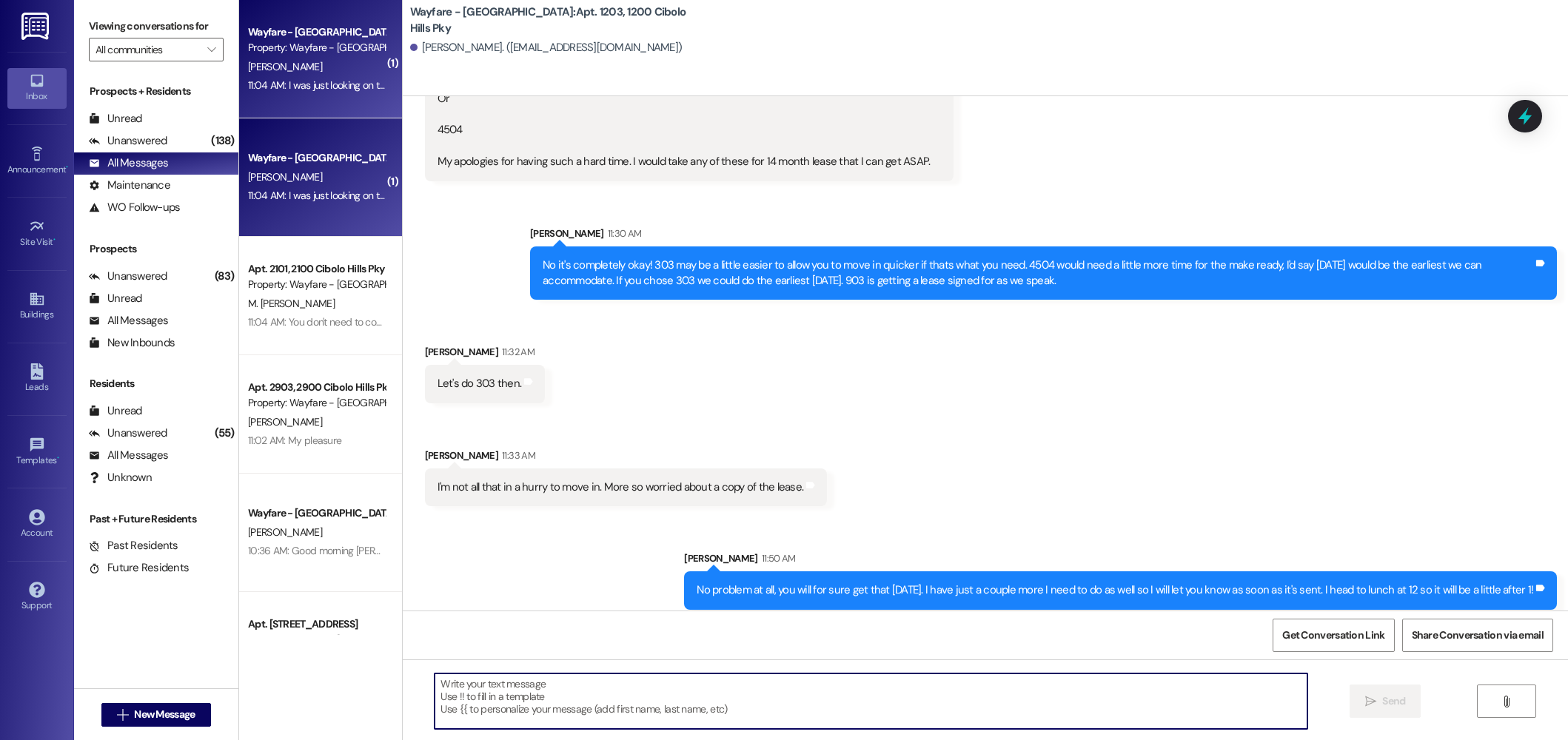
scroll to position [41760, 0]
click at [681, 737] on div " Send " at bounding box center [985, 715] width 1165 height 111
click at [664, 701] on textarea at bounding box center [871, 702] width 873 height 56
click at [455, 689] on textarea "Absolutley!" at bounding box center [871, 702] width 873 height 56
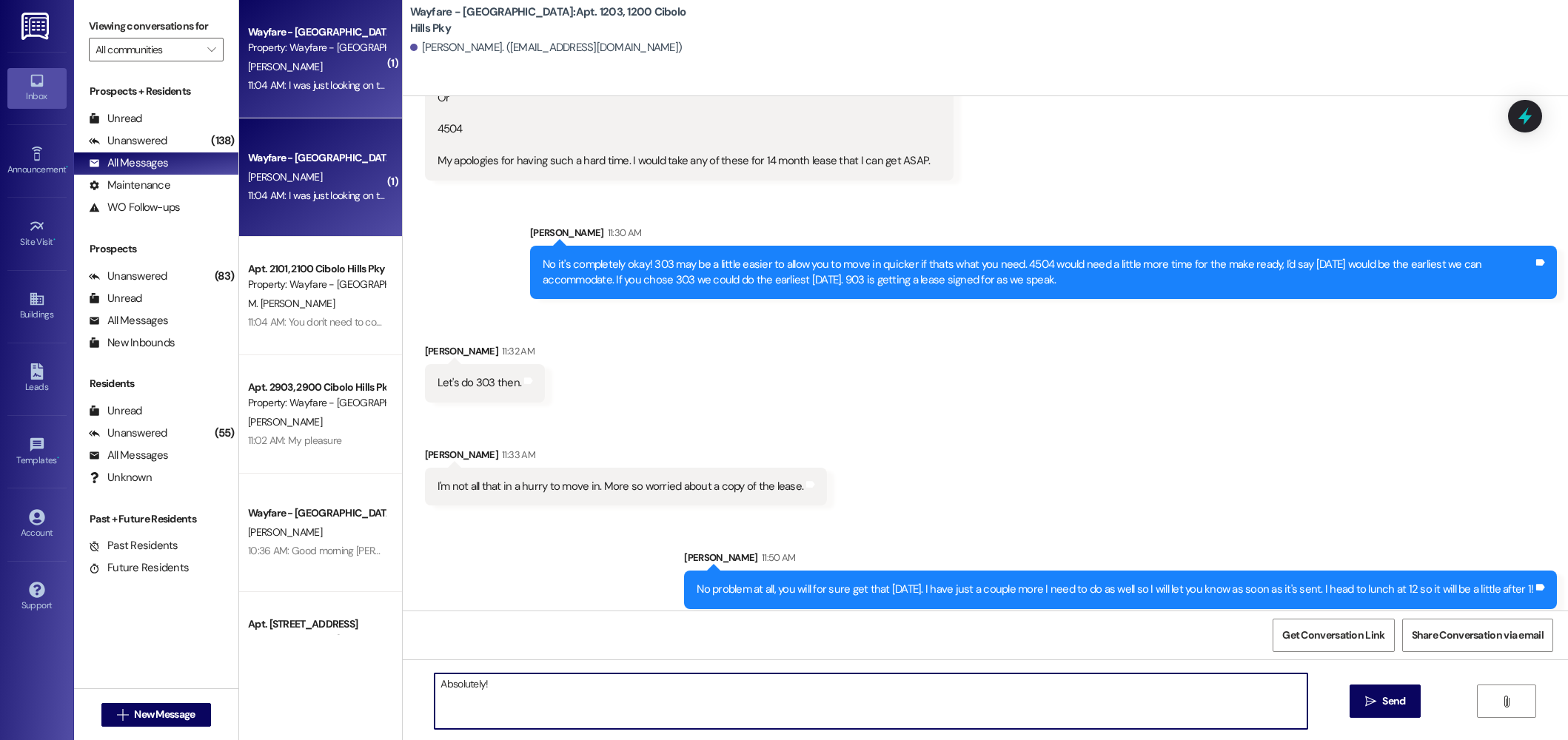
click at [526, 692] on textarea "Absolutely!" at bounding box center [871, 702] width 873 height 56
type textarea "Absolutely!"
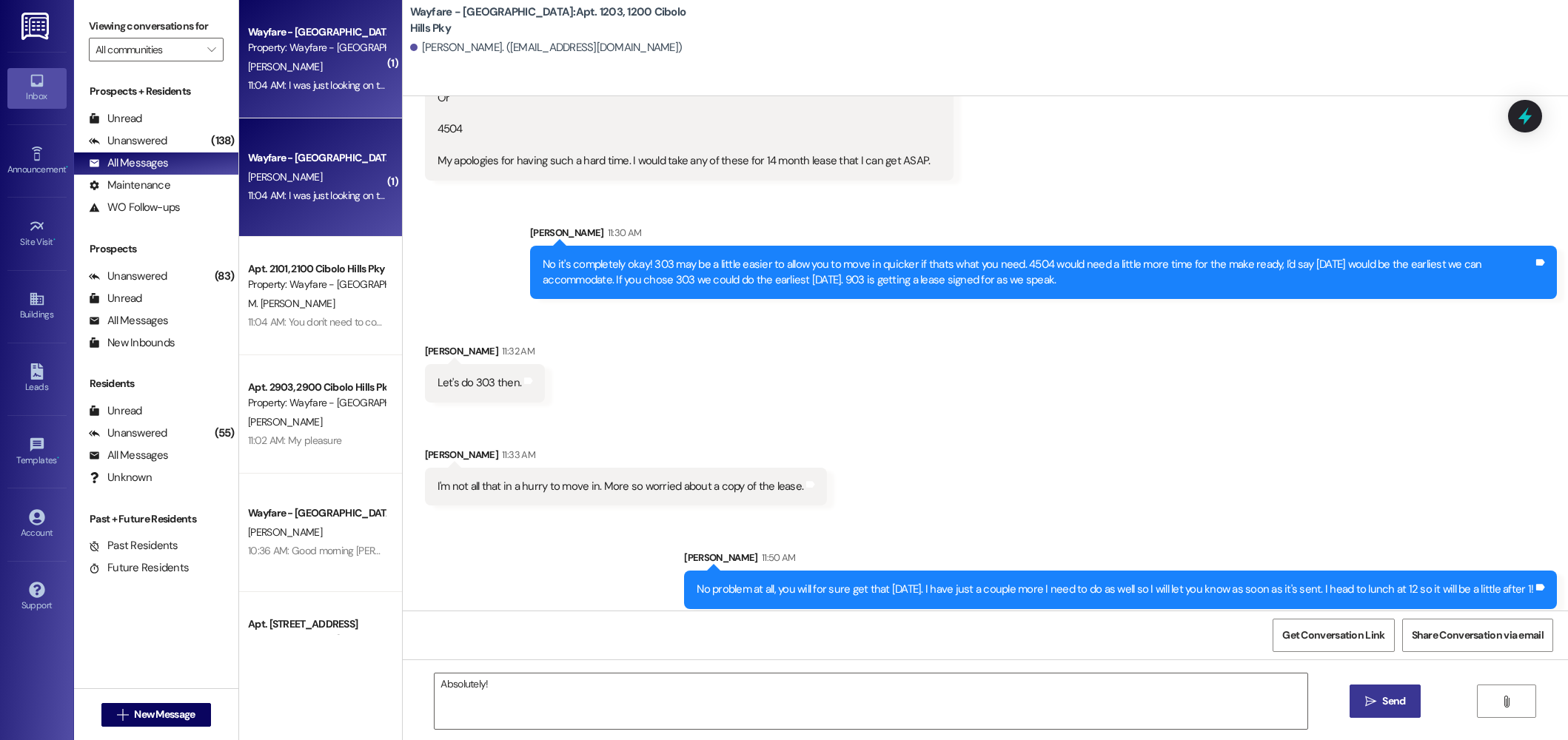
click at [1368, 712] on button " Send" at bounding box center [1385, 701] width 72 height 33
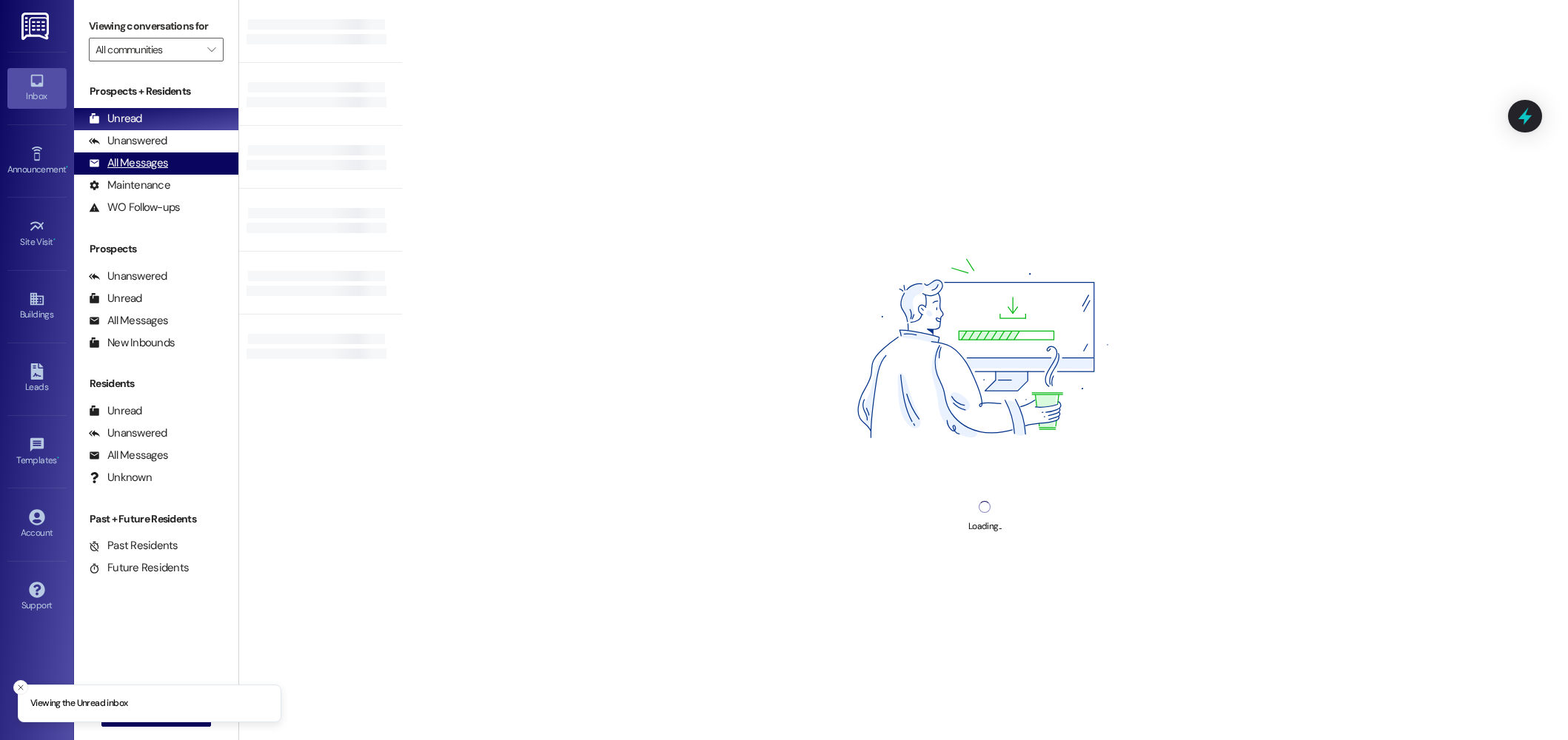
click at [178, 165] on div "All Messages (undefined)" at bounding box center [156, 163] width 164 height 22
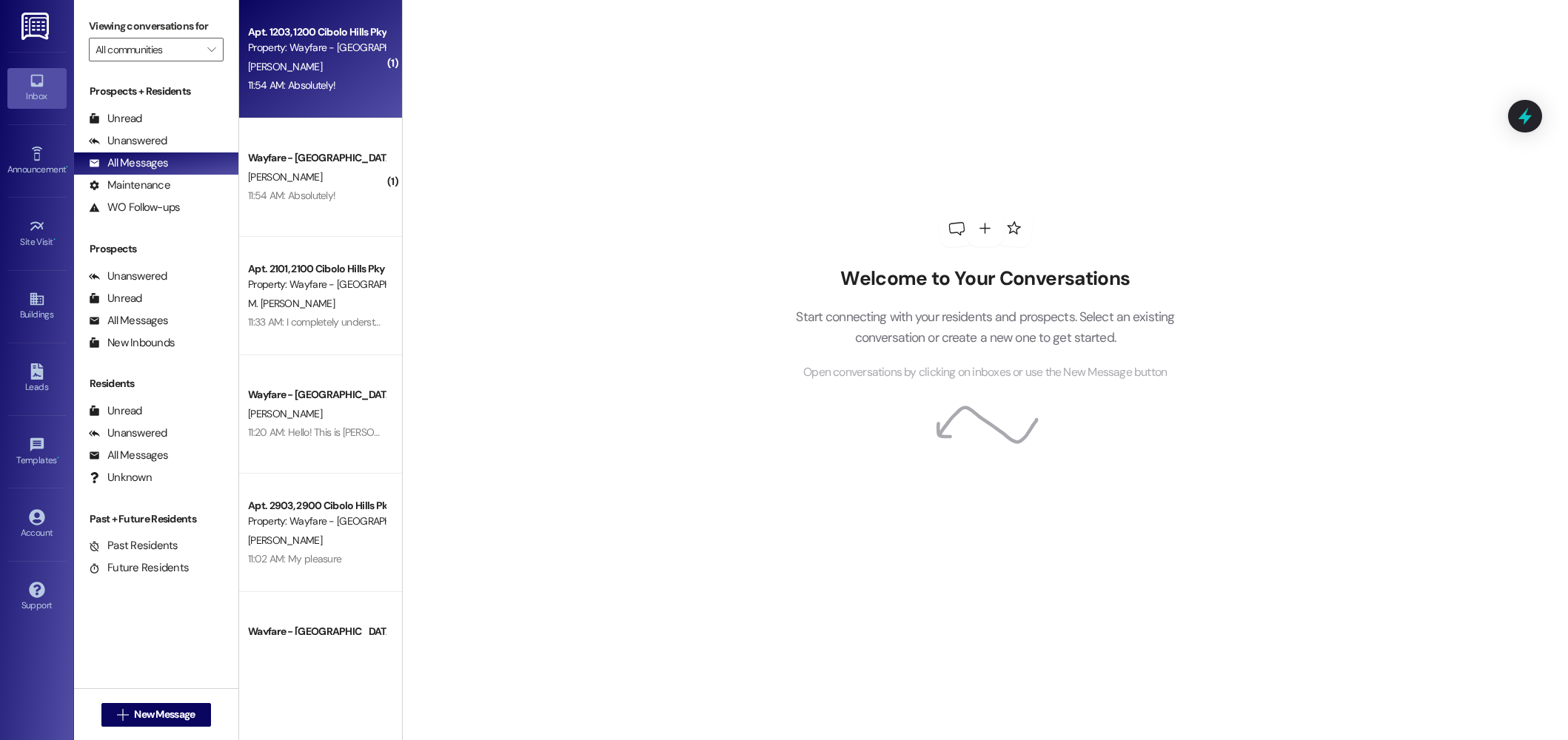
click at [271, 68] on div "[PERSON_NAME]" at bounding box center [316, 67] width 140 height 19
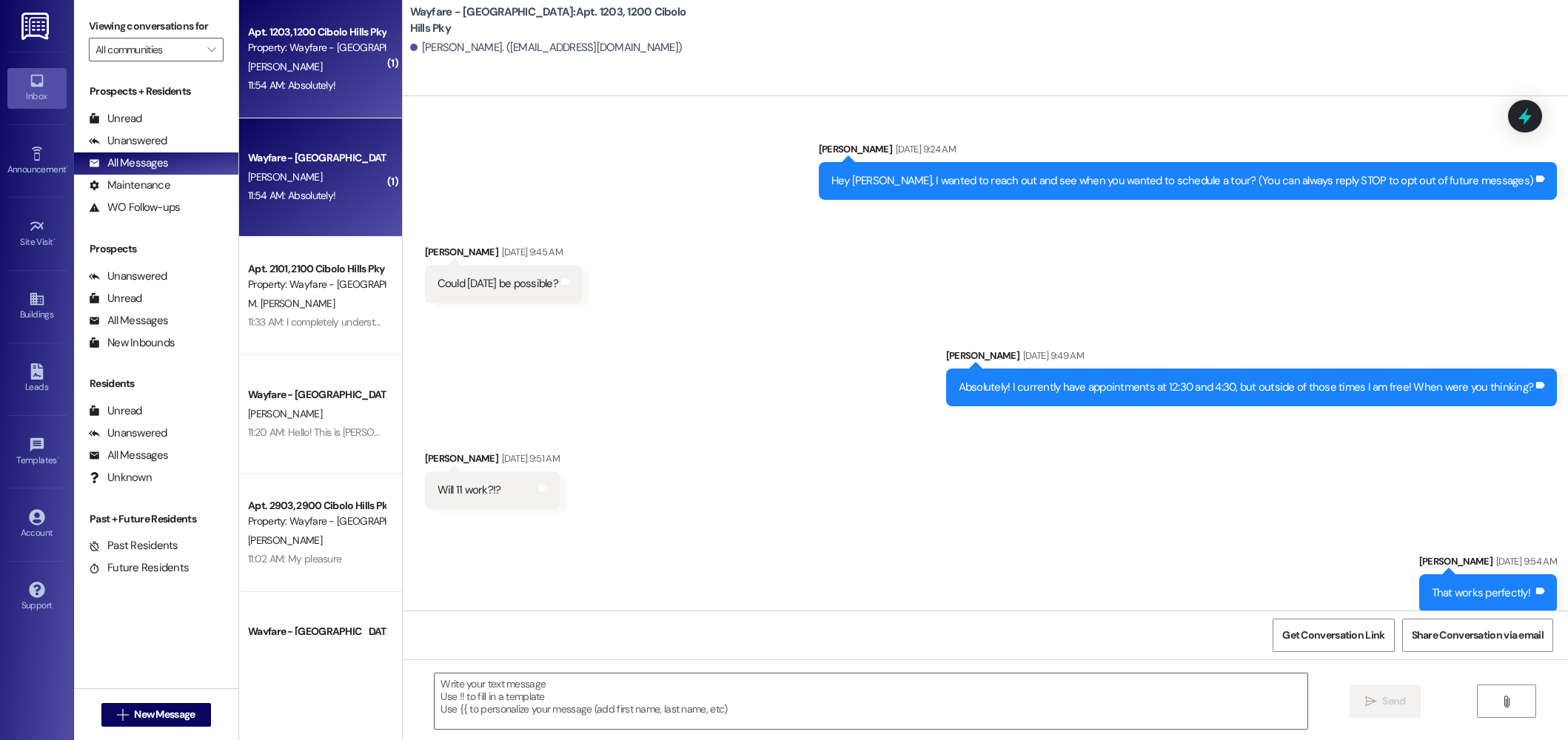
scroll to position [41945, 0]
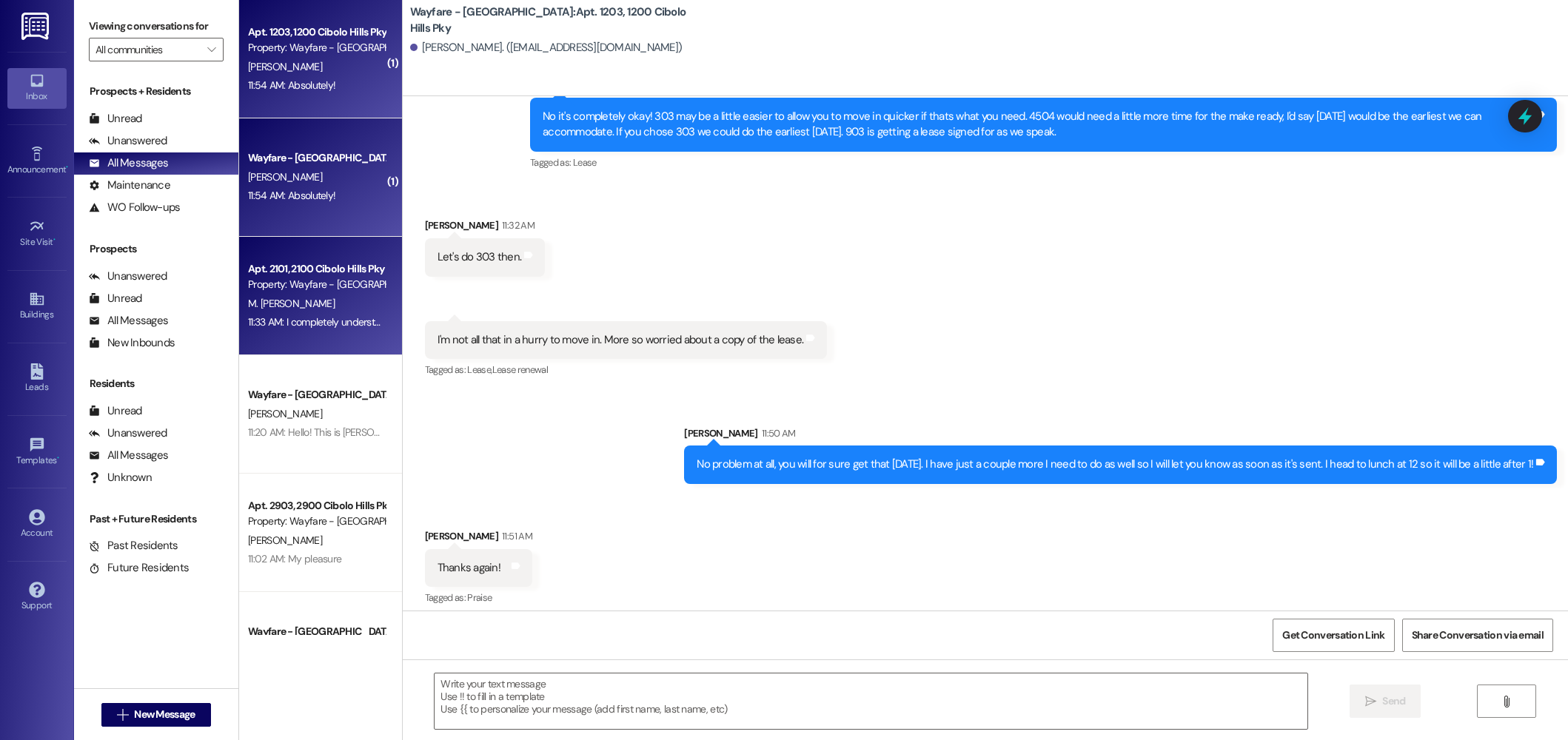
click at [299, 293] on div "Apt. 2101, [GEOGRAPHIC_DATA] Pky Property: Wayfare - [GEOGRAPHIC_DATA]" at bounding box center [316, 277] width 140 height 35
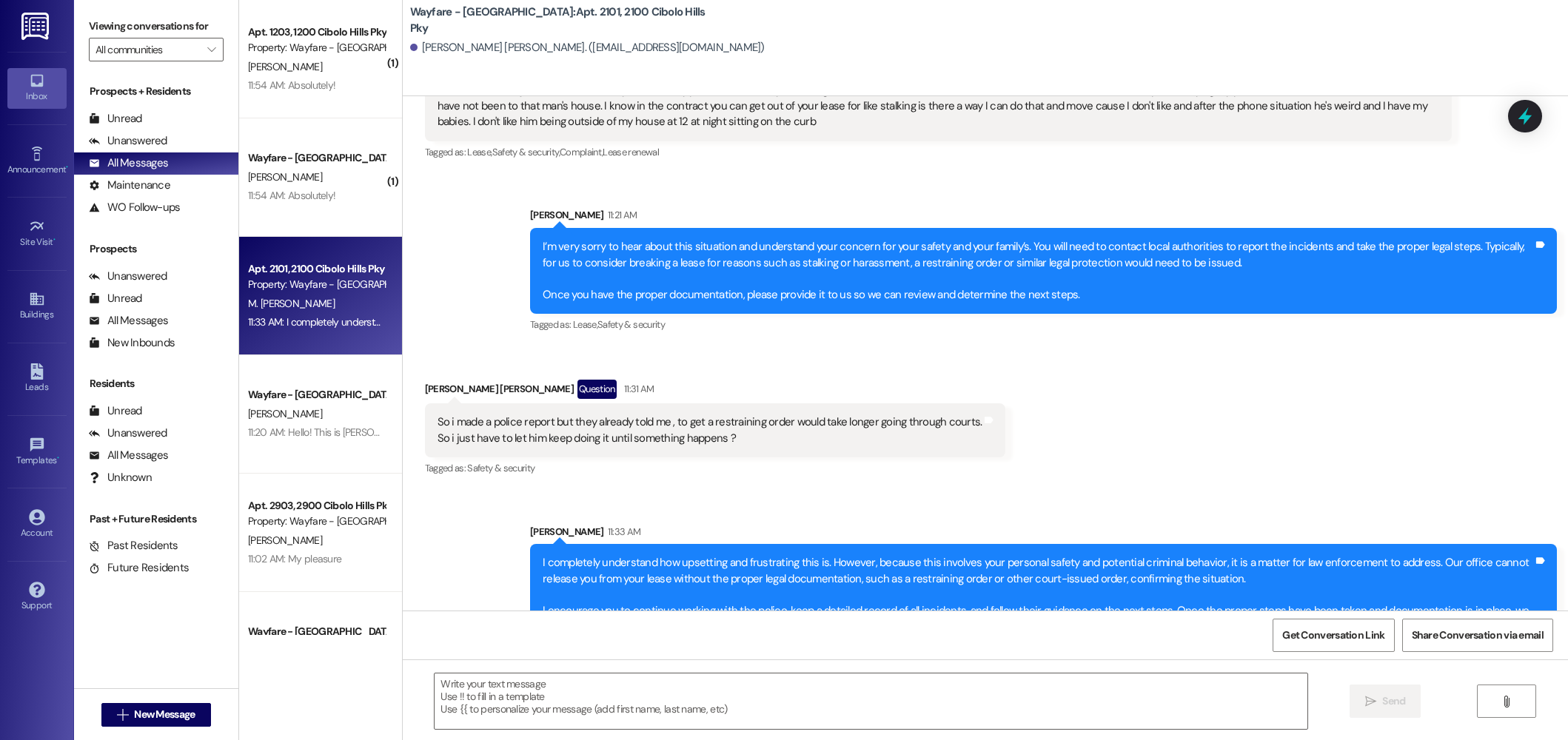
scroll to position [17048, 0]
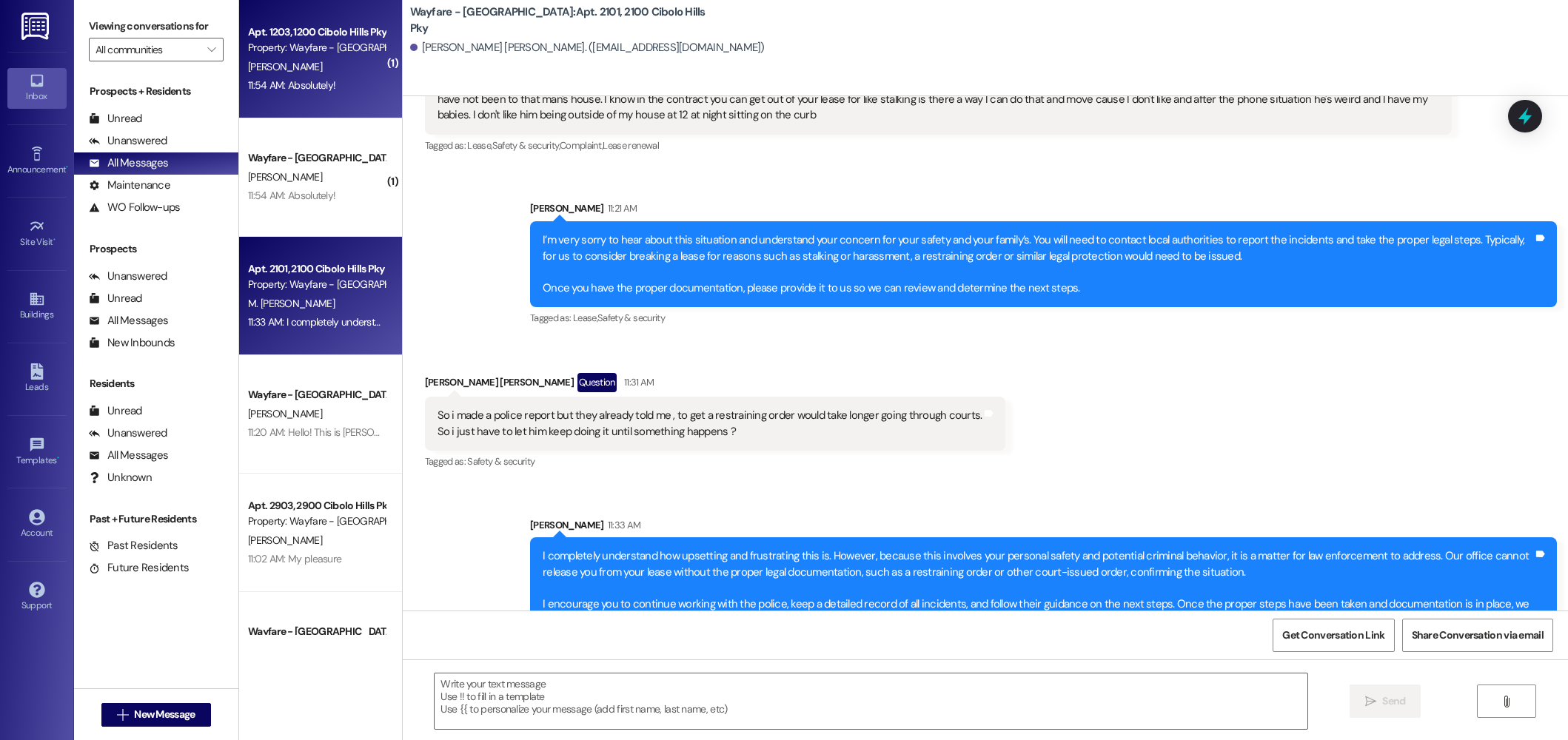
click at [337, 79] on div "11:54 AM: Absolutely! 11:54 AM: Absolutely!" at bounding box center [316, 85] width 140 height 19
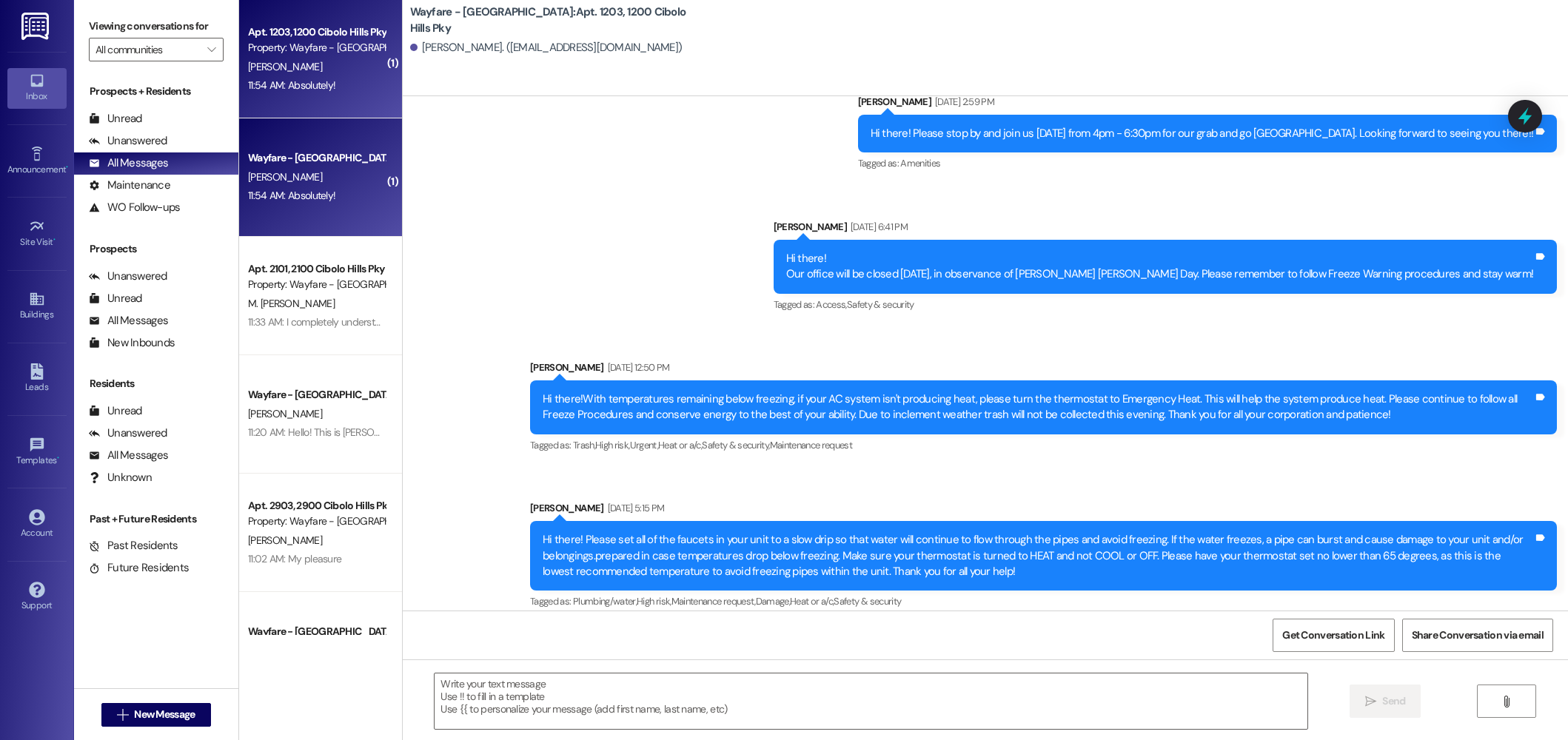
scroll to position [41945, 0]
